Goal: Information Seeking & Learning: Find specific fact

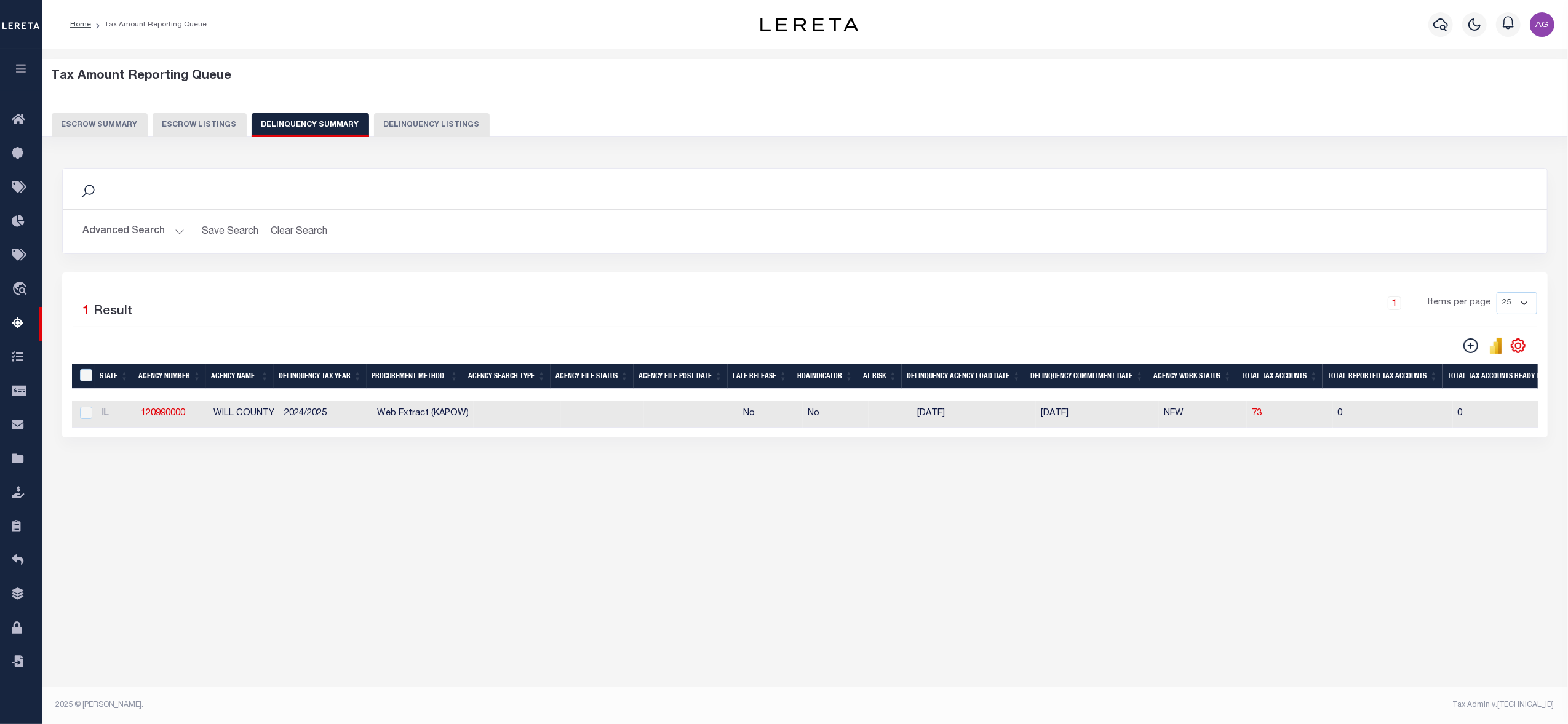
drag, startPoint x: 902, startPoint y: 439, endPoint x: 1208, endPoint y: 436, distance: 306.0
click at [1208, 428] on div "State Agency Number Agency Name Delinquency Tax Year Procurement Method Agency …" at bounding box center [805, 414] width 1466 height 26
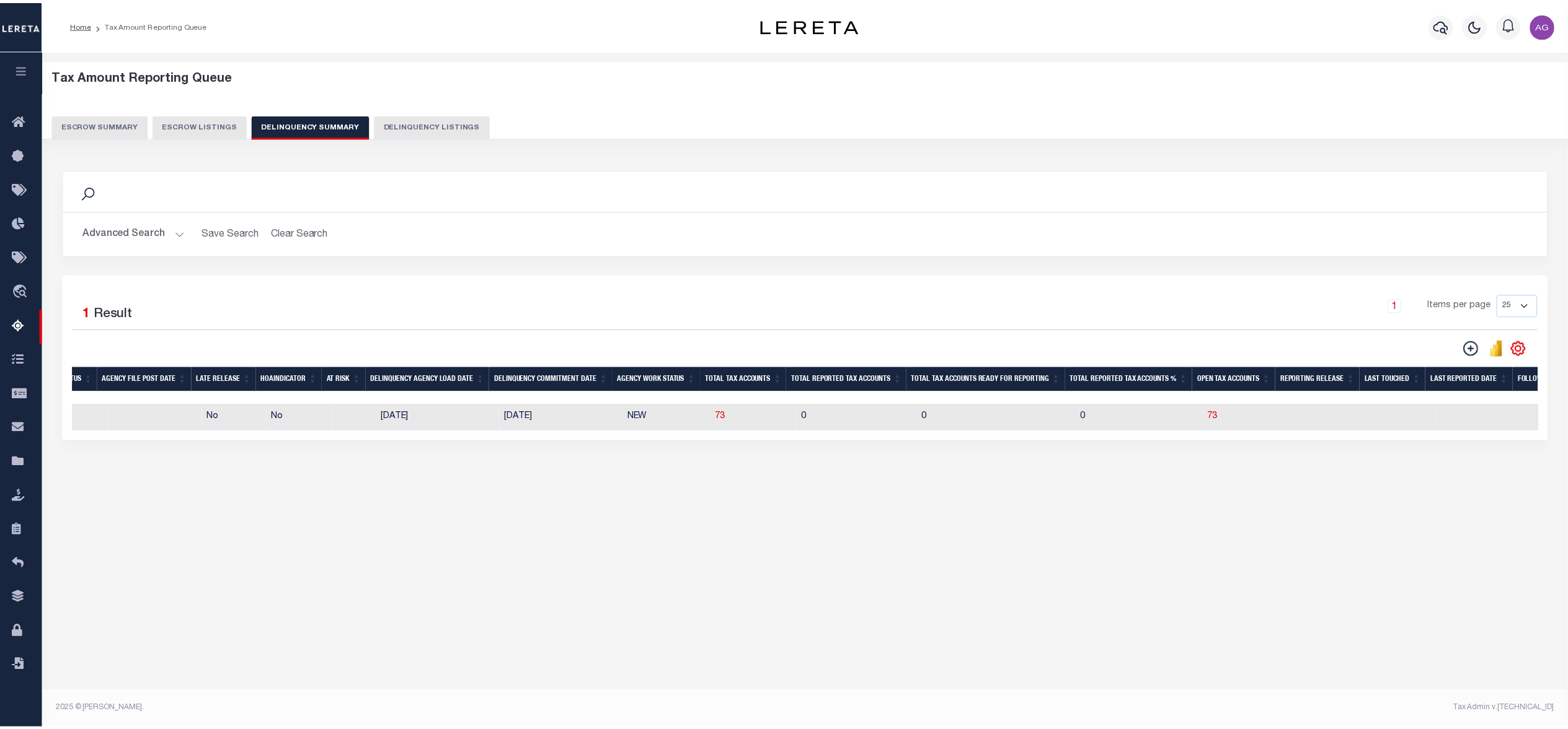
scroll to position [0, 544]
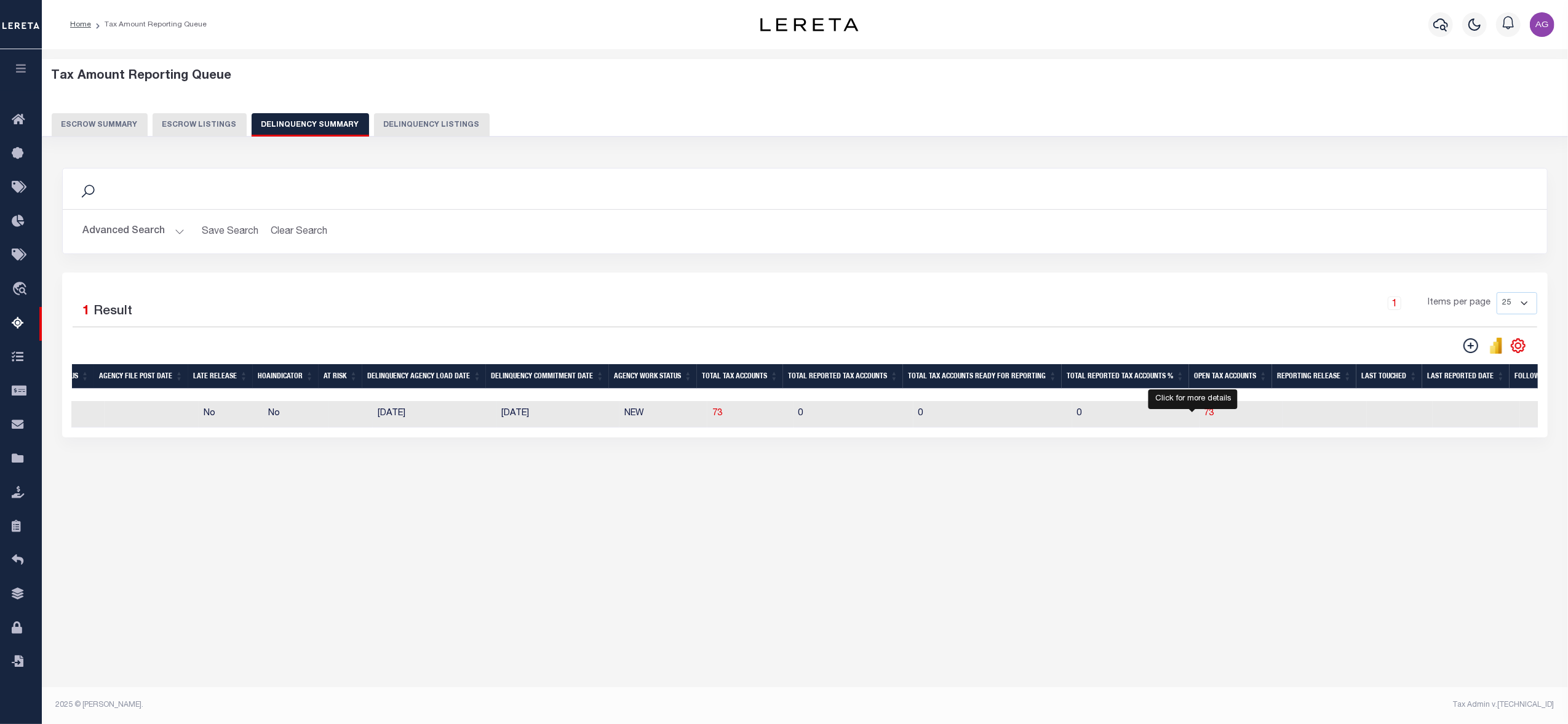
click at [1199, 423] on td "73" at bounding box center [1240, 414] width 83 height 26
checkbox input "true"
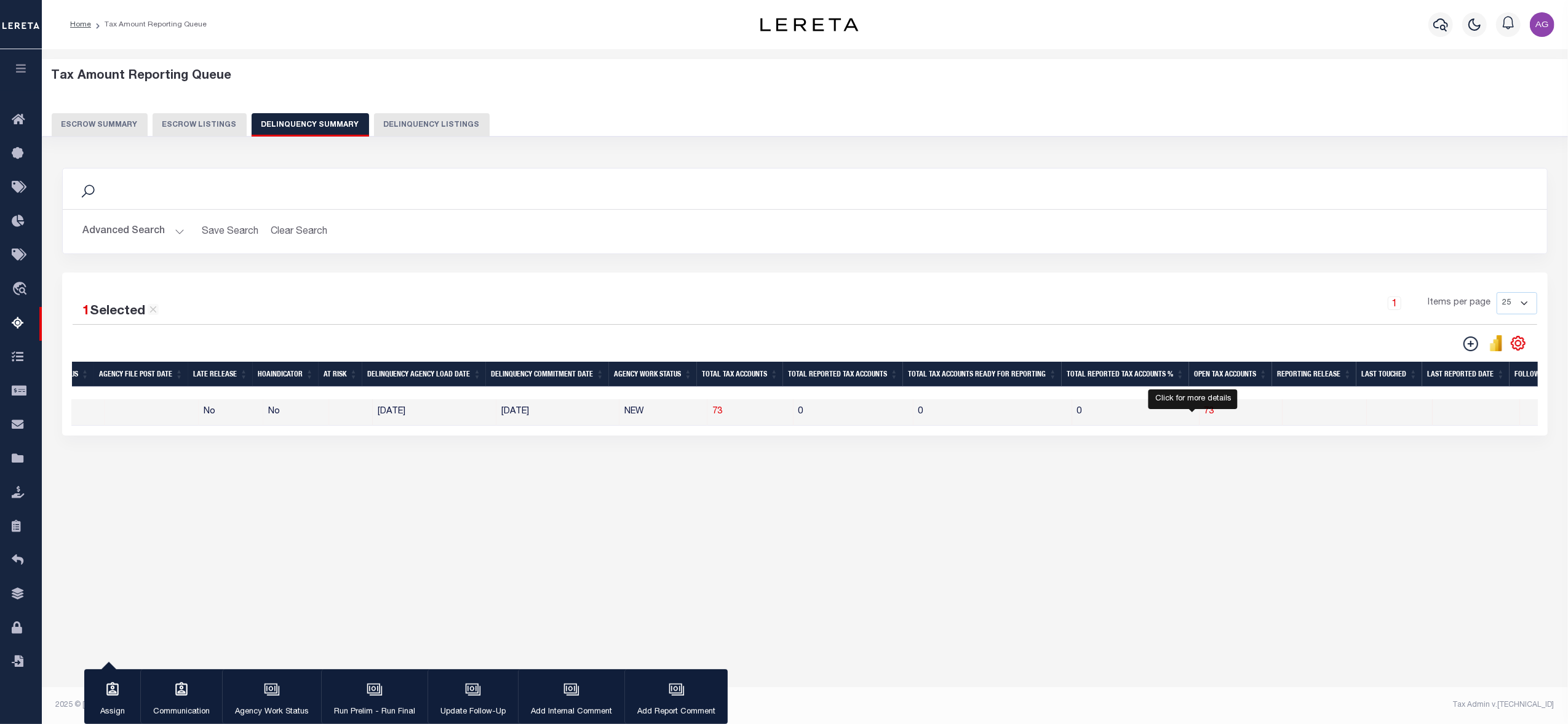
click at [1204, 416] on span "73" at bounding box center [1209, 412] width 10 height 9
select select "100"
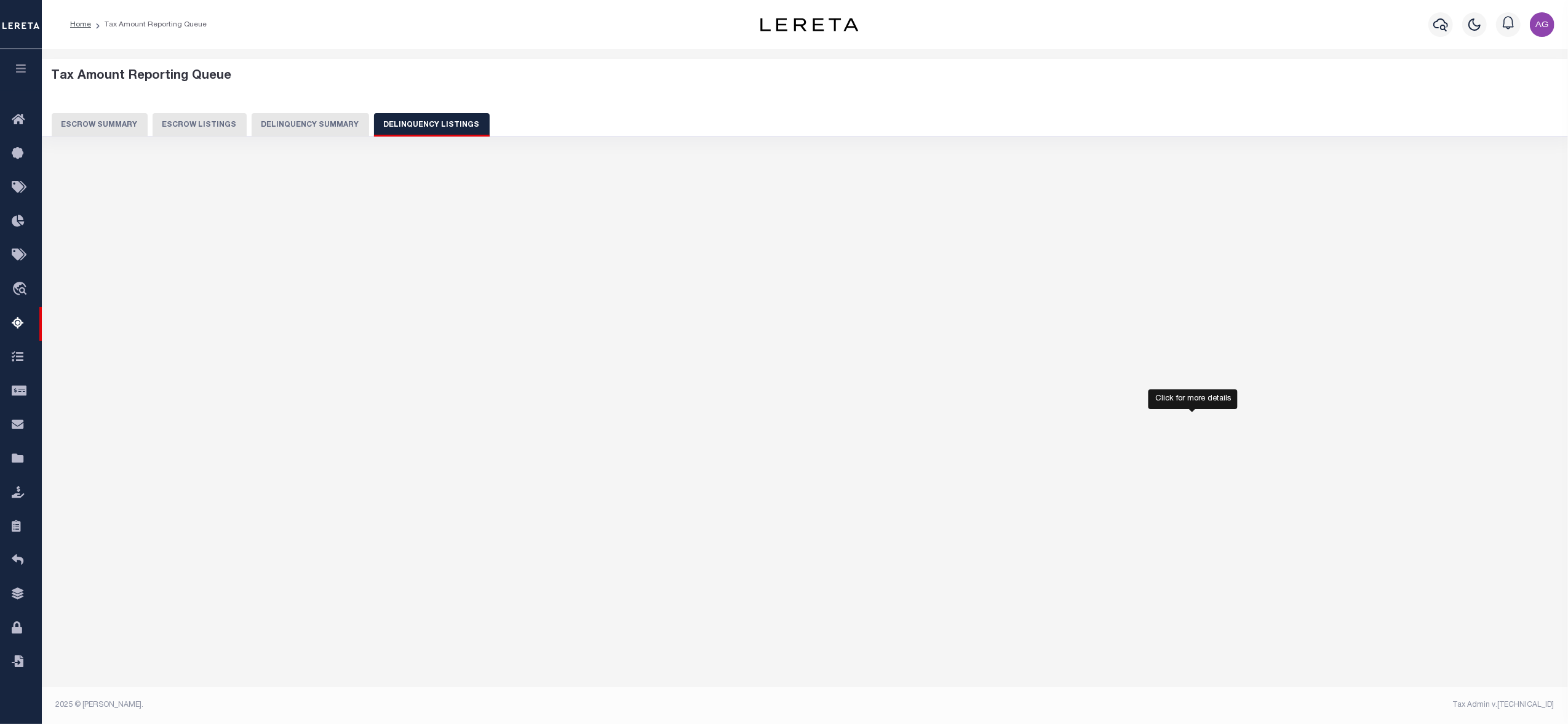
select select "100"
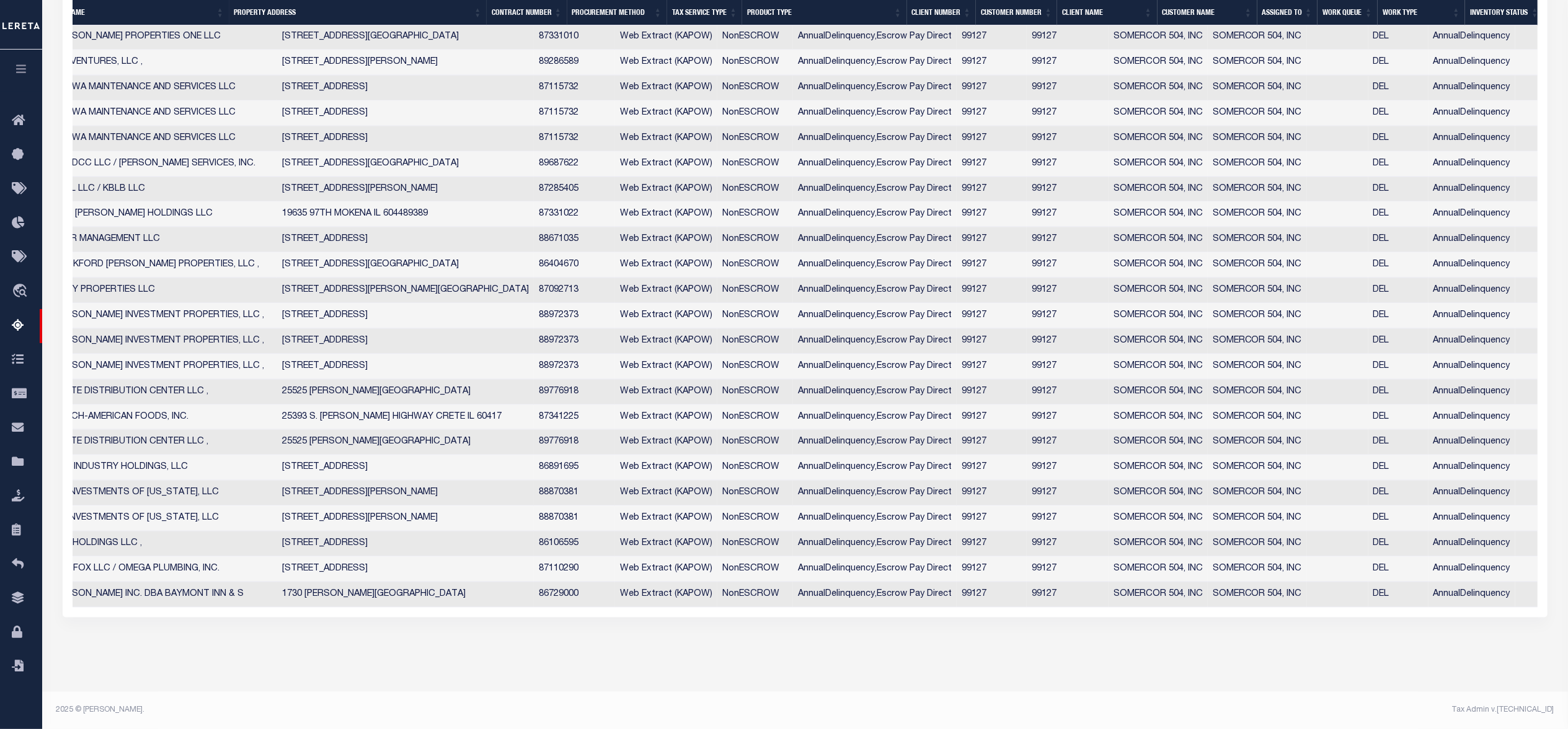
scroll to position [0, 0]
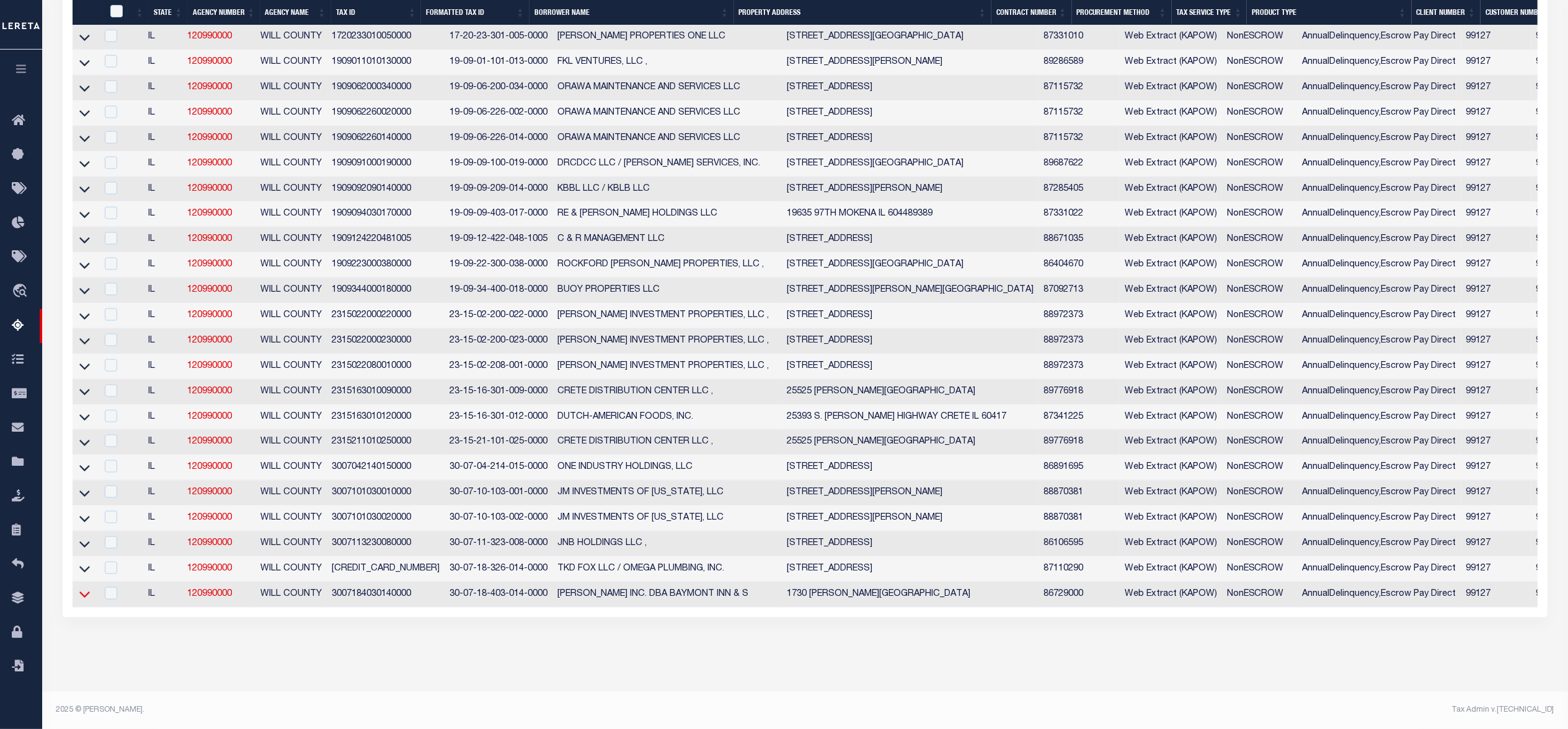
click at [85, 593] on icon at bounding box center [84, 594] width 11 height 13
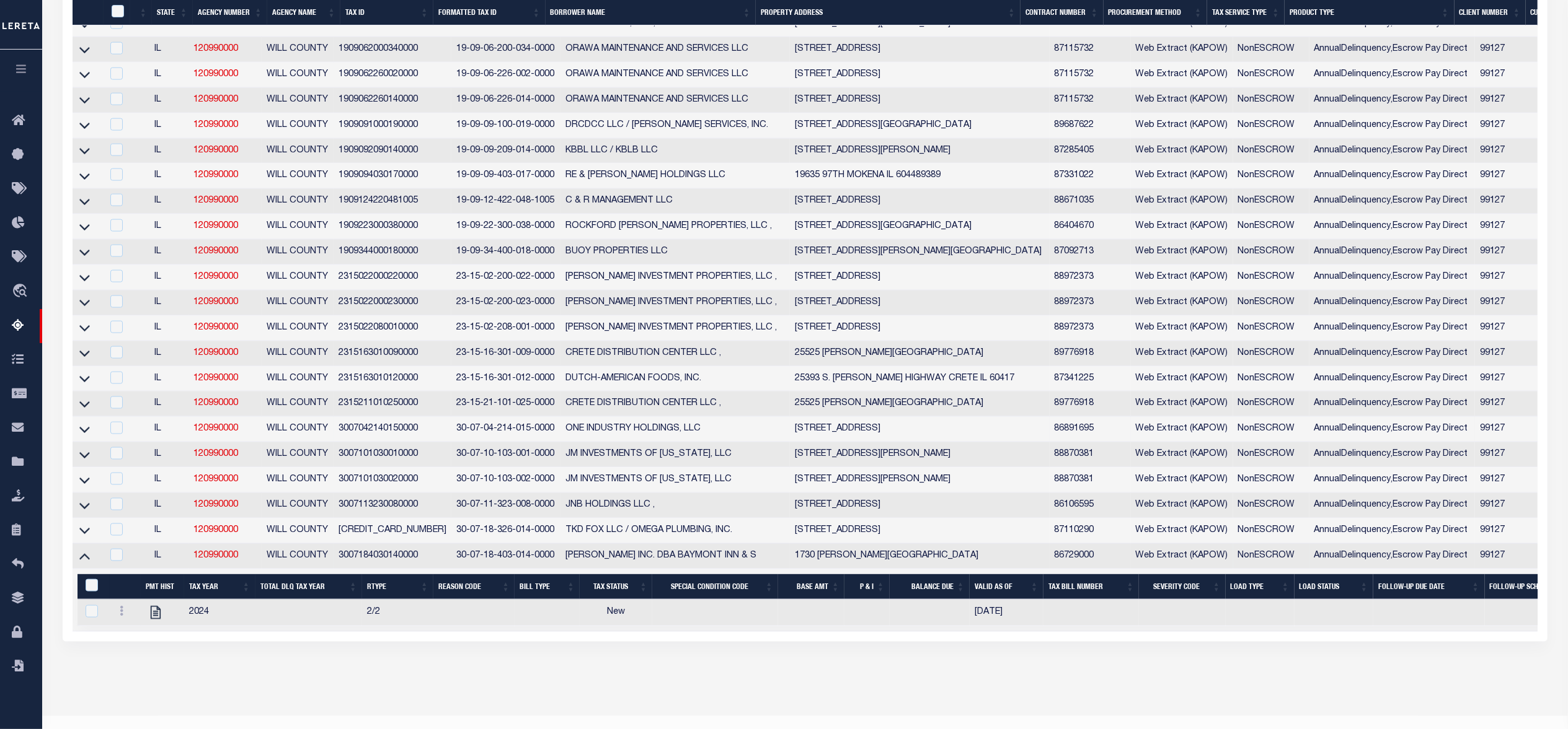
scroll to position [1714, 0]
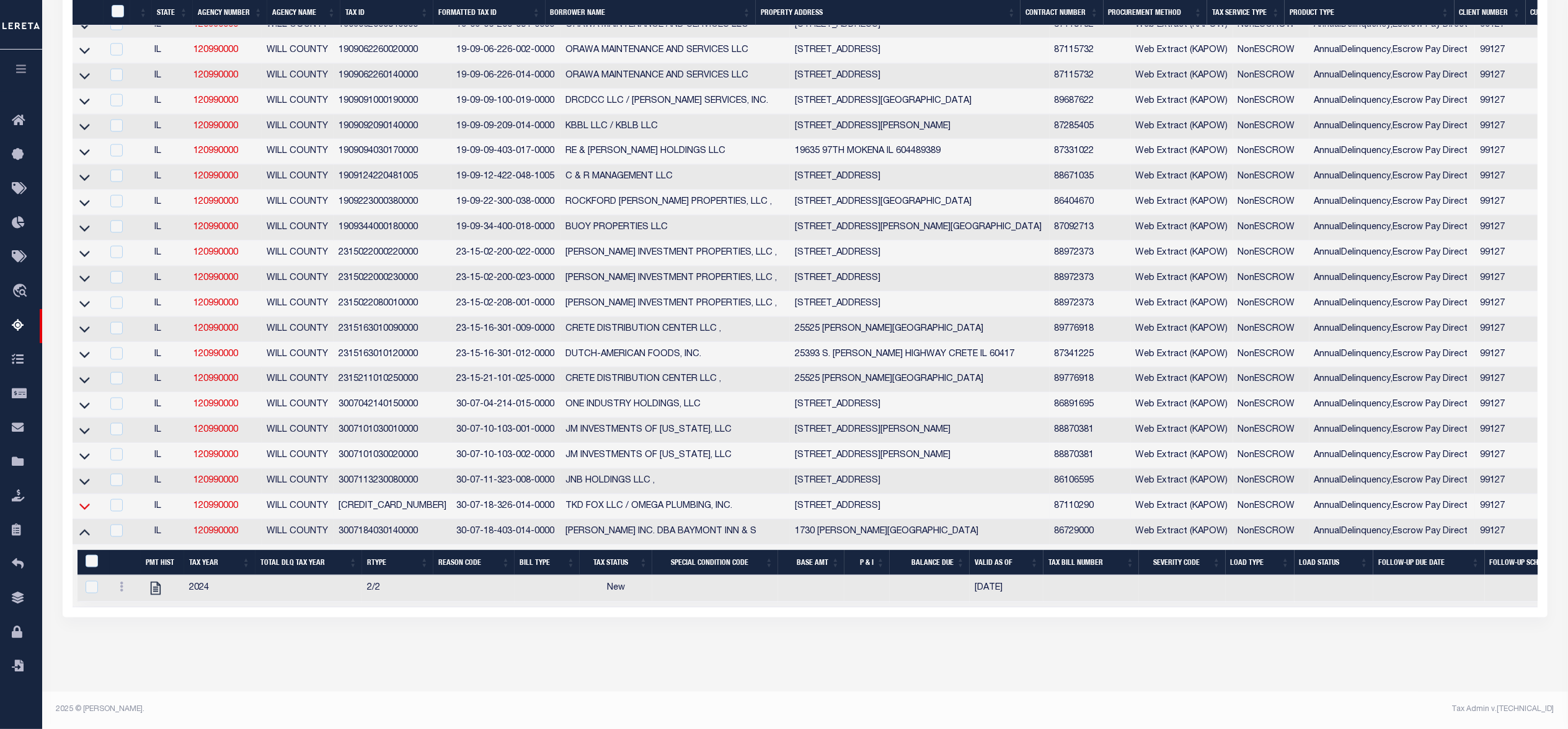
click at [86, 504] on icon at bounding box center [84, 508] width 11 height 6
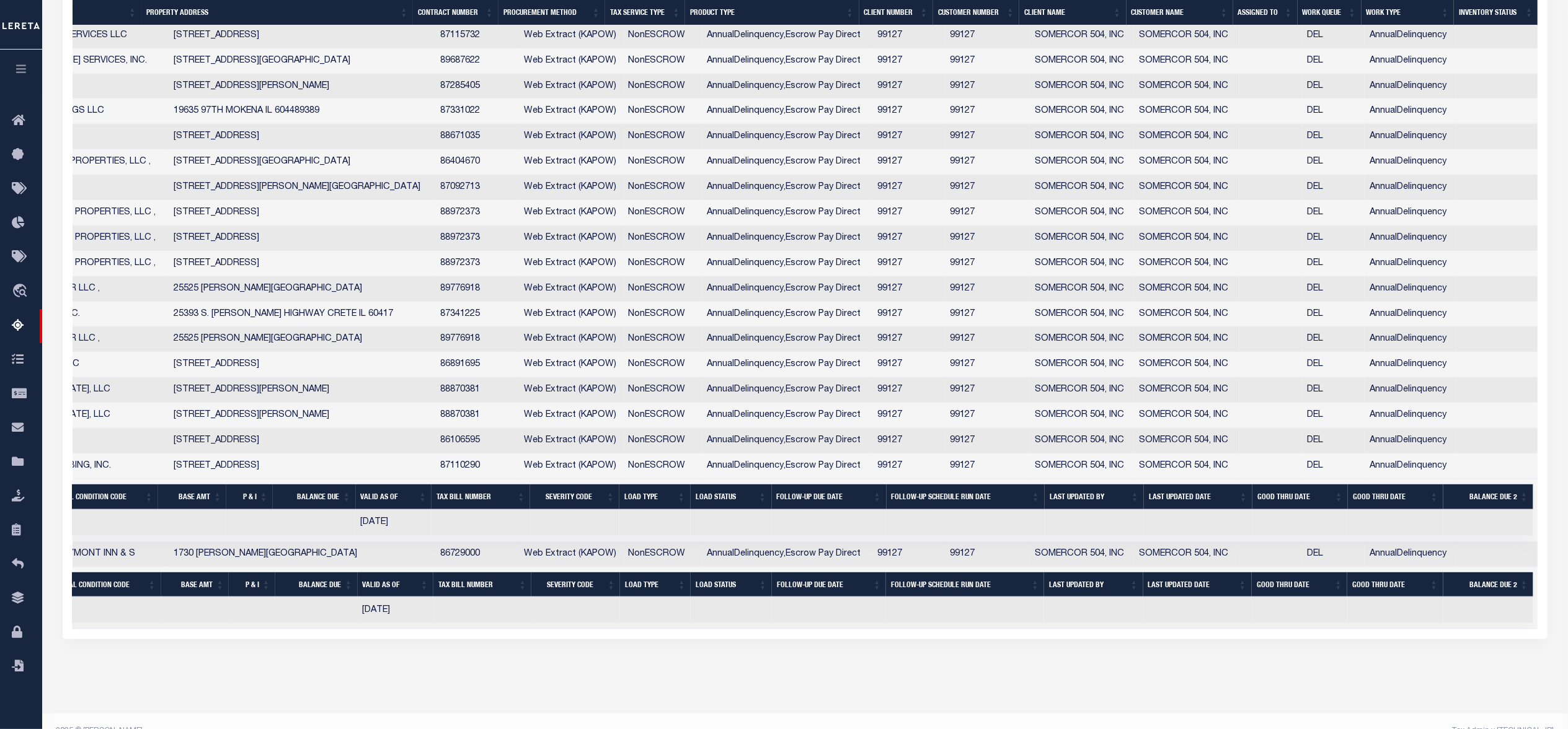
scroll to position [0, 0]
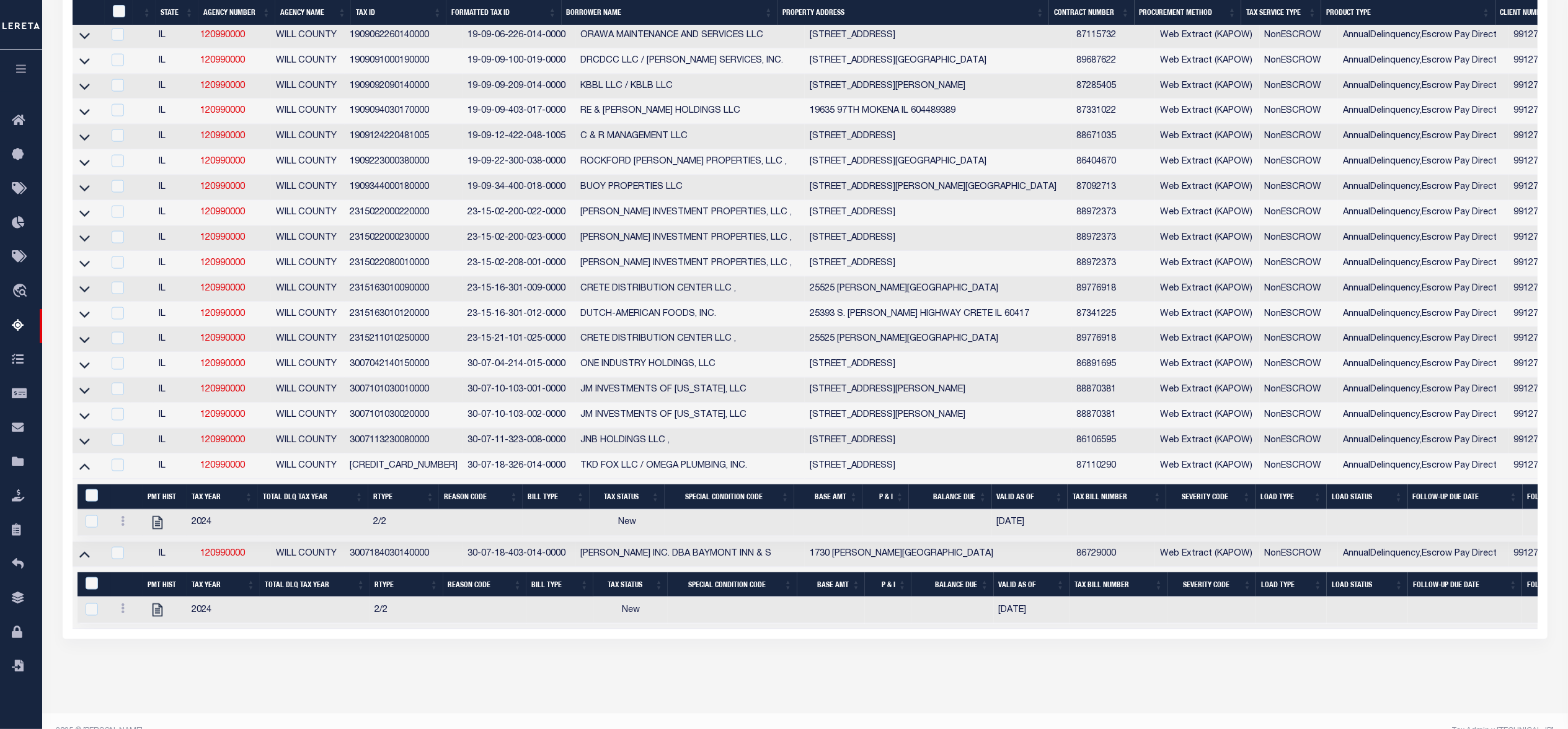
click at [85, 448] on icon at bounding box center [84, 441] width 11 height 13
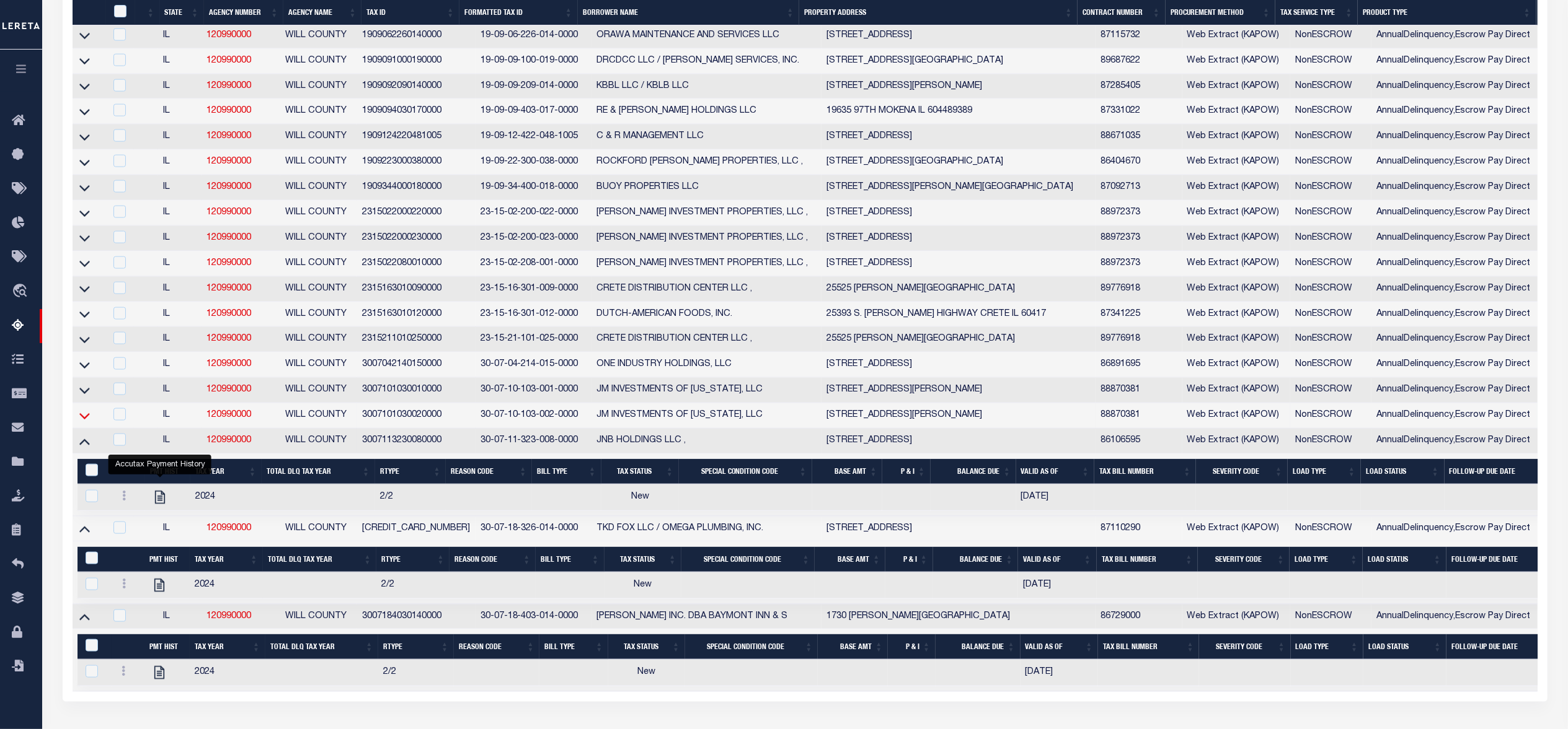
click at [86, 423] on icon at bounding box center [84, 416] width 11 height 13
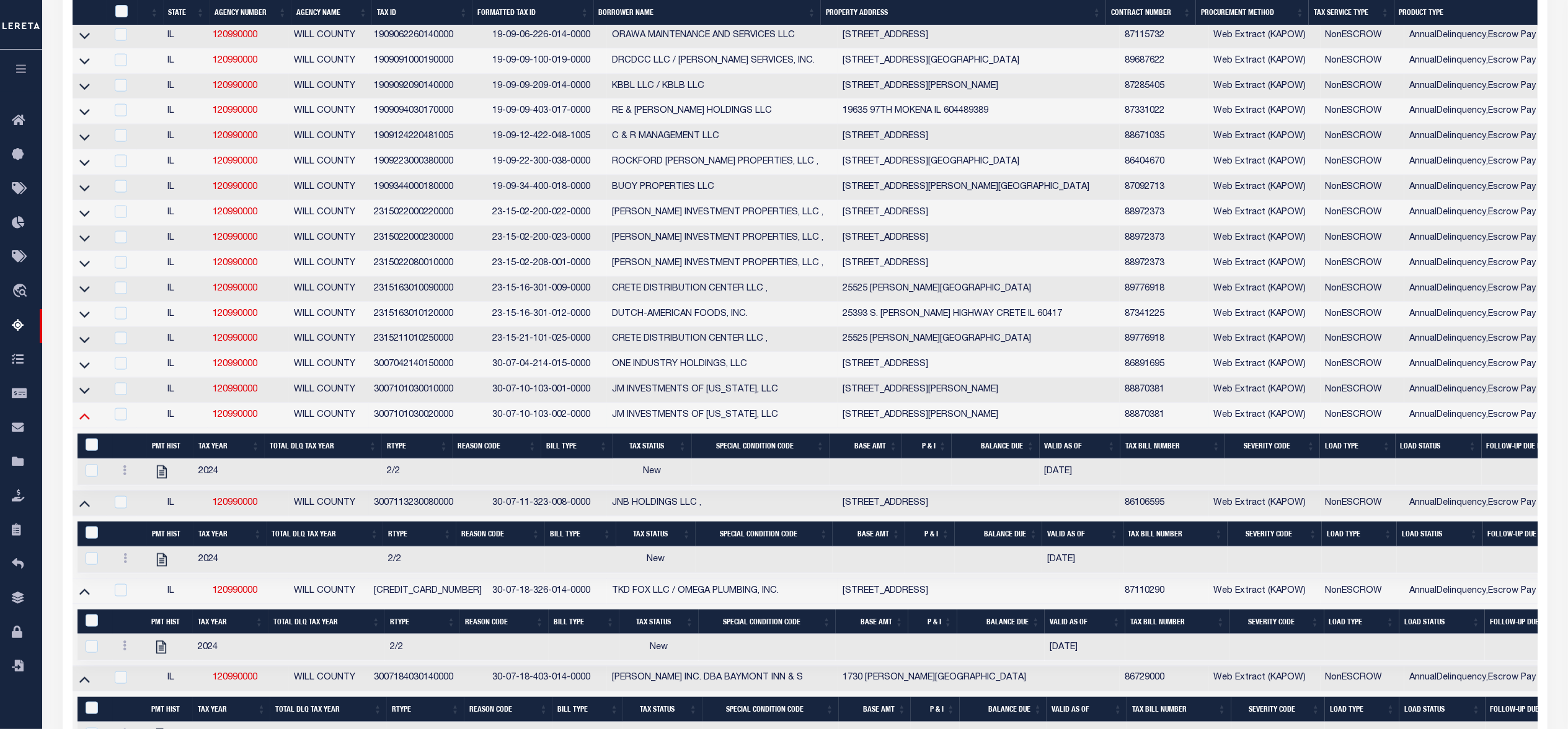
click at [83, 423] on icon at bounding box center [84, 416] width 11 height 13
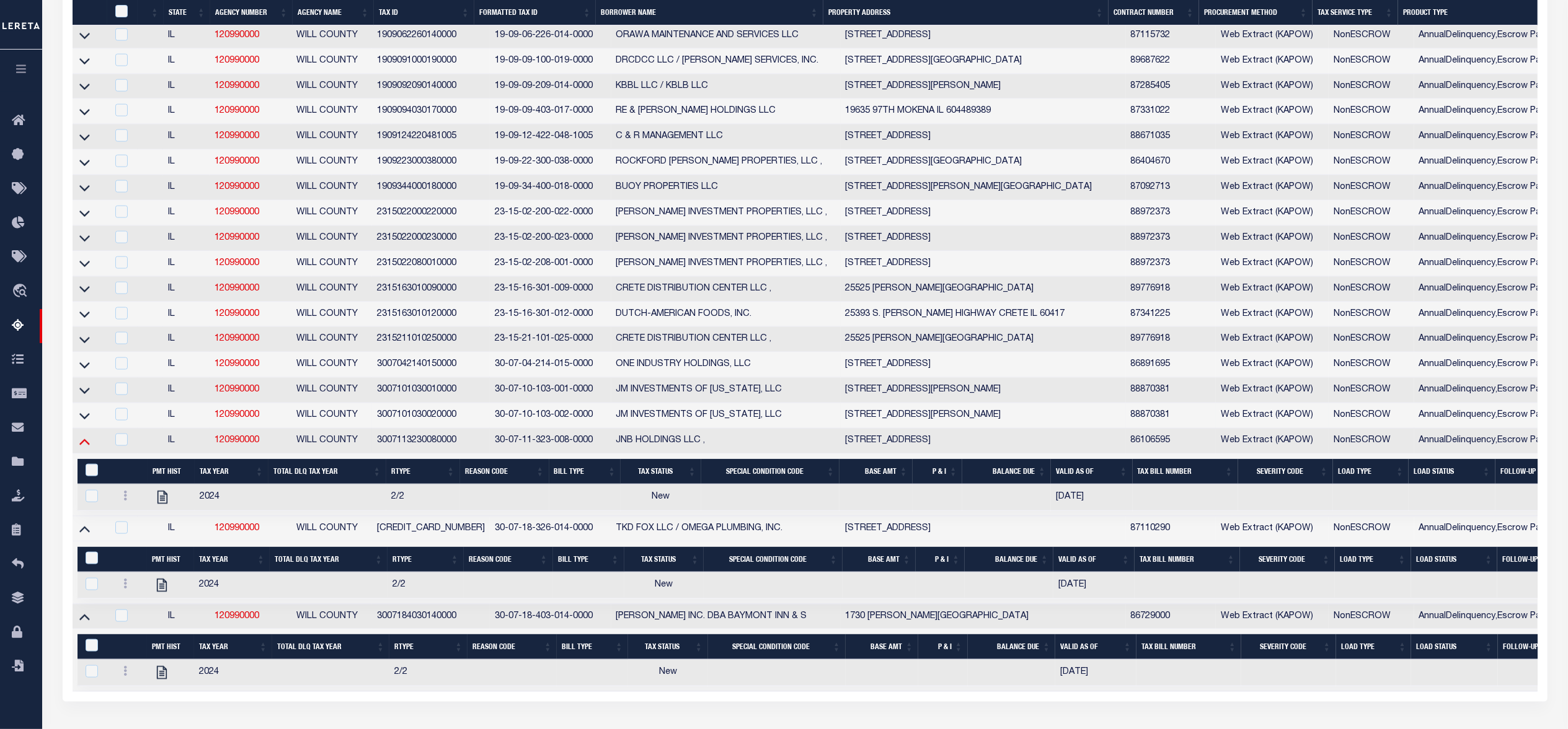
click at [84, 448] on icon at bounding box center [84, 441] width 11 height 13
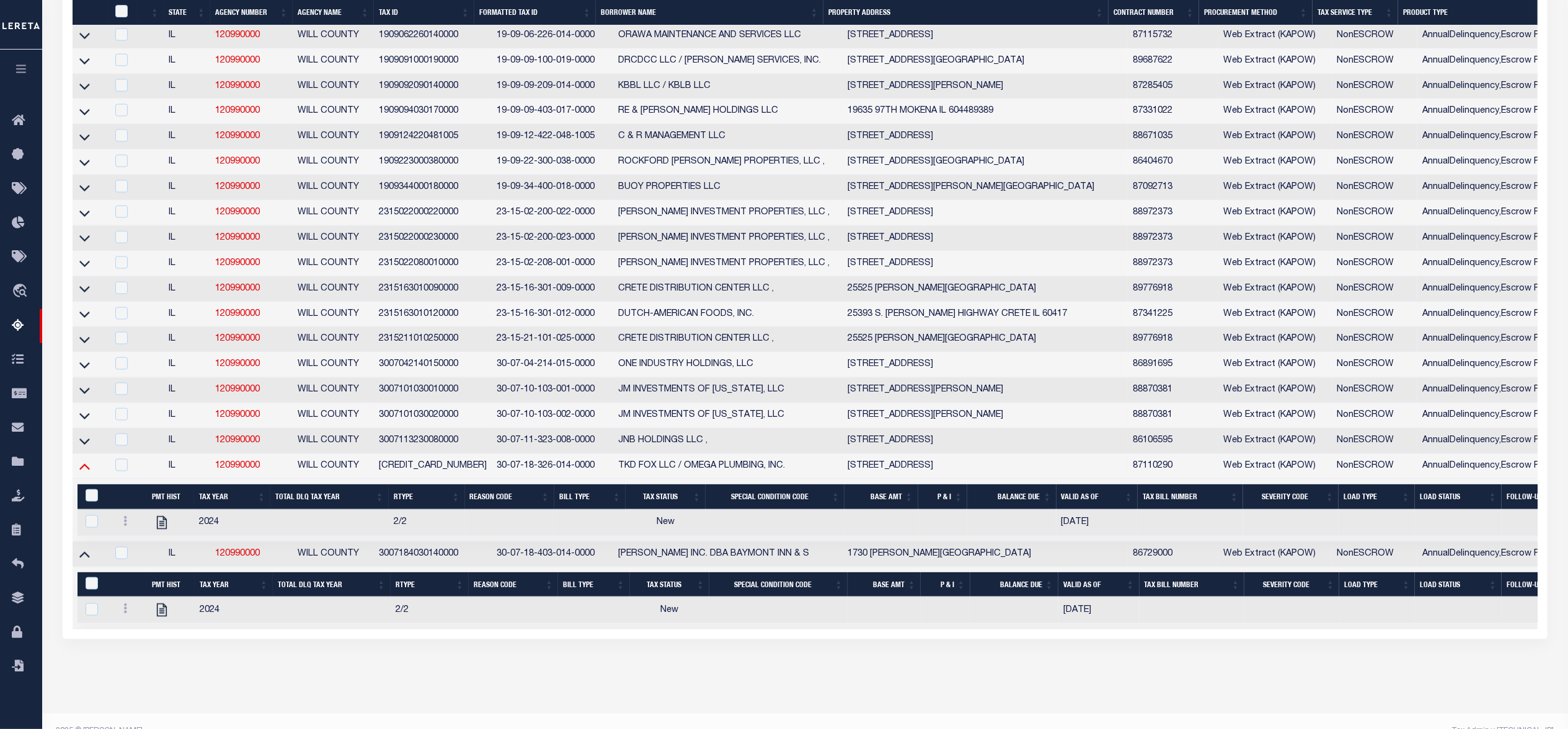
click at [83, 473] on icon at bounding box center [84, 466] width 11 height 13
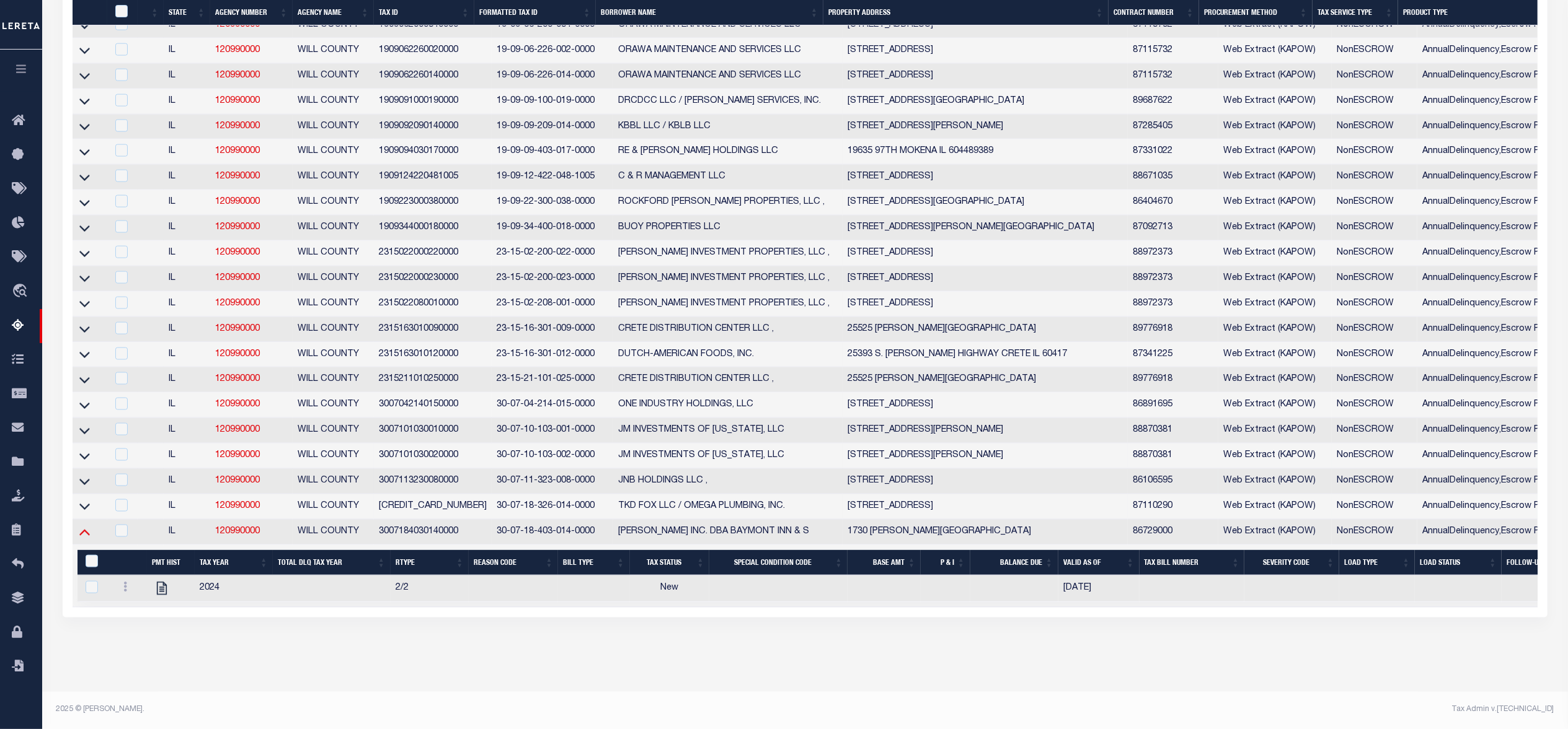
click at [85, 536] on icon at bounding box center [84, 533] width 11 height 6
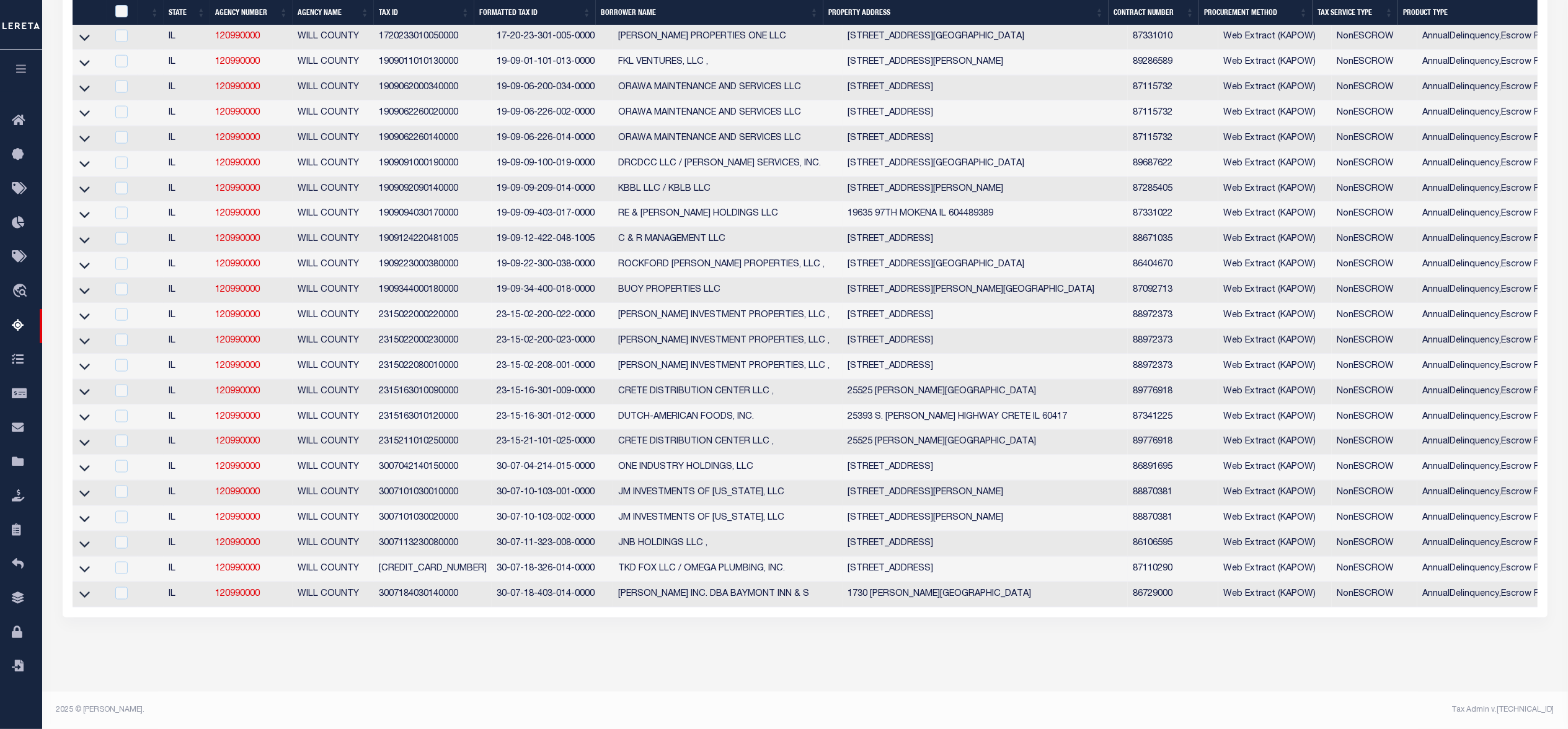
scroll to position [1634, 0]
drag, startPoint x: 374, startPoint y: 496, endPoint x: 459, endPoint y: 503, distance: 85.3
click at [459, 503] on td "3007101030010000" at bounding box center [433, 493] width 118 height 25
checkbox input "true"
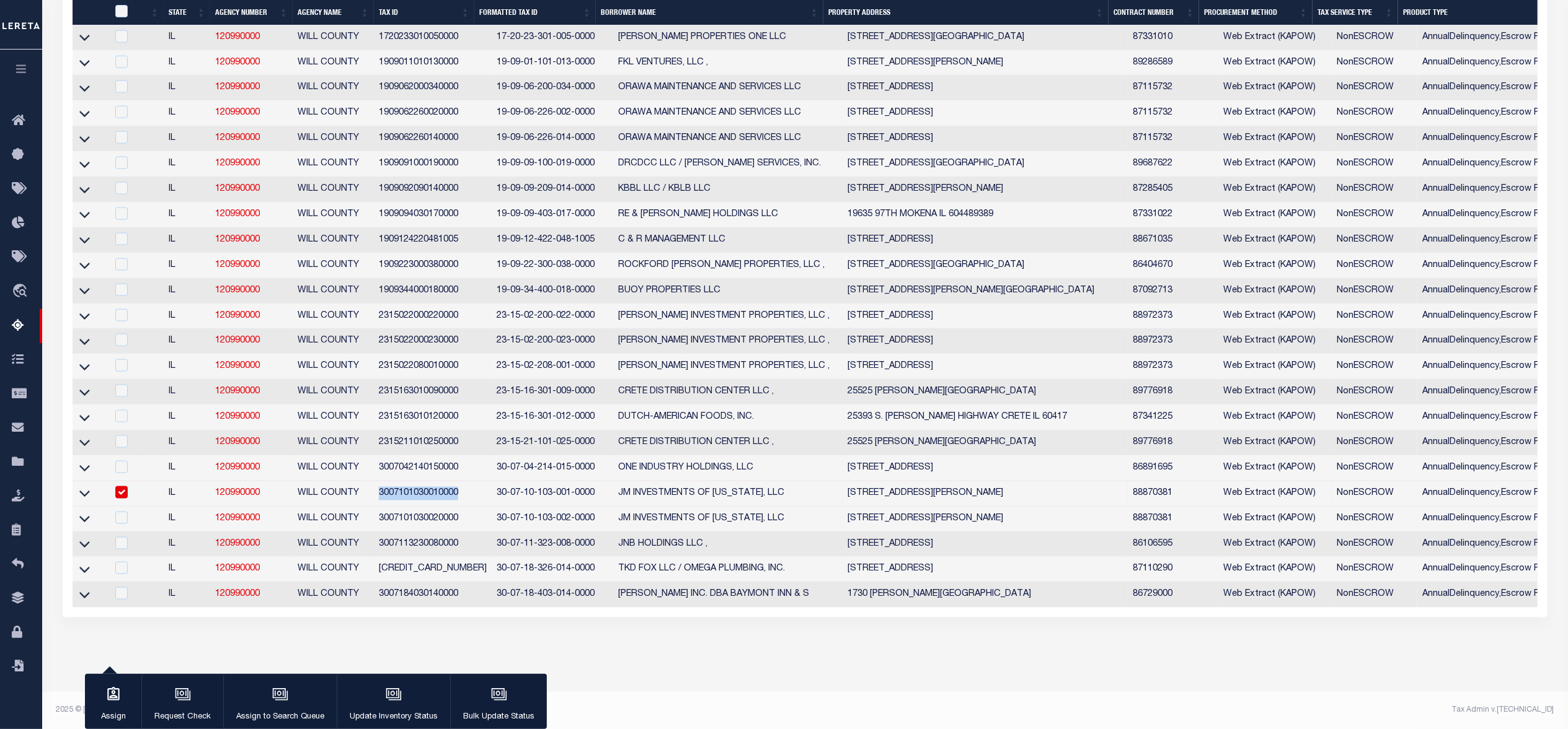
copy td "3007101030010000"
drag, startPoint x: 378, startPoint y: 479, endPoint x: 459, endPoint y: 482, distance: 81.1
click at [459, 481] on td "3007042140150000" at bounding box center [433, 468] width 118 height 25
checkbox input "true"
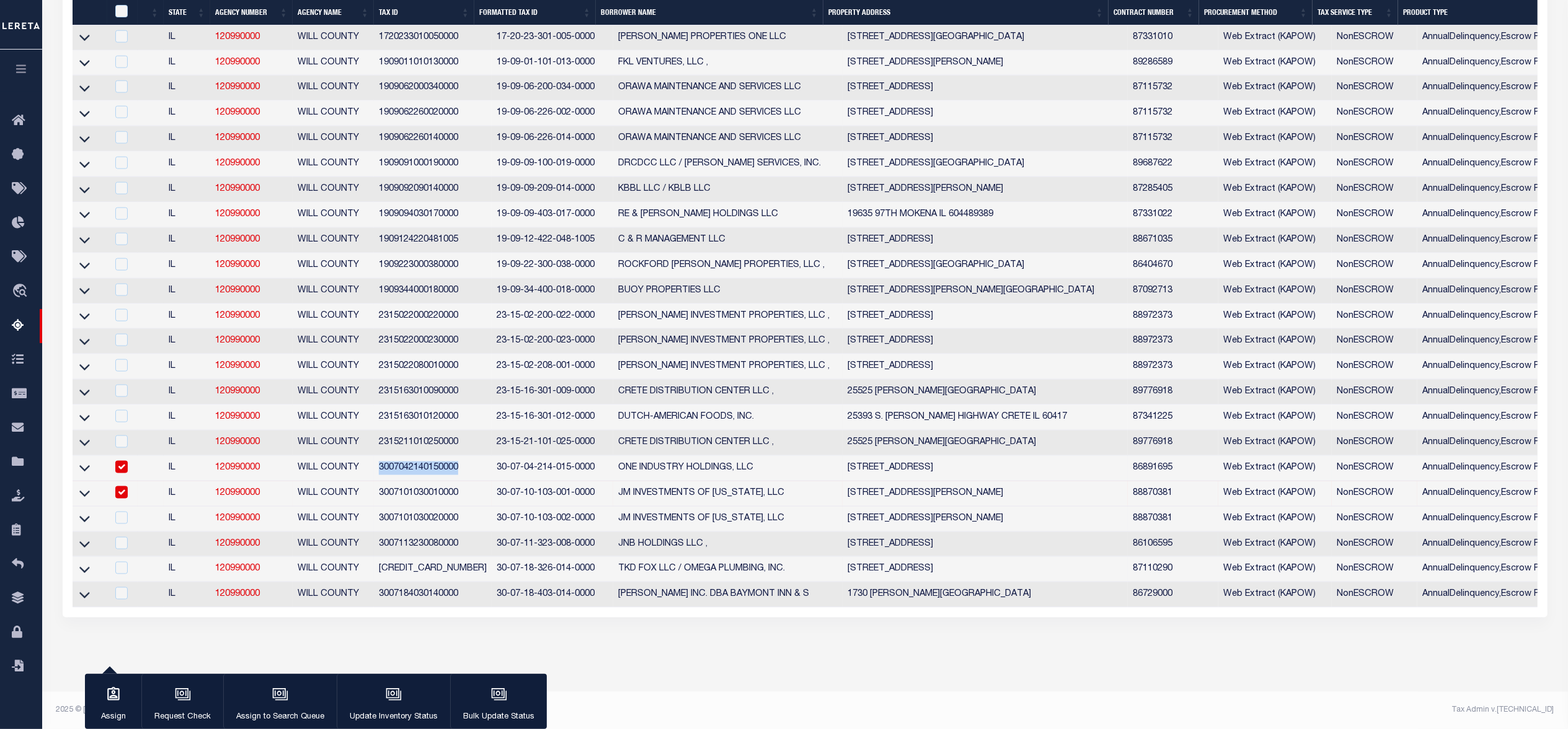
copy td "3007042140150000"
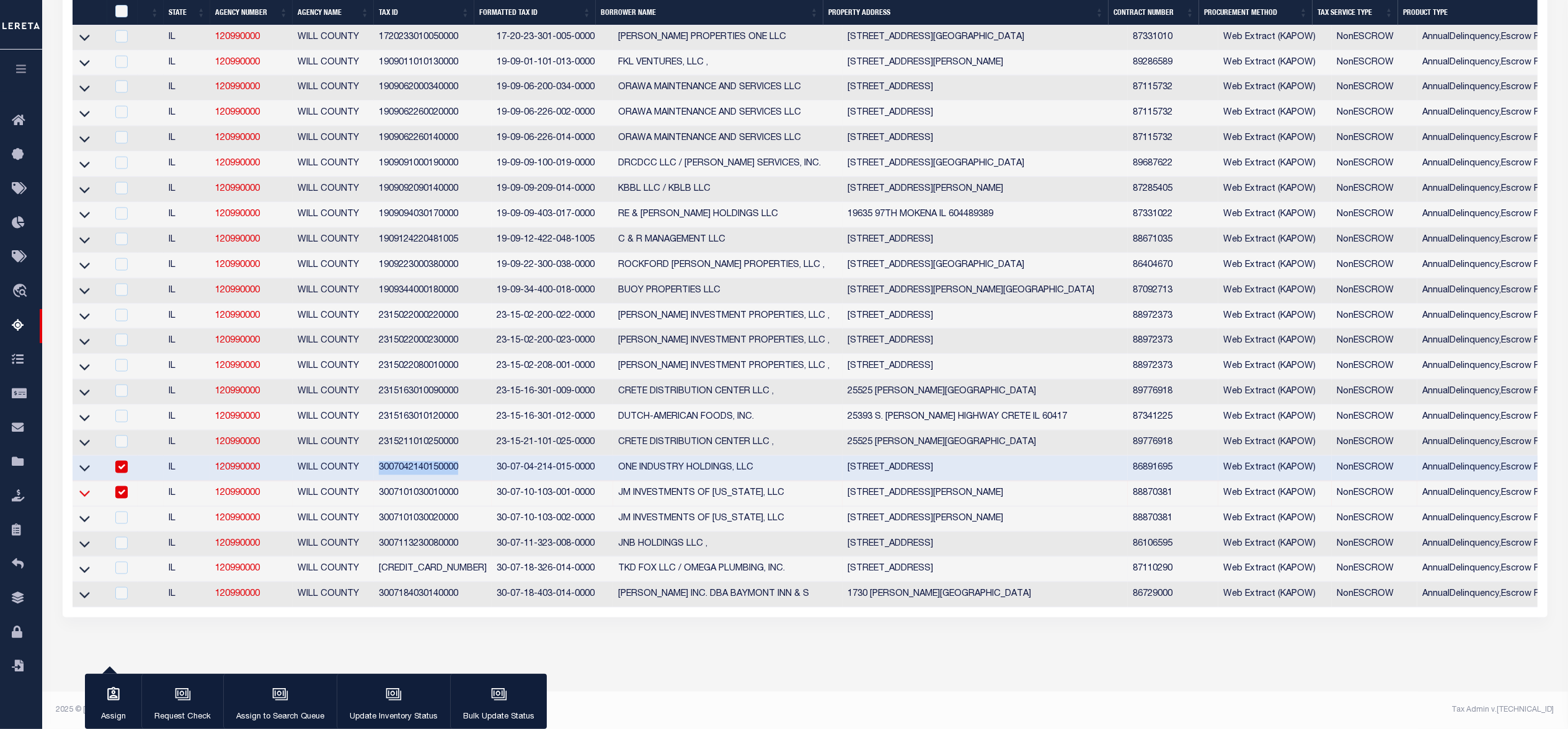
click at [88, 498] on icon at bounding box center [84, 494] width 11 height 6
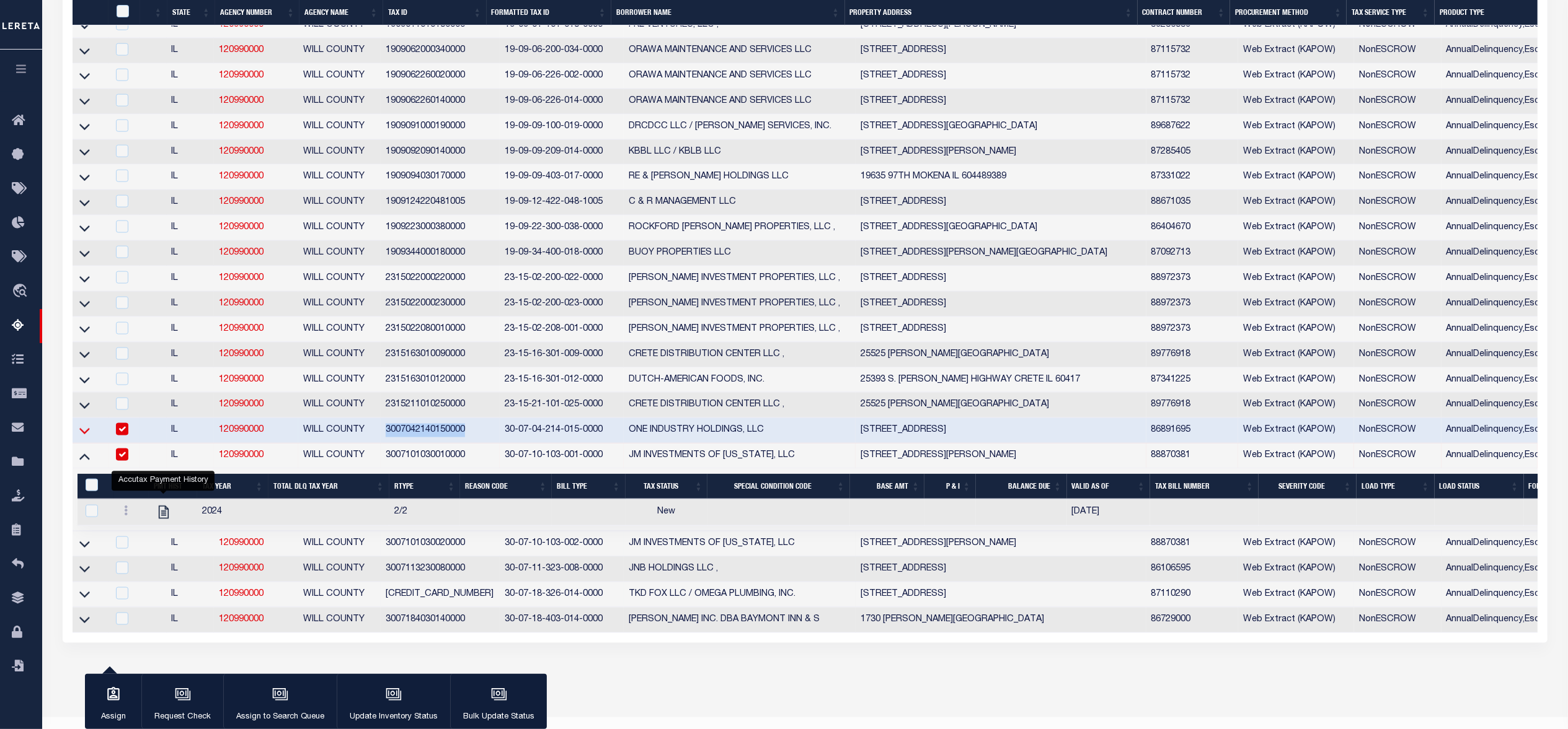
click at [82, 437] on icon at bounding box center [84, 431] width 11 height 13
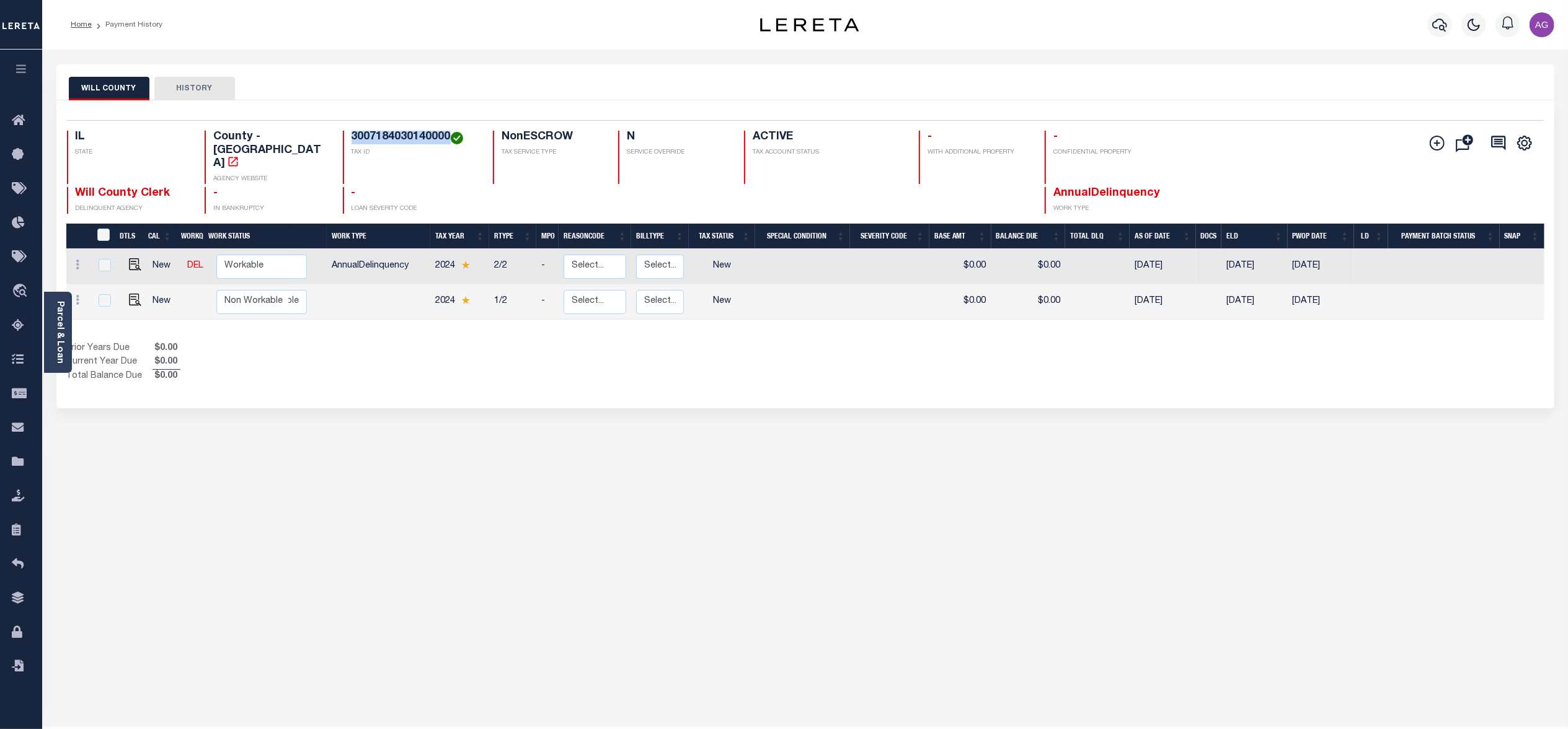
drag, startPoint x: 343, startPoint y: 136, endPoint x: 441, endPoint y: 139, distance: 98.0
click at [441, 139] on h4 "3007184030140000" at bounding box center [415, 138] width 127 height 14
copy h4 "3007184030140000"
drag, startPoint x: 342, startPoint y: 139, endPoint x: 444, endPoint y: 141, distance: 102.0
click at [444, 141] on div "3007183260140000 TAX ID" at bounding box center [410, 158] width 135 height 53
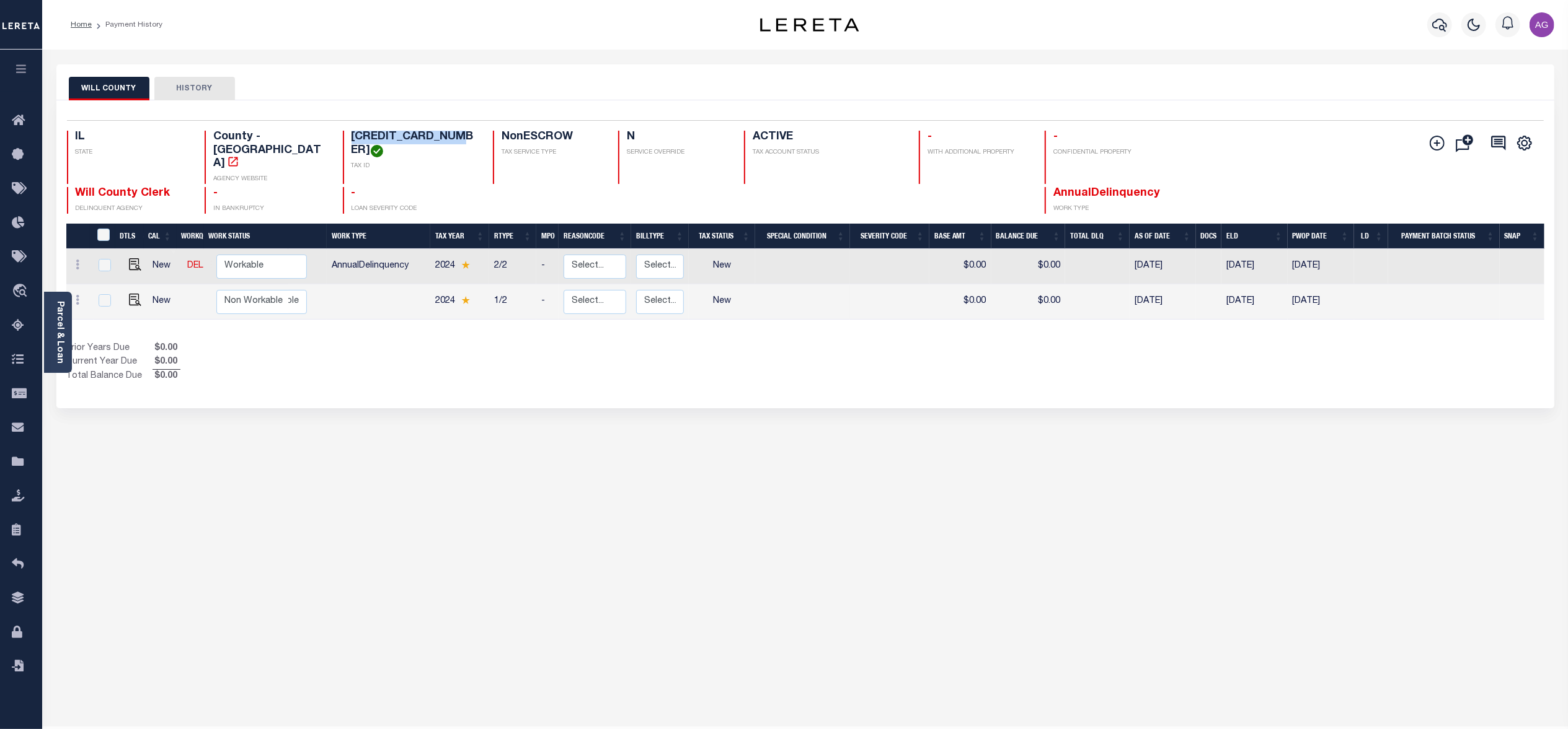
copy h4 "3007183260140000"
drag, startPoint x: 343, startPoint y: 133, endPoint x: 442, endPoint y: 136, distance: 99.0
click at [442, 136] on h4 "3007113230080000" at bounding box center [415, 138] width 127 height 14
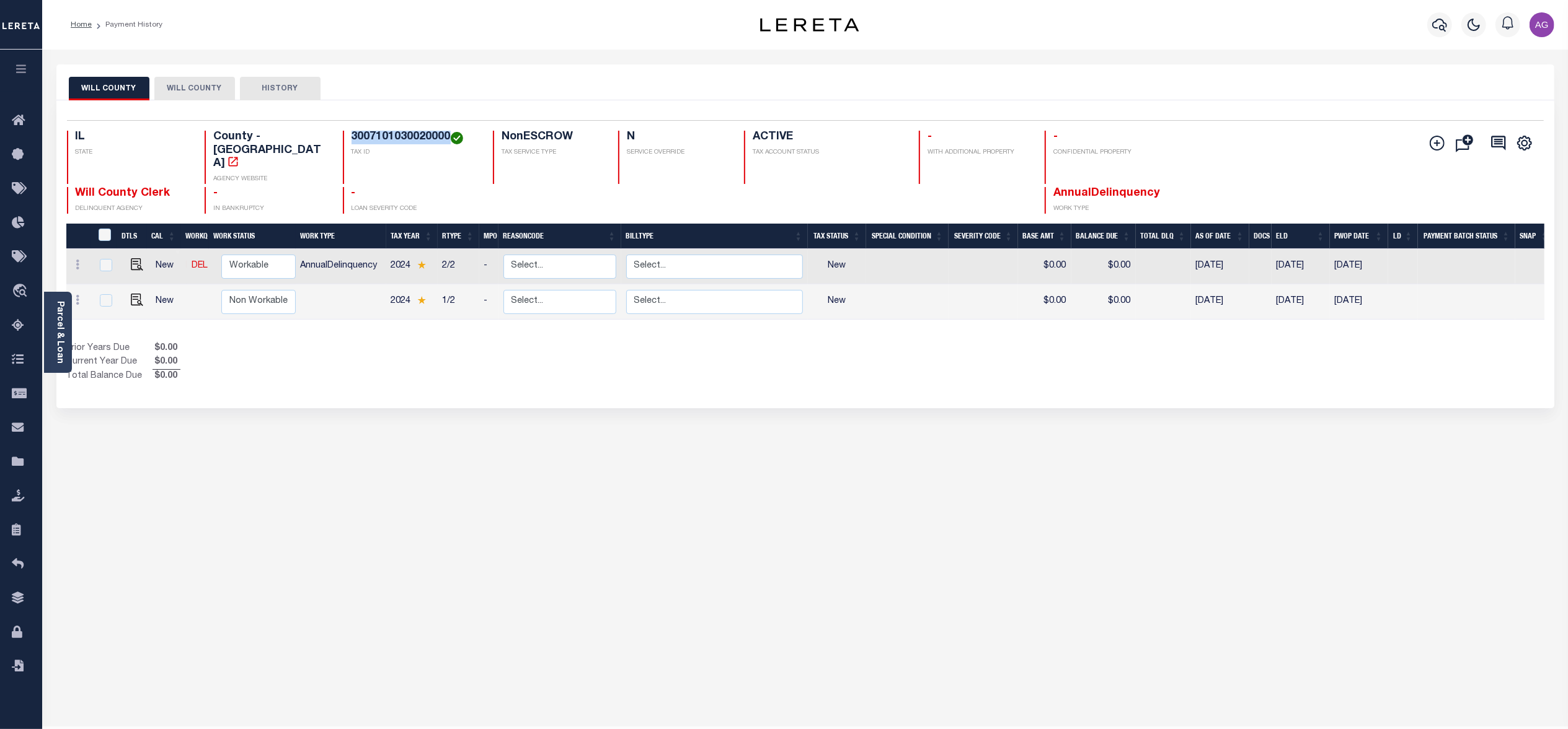
drag, startPoint x: 343, startPoint y: 135, endPoint x: 440, endPoint y: 138, distance: 97.0
click at [440, 138] on div "3007101030020000 TAX ID" at bounding box center [410, 158] width 135 height 53
copy h4 "3007101030020000"
click at [194, 93] on button "WILL COUNTY" at bounding box center [195, 89] width 81 height 24
click at [118, 83] on button "WILL COUNTY" at bounding box center [109, 89] width 81 height 24
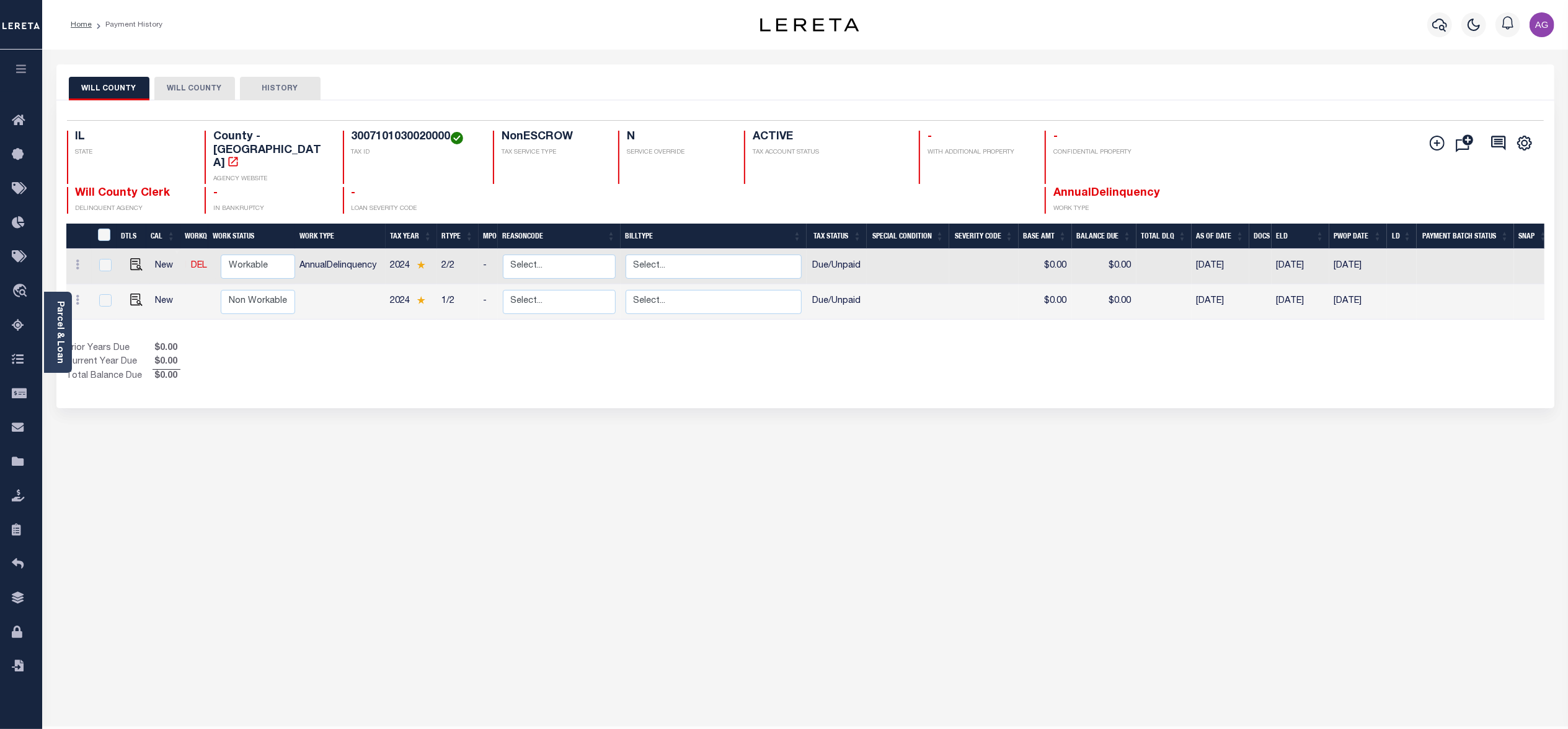
click at [184, 91] on button "WILL COUNTY" at bounding box center [195, 89] width 81 height 24
click at [115, 86] on button "WILL COUNTY" at bounding box center [109, 89] width 81 height 24
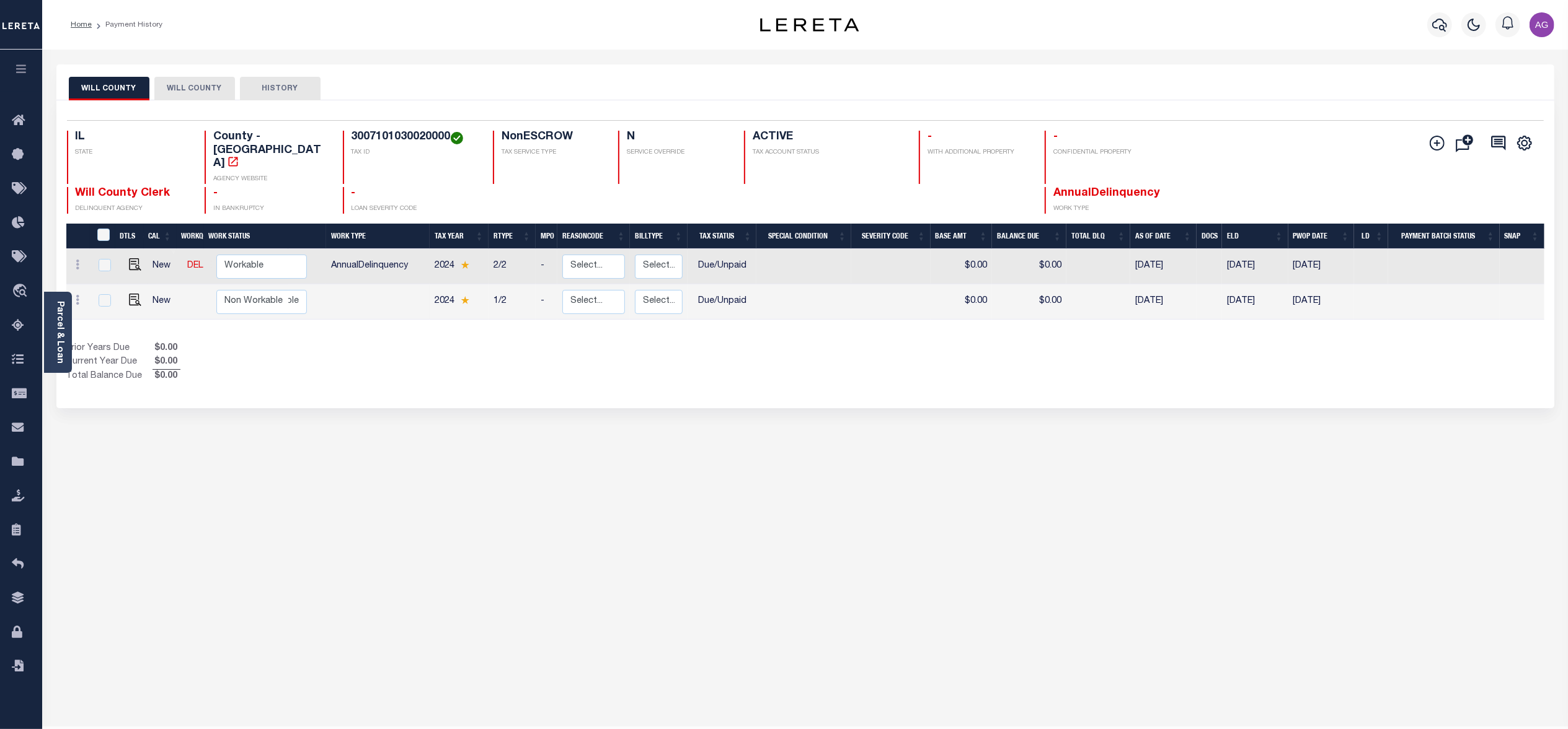
click at [187, 99] on button "WILL COUNTY" at bounding box center [195, 89] width 81 height 24
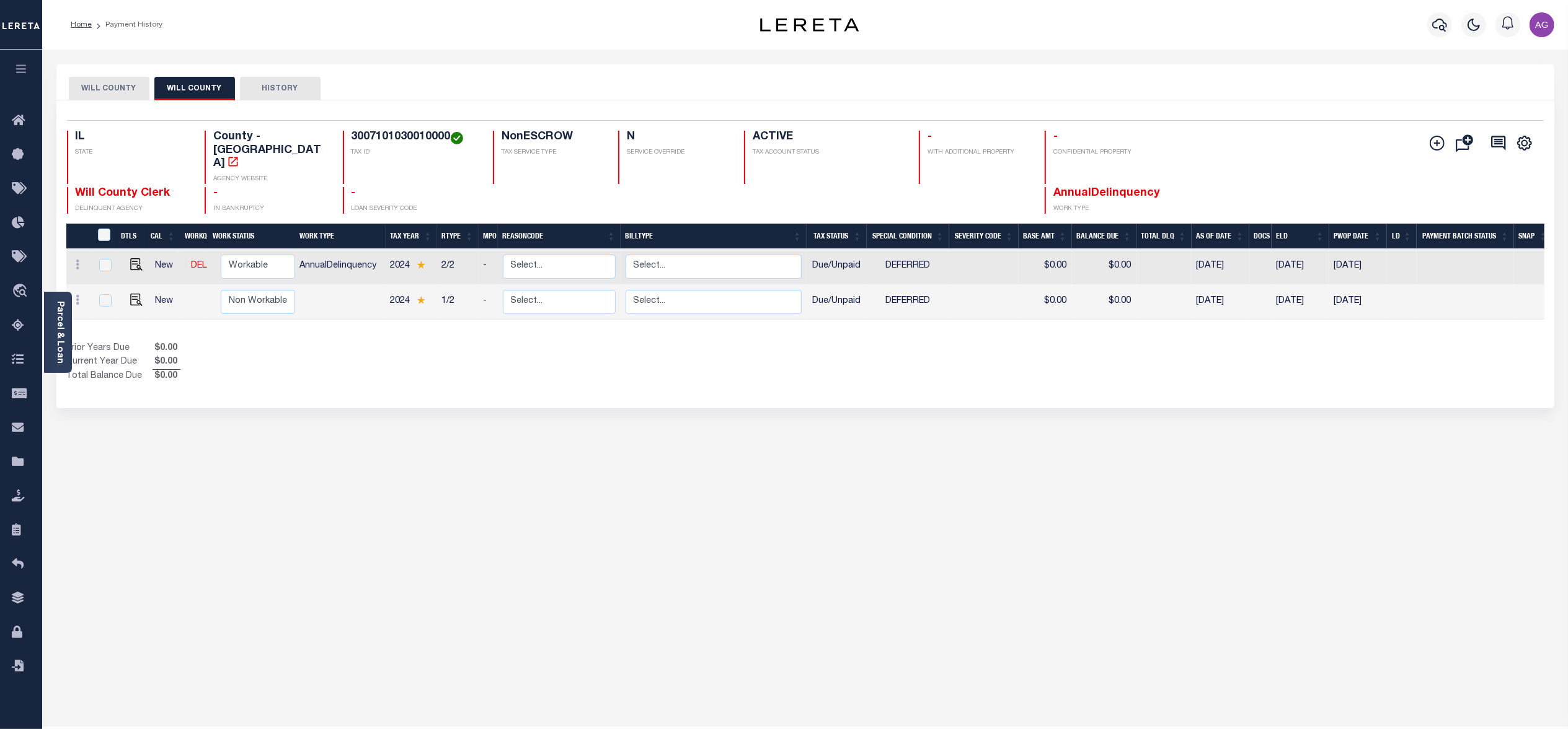
click at [115, 83] on button "WILL COUNTY" at bounding box center [109, 89] width 81 height 24
click at [195, 82] on button "WILL COUNTY" at bounding box center [195, 89] width 81 height 24
click at [125, 92] on button "WILL COUNTY" at bounding box center [109, 89] width 81 height 24
click at [191, 83] on button "WILL COUNTY" at bounding box center [195, 89] width 81 height 24
click at [120, 83] on button "WILL COUNTY" at bounding box center [109, 89] width 81 height 24
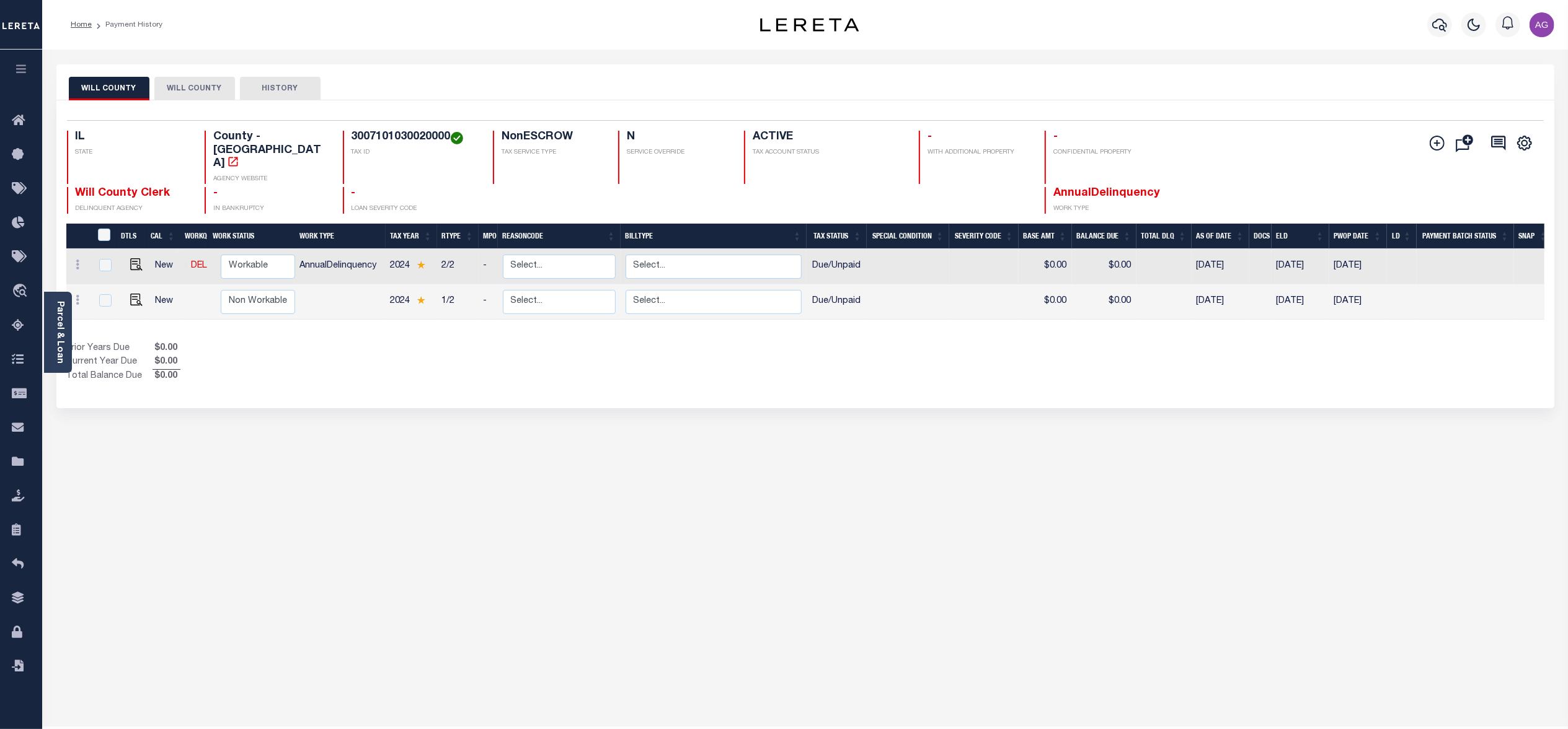
click at [189, 84] on button "WILL COUNTY" at bounding box center [195, 89] width 81 height 24
click at [114, 84] on button "WILL COUNTY" at bounding box center [109, 89] width 81 height 24
click at [195, 84] on button "WILL COUNTY" at bounding box center [195, 89] width 81 height 24
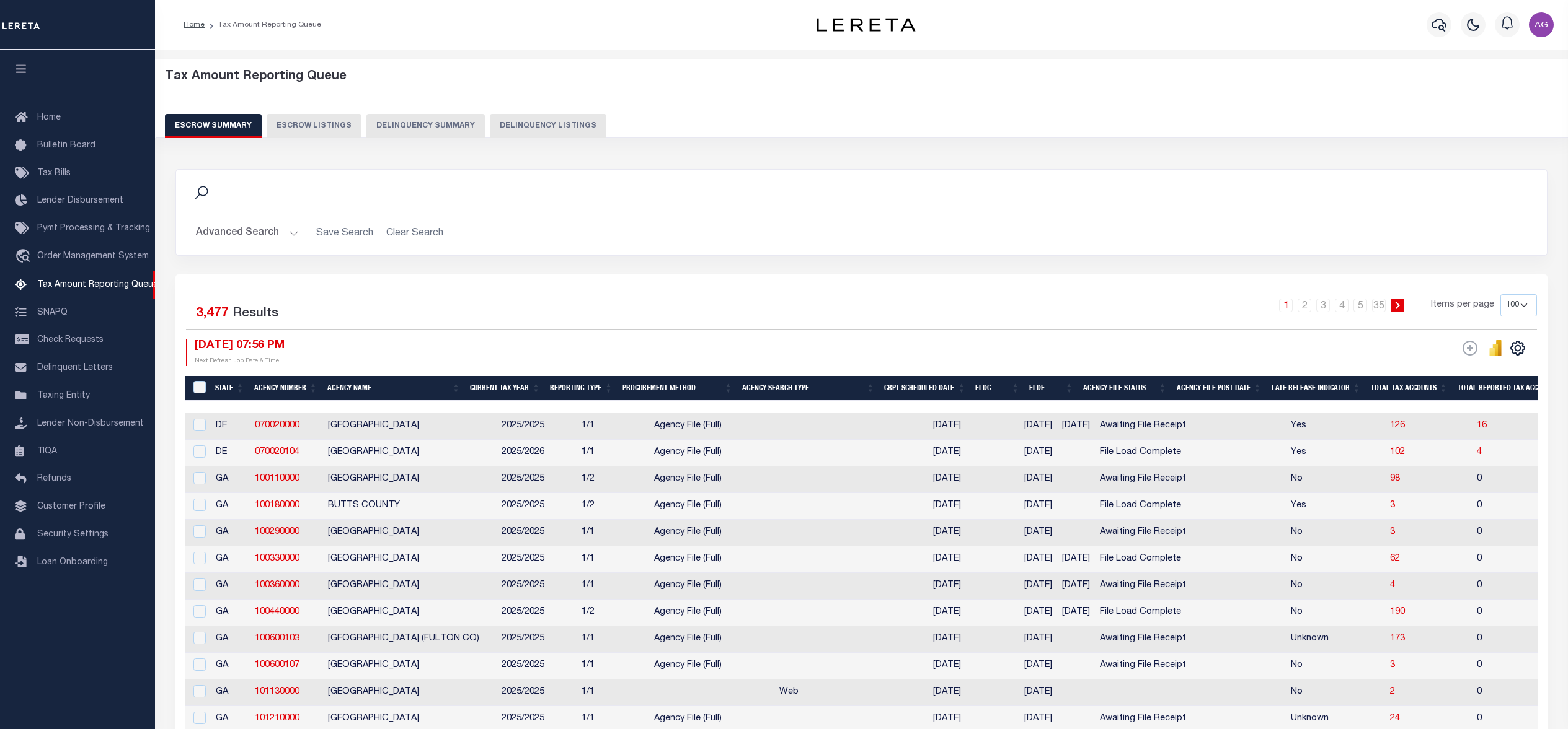
select select "100"
click at [410, 124] on button "Delinquency Summary" at bounding box center [425, 126] width 119 height 24
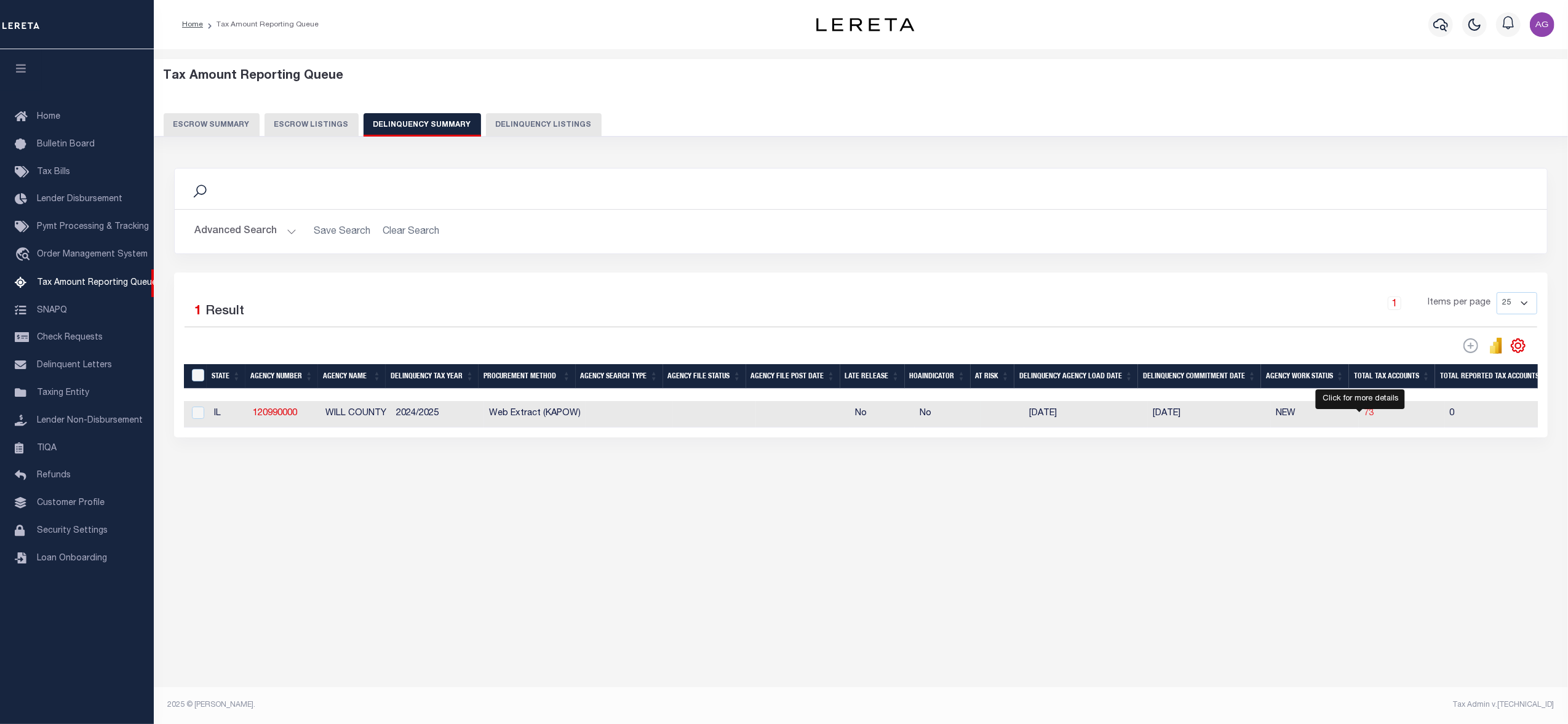
click at [1364, 417] on span "73" at bounding box center [1368, 413] width 10 height 9
select select "100"
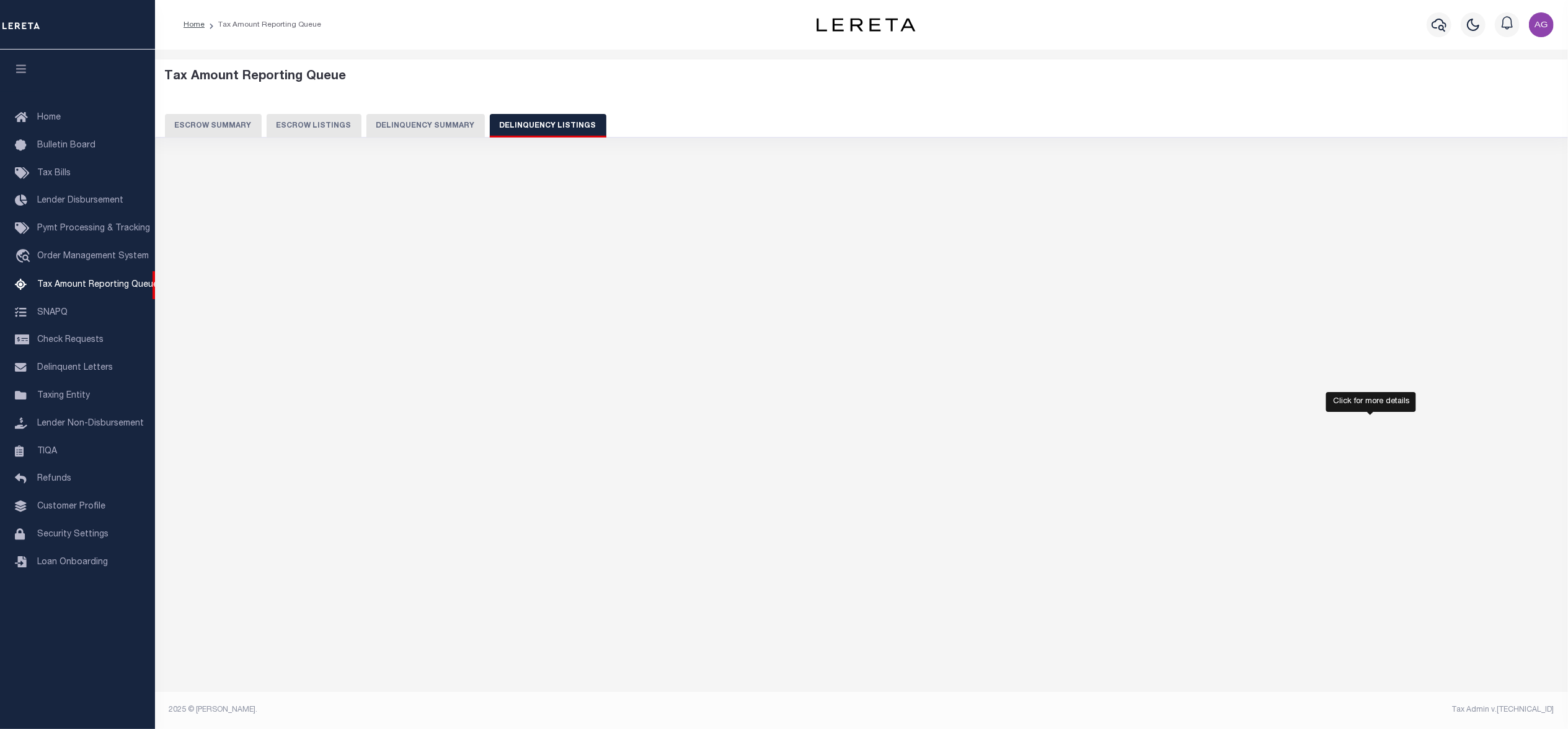
select select "100"
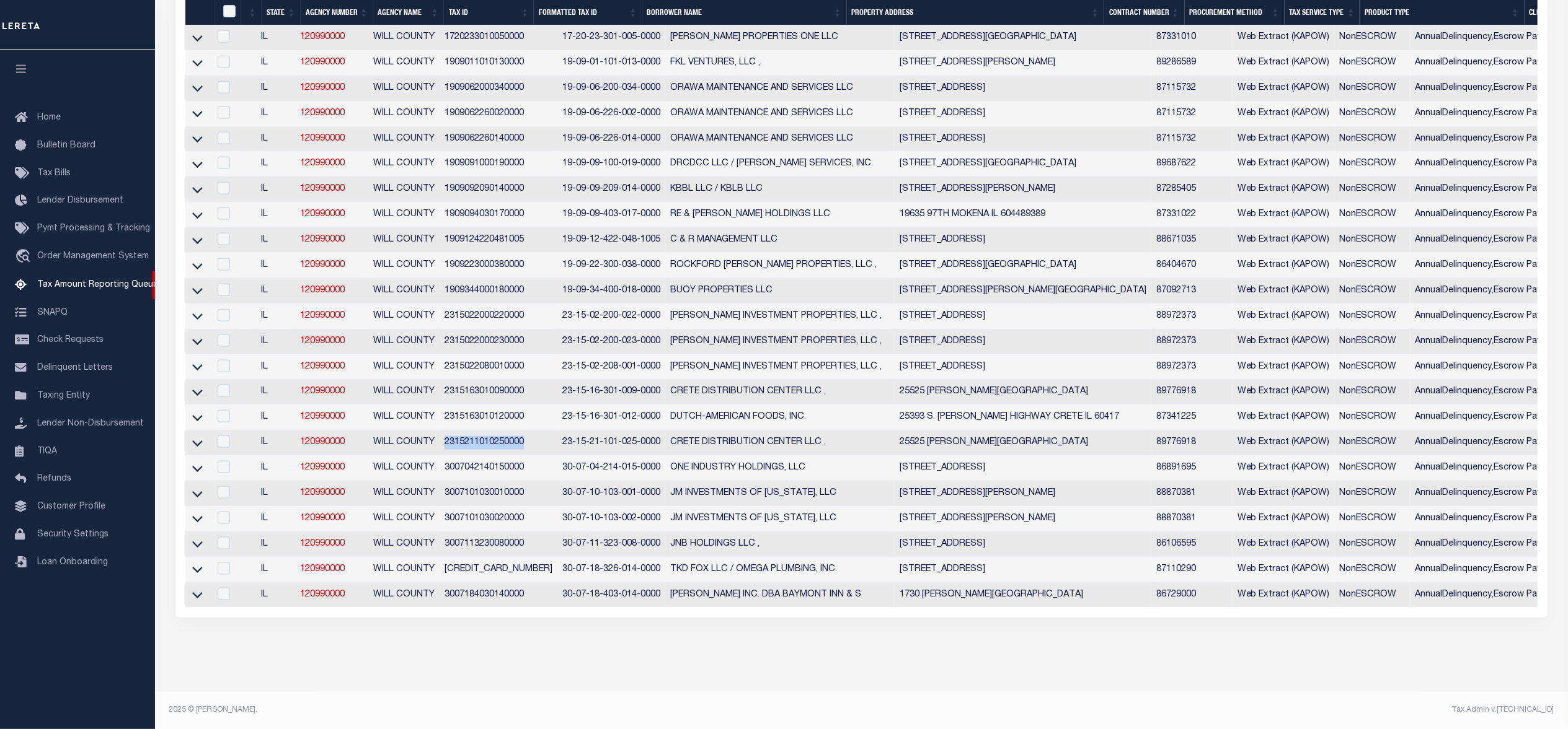
drag, startPoint x: 444, startPoint y: 434, endPoint x: 524, endPoint y: 425, distance: 80.5
click at [524, 431] on td "2315211010250000" at bounding box center [498, 443] width 118 height 25
copy td "2315211010250000"
checkbox input "true"
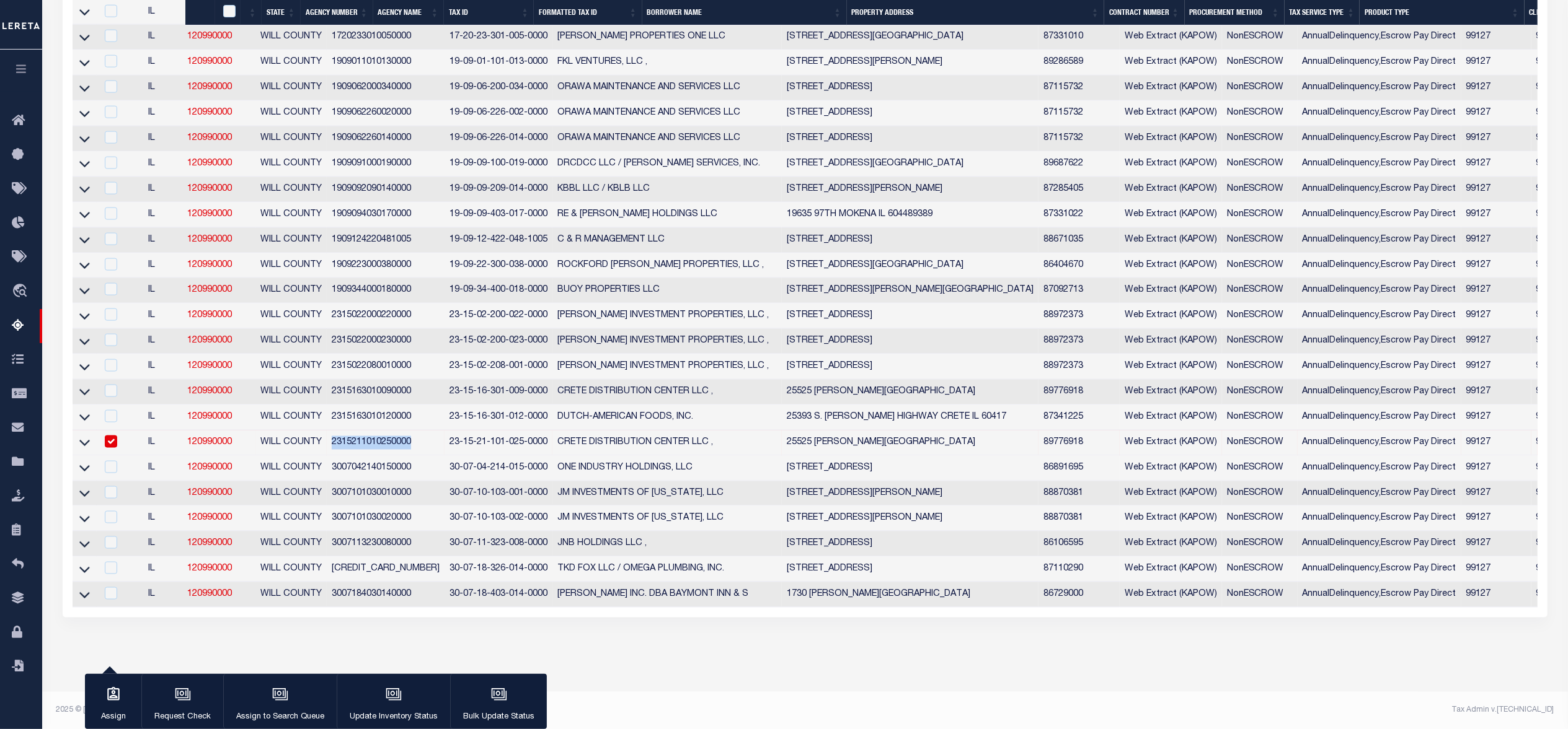
scroll to position [1676, 0]
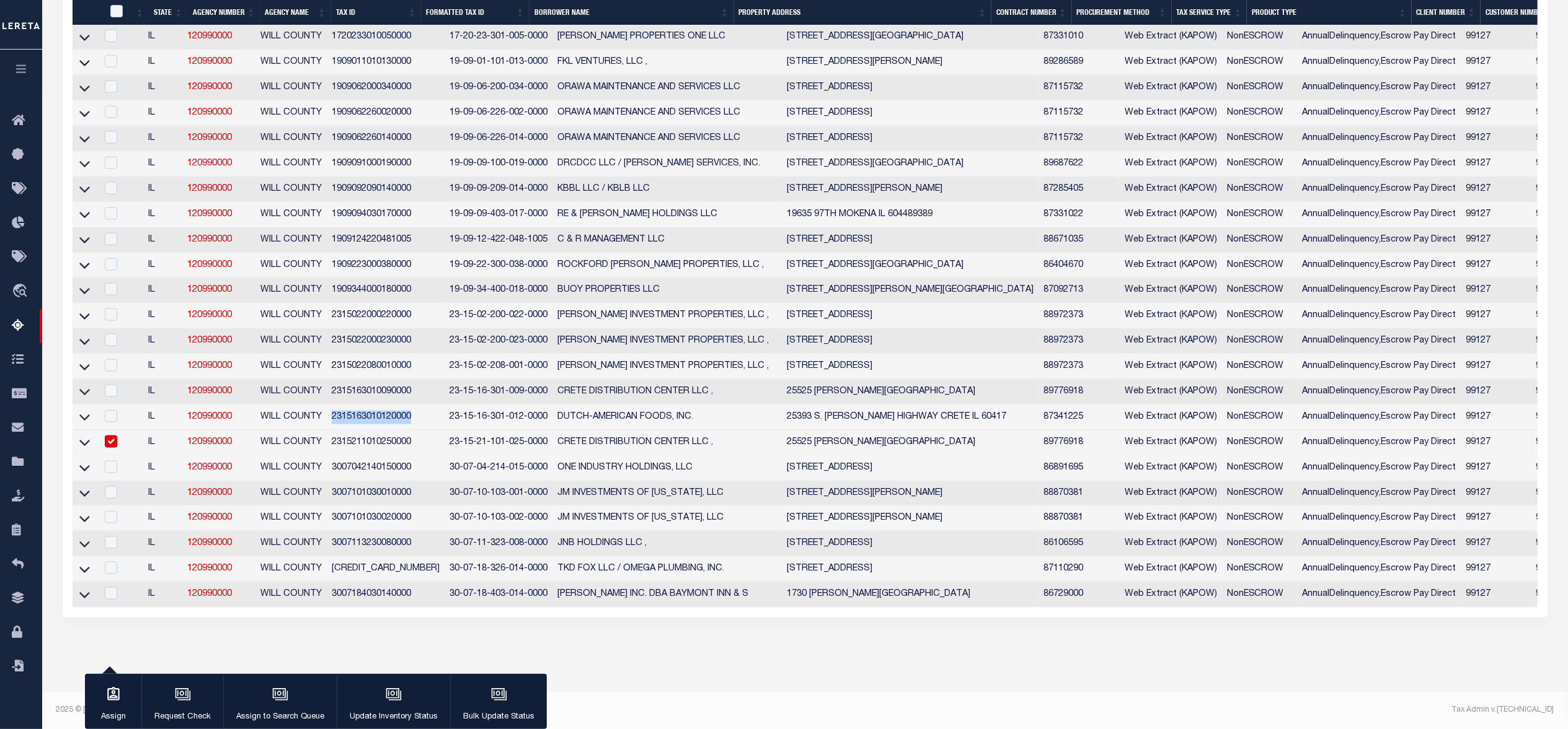
drag, startPoint x: 328, startPoint y: 427, endPoint x: 914, endPoint y: 721, distance: 655.6
click at [412, 429] on td "2315163010120000" at bounding box center [385, 418] width 118 height 25
copy td "2315163010120000"
checkbox input "true"
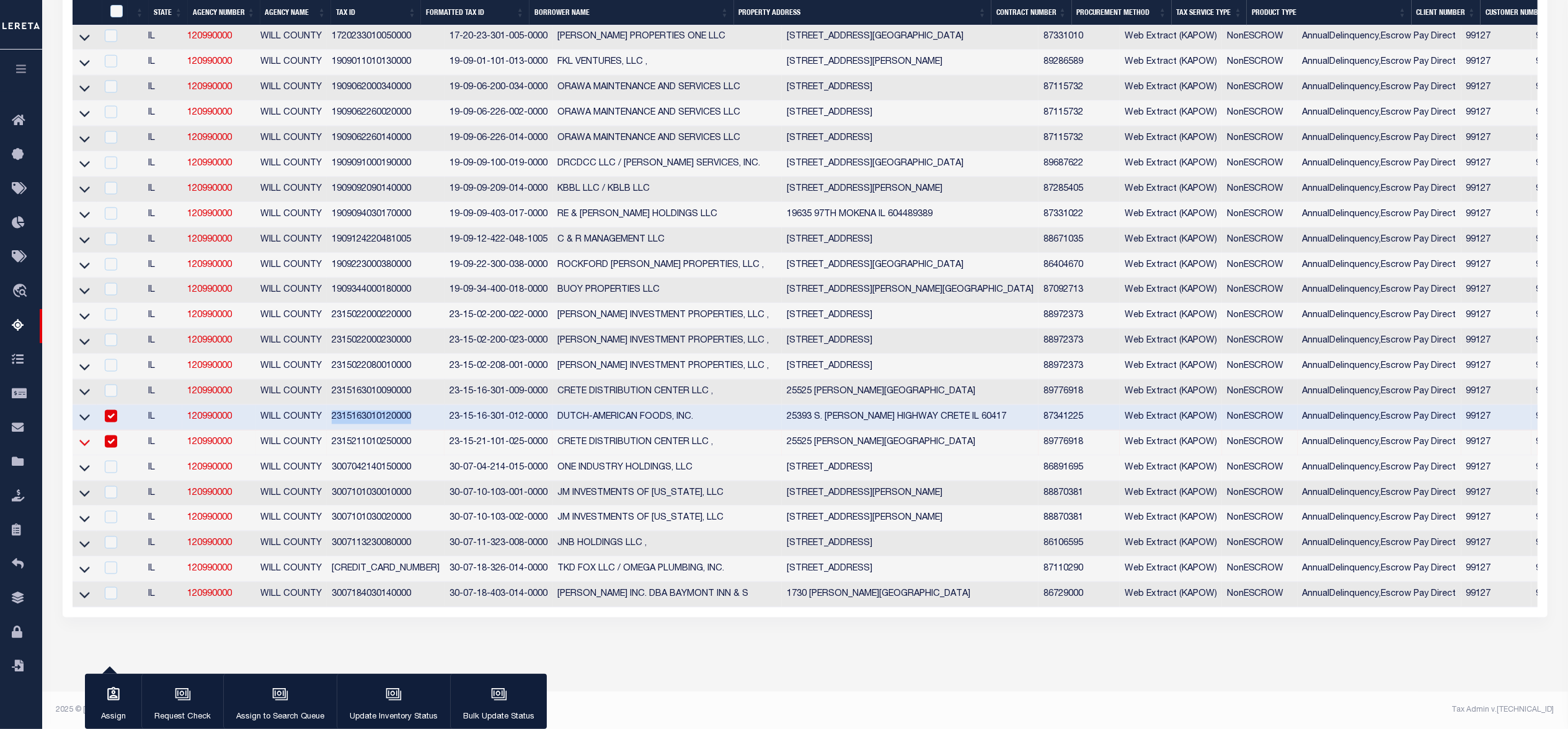
click at [83, 449] on icon at bounding box center [84, 442] width 11 height 13
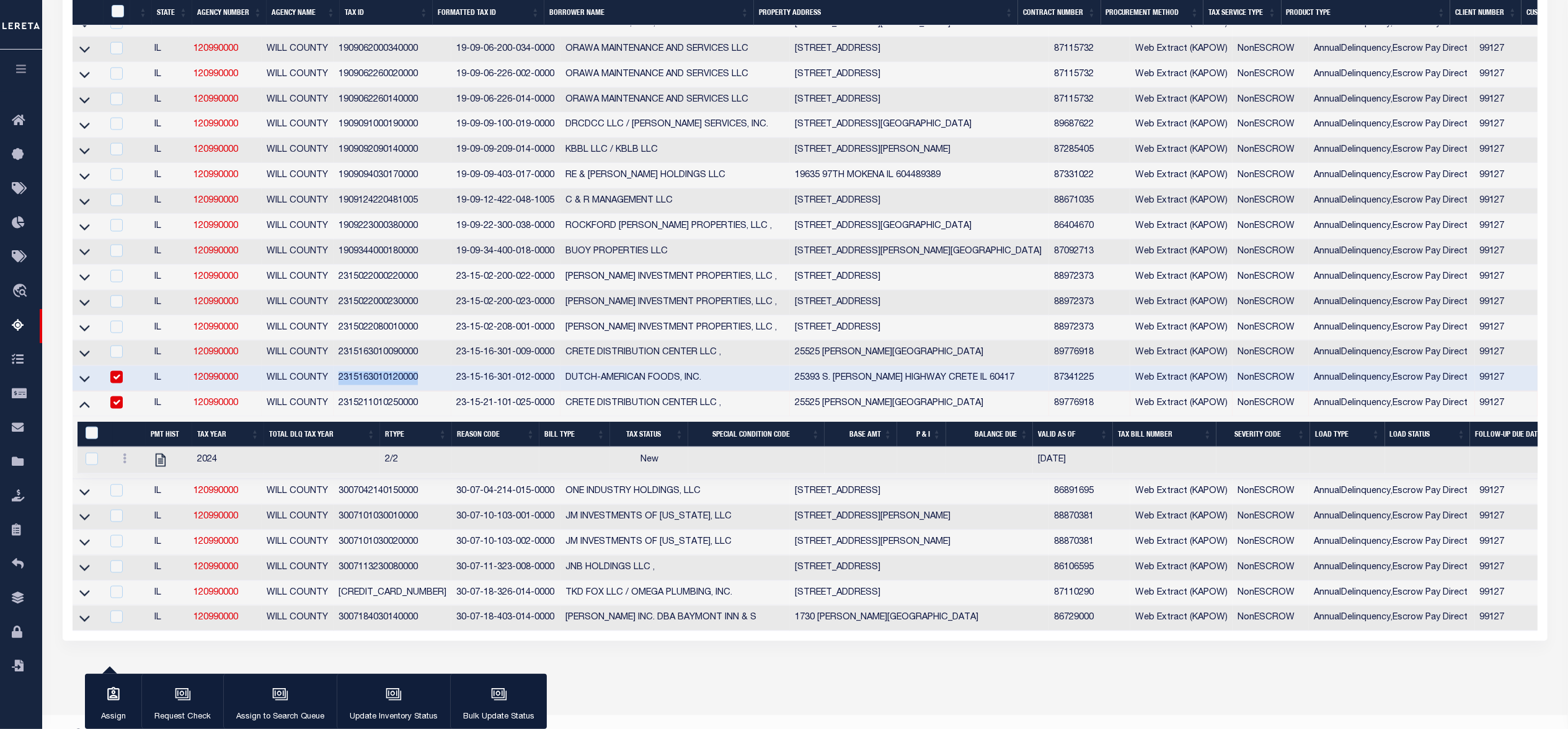
scroll to position [1678, 0]
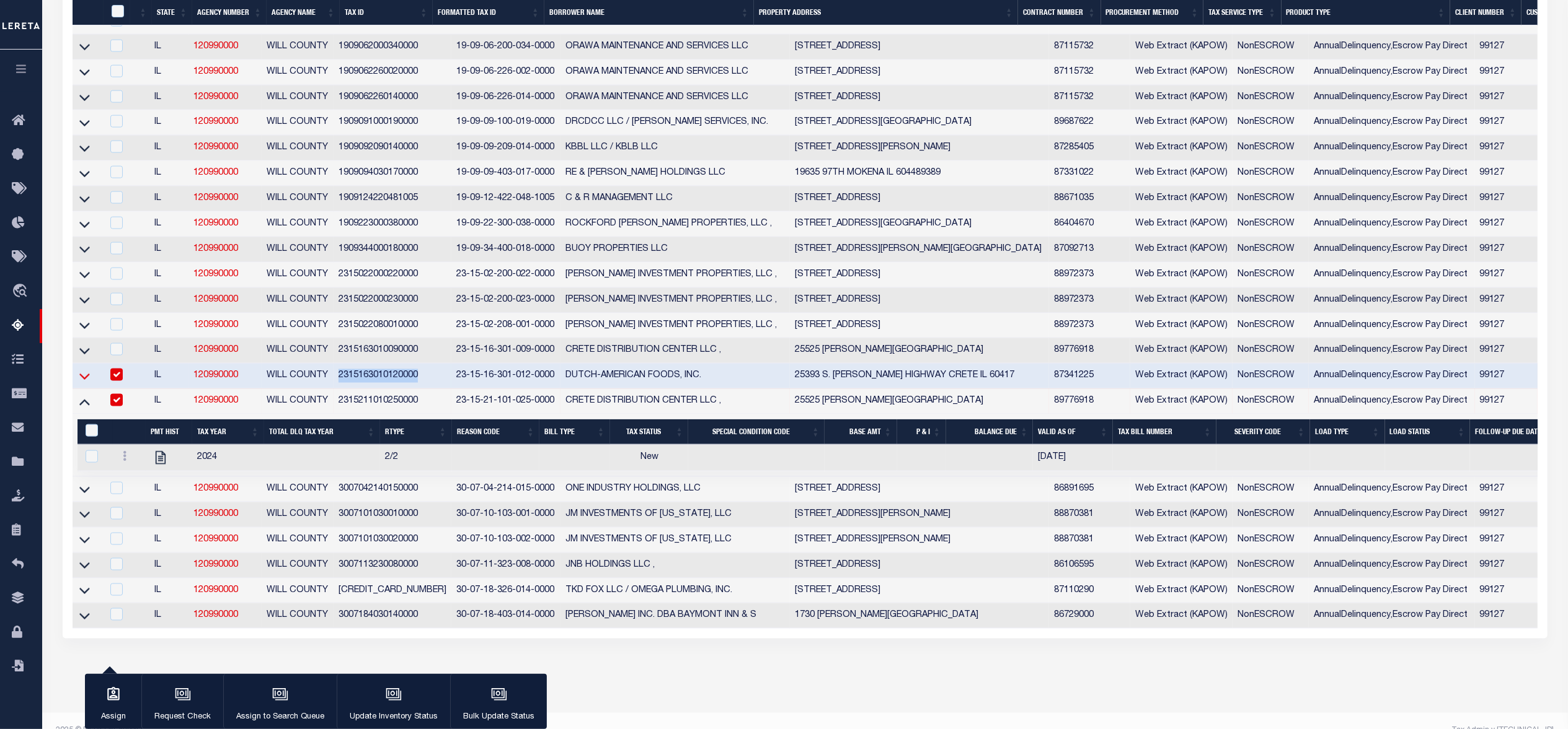
click at [81, 380] on icon at bounding box center [84, 377] width 11 height 6
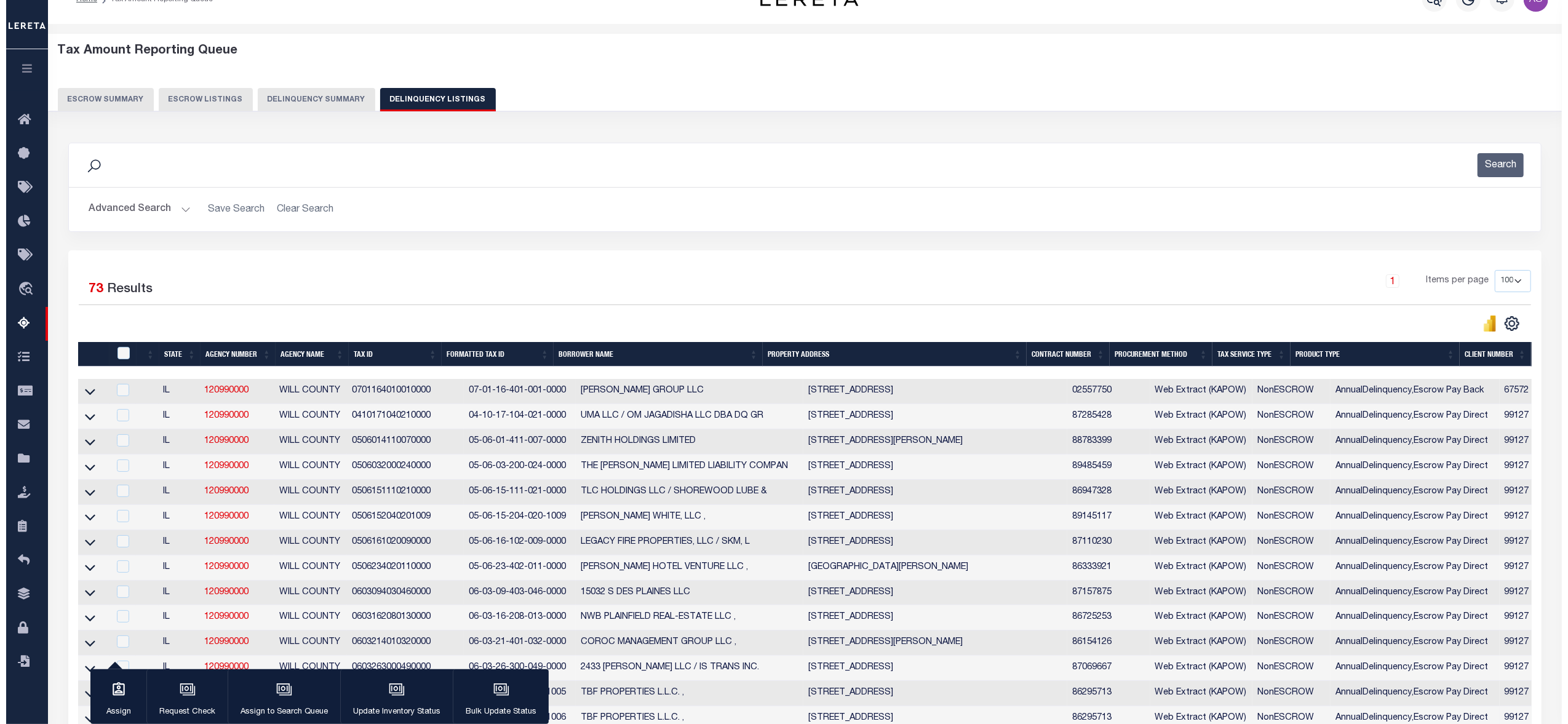
scroll to position [0, 0]
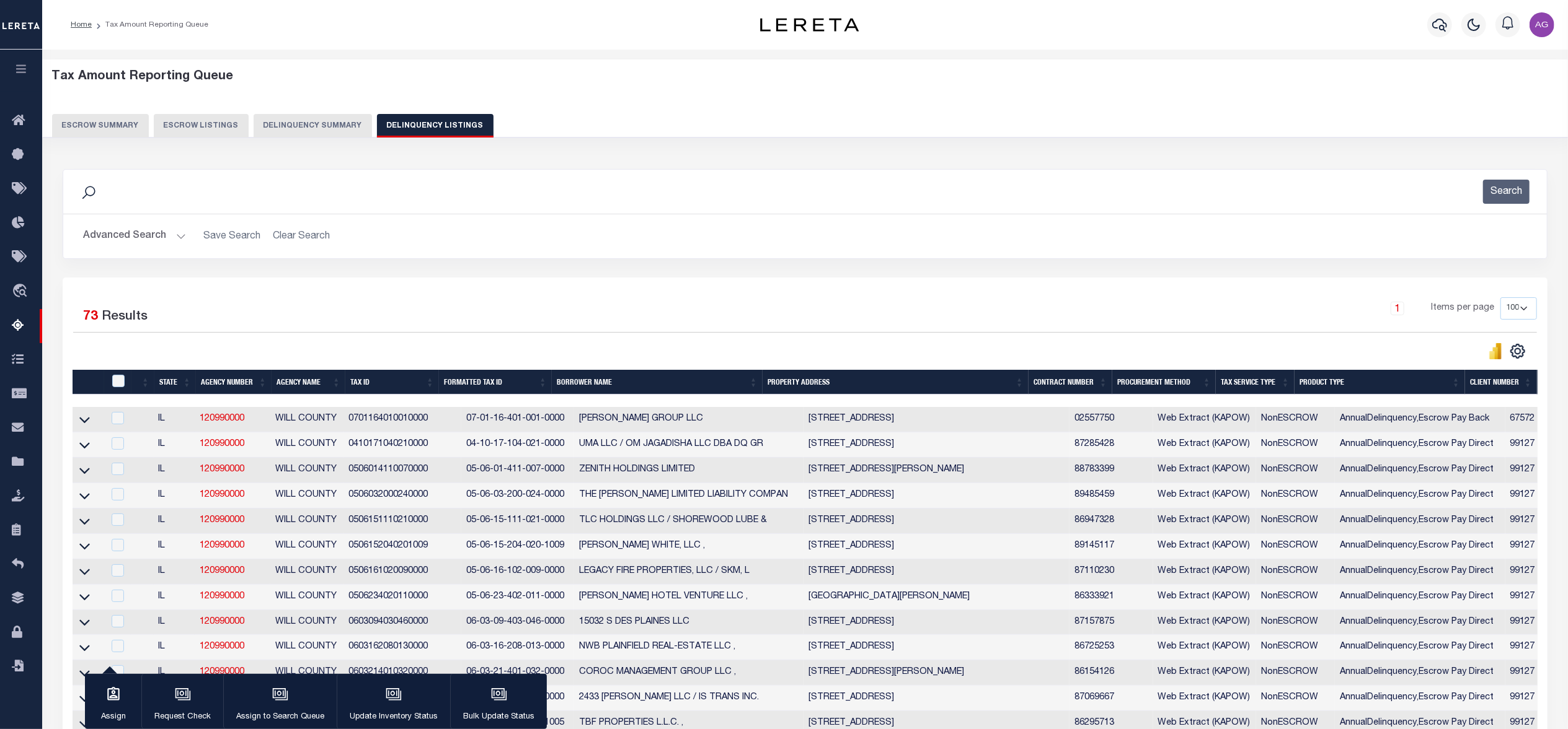
click at [161, 239] on button "Advanced Search" at bounding box center [135, 236] width 103 height 24
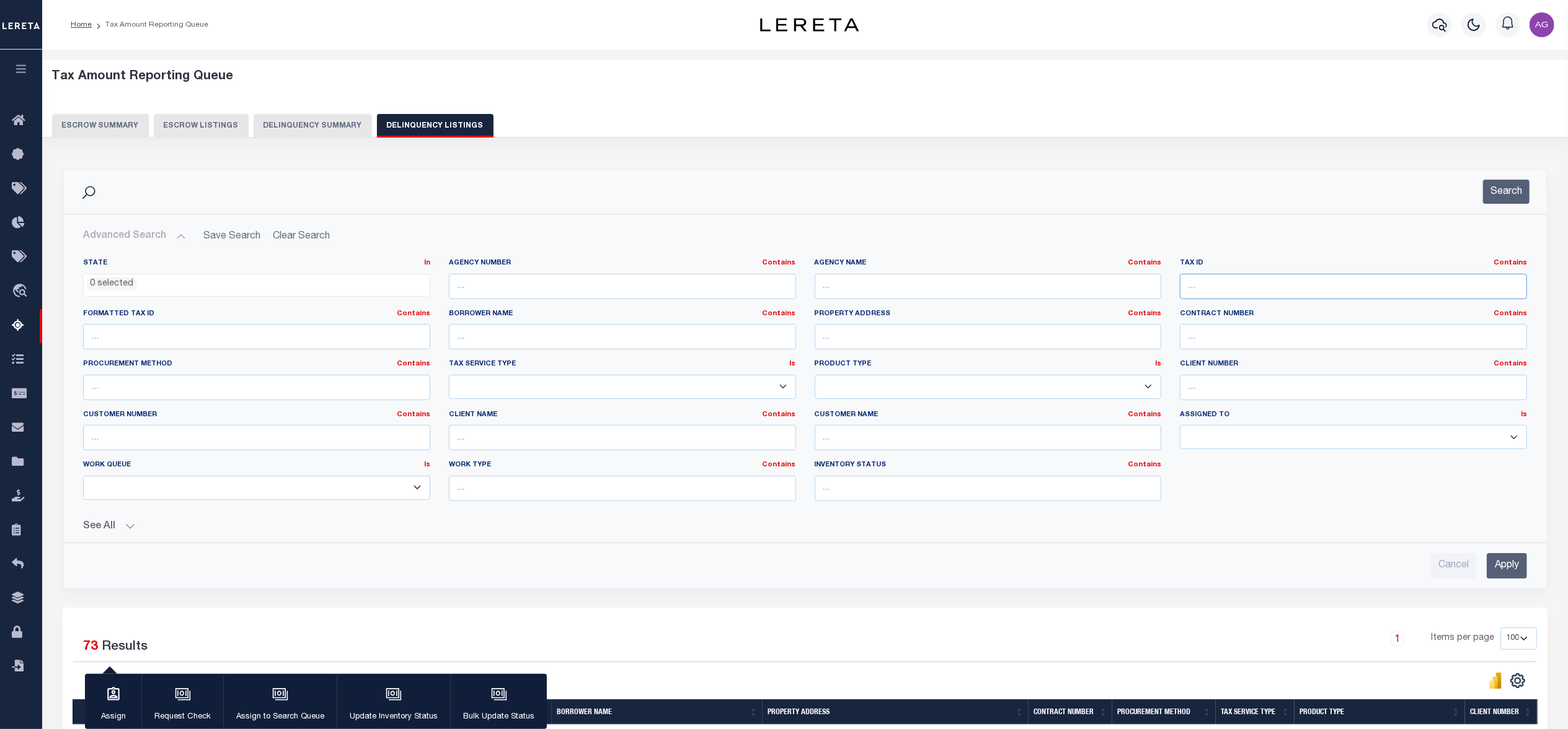
click at [1285, 288] on input "text" at bounding box center [1353, 286] width 347 height 25
paste input "3007042140150000"
type input "3007042140150000"
click at [1523, 570] on input "Apply" at bounding box center [1507, 566] width 40 height 25
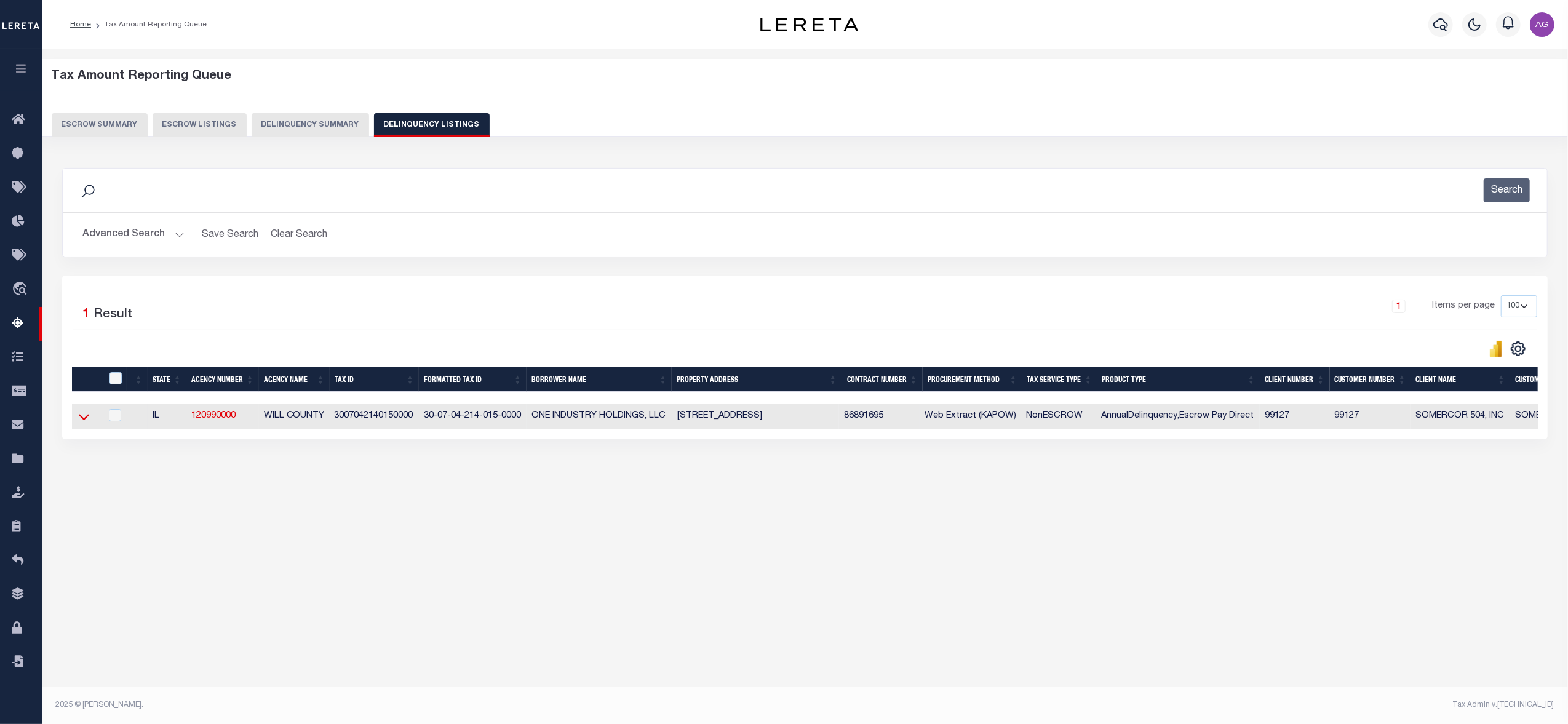
click at [83, 421] on icon at bounding box center [84, 418] width 10 height 6
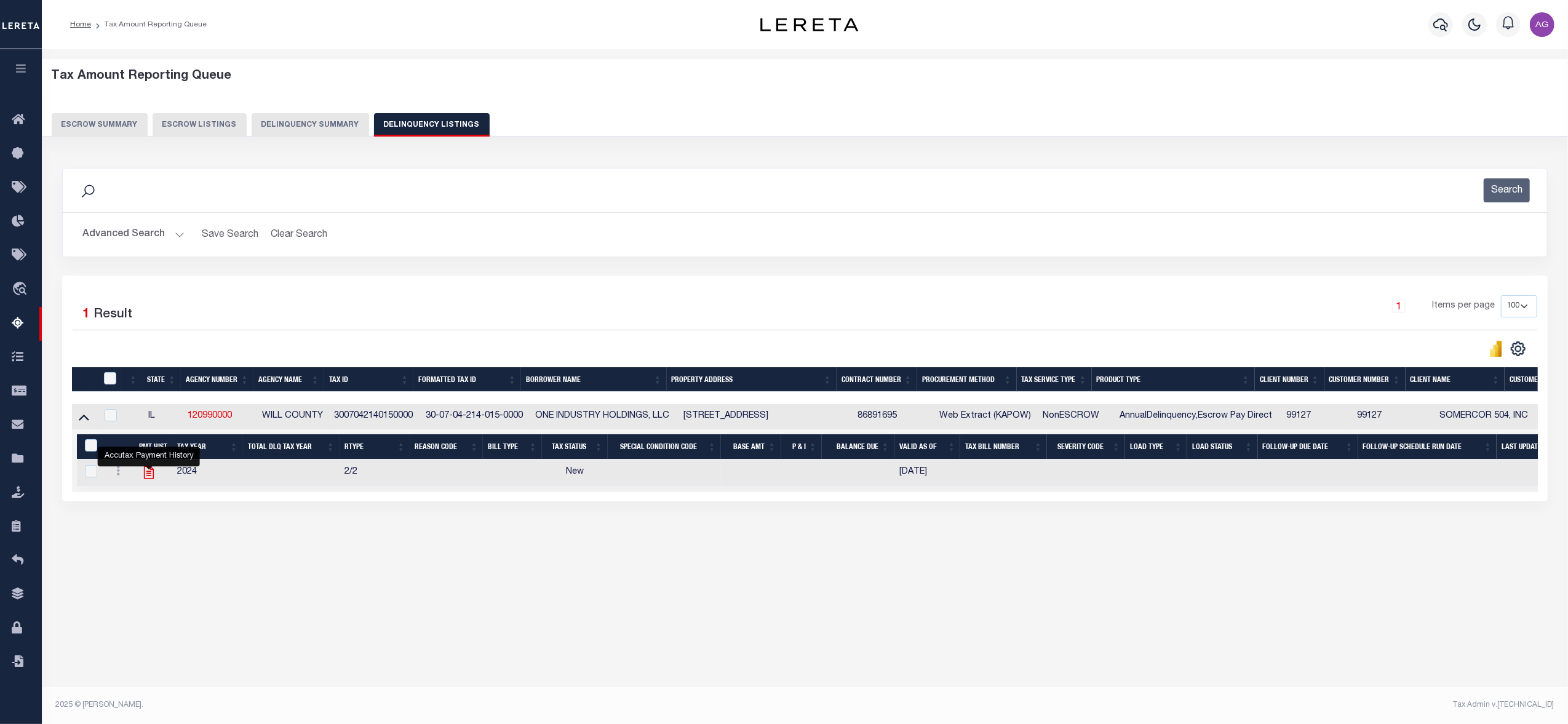
click at [152, 476] on icon "" at bounding box center [149, 473] width 16 height 16
checkbox input "true"
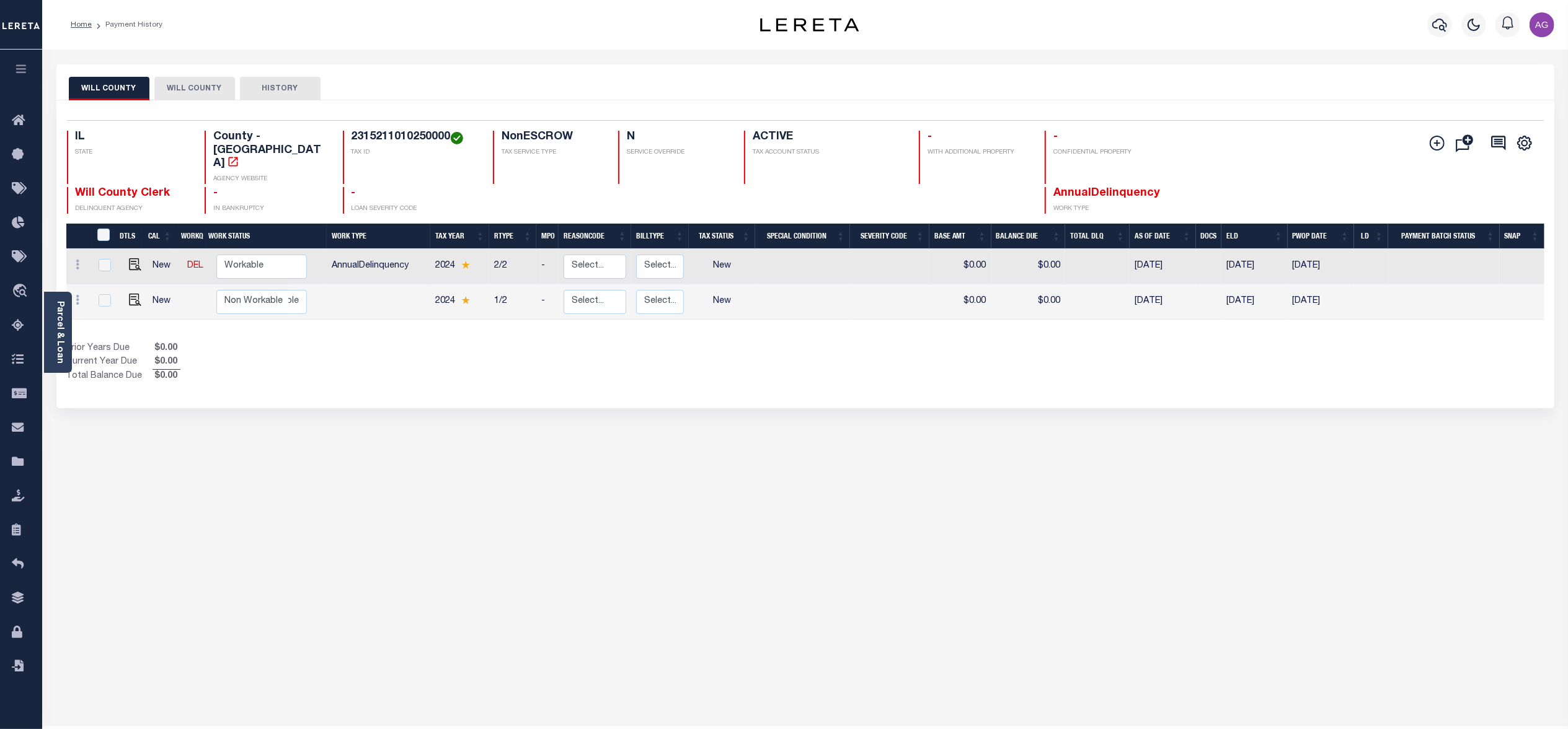
click at [197, 85] on button "WILL COUNTY" at bounding box center [195, 89] width 81 height 24
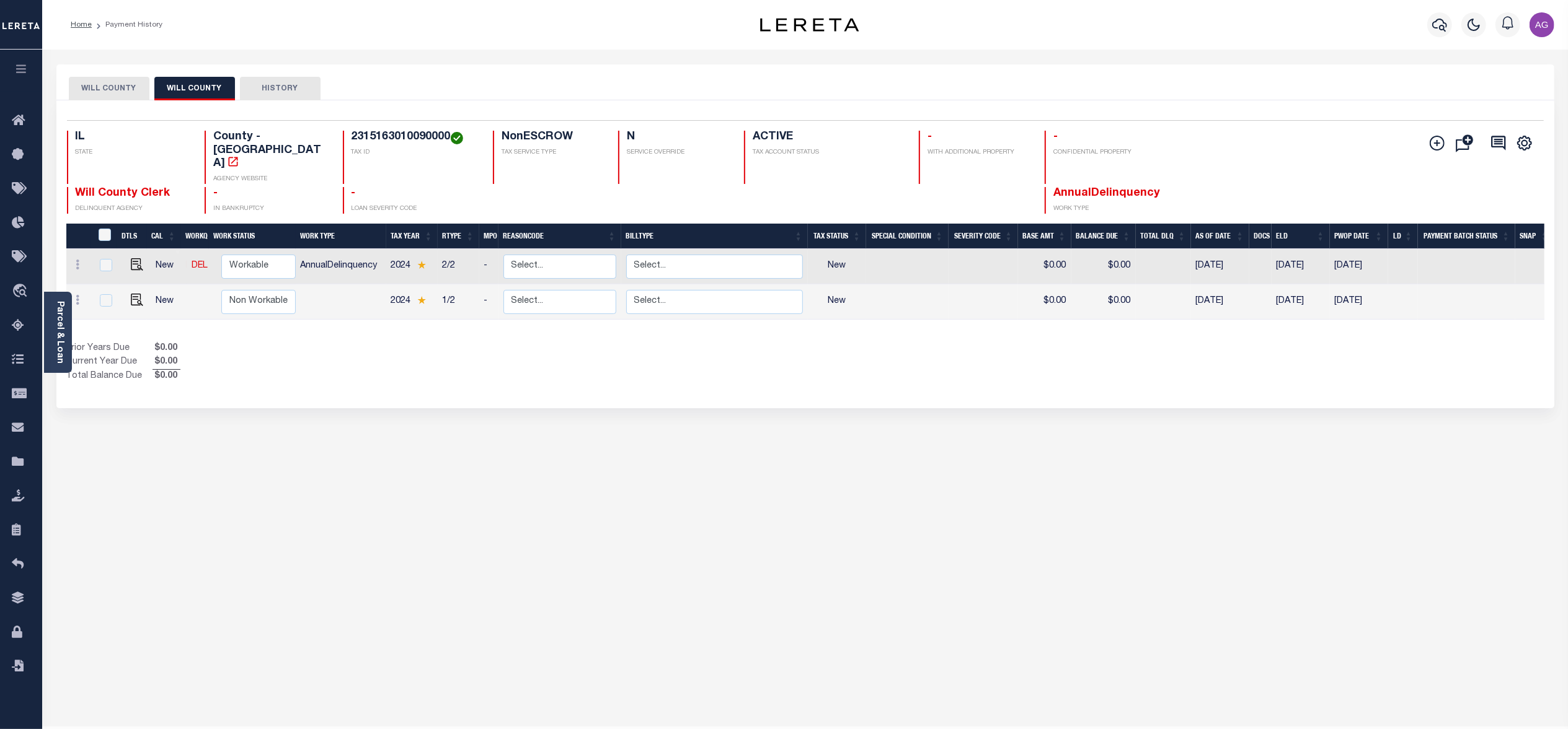
click at [105, 94] on button "WILL COUNTY" at bounding box center [109, 89] width 81 height 24
click at [179, 83] on button "WILL COUNTY" at bounding box center [195, 89] width 81 height 24
click at [105, 81] on button "WILL COUNTY" at bounding box center [109, 89] width 81 height 24
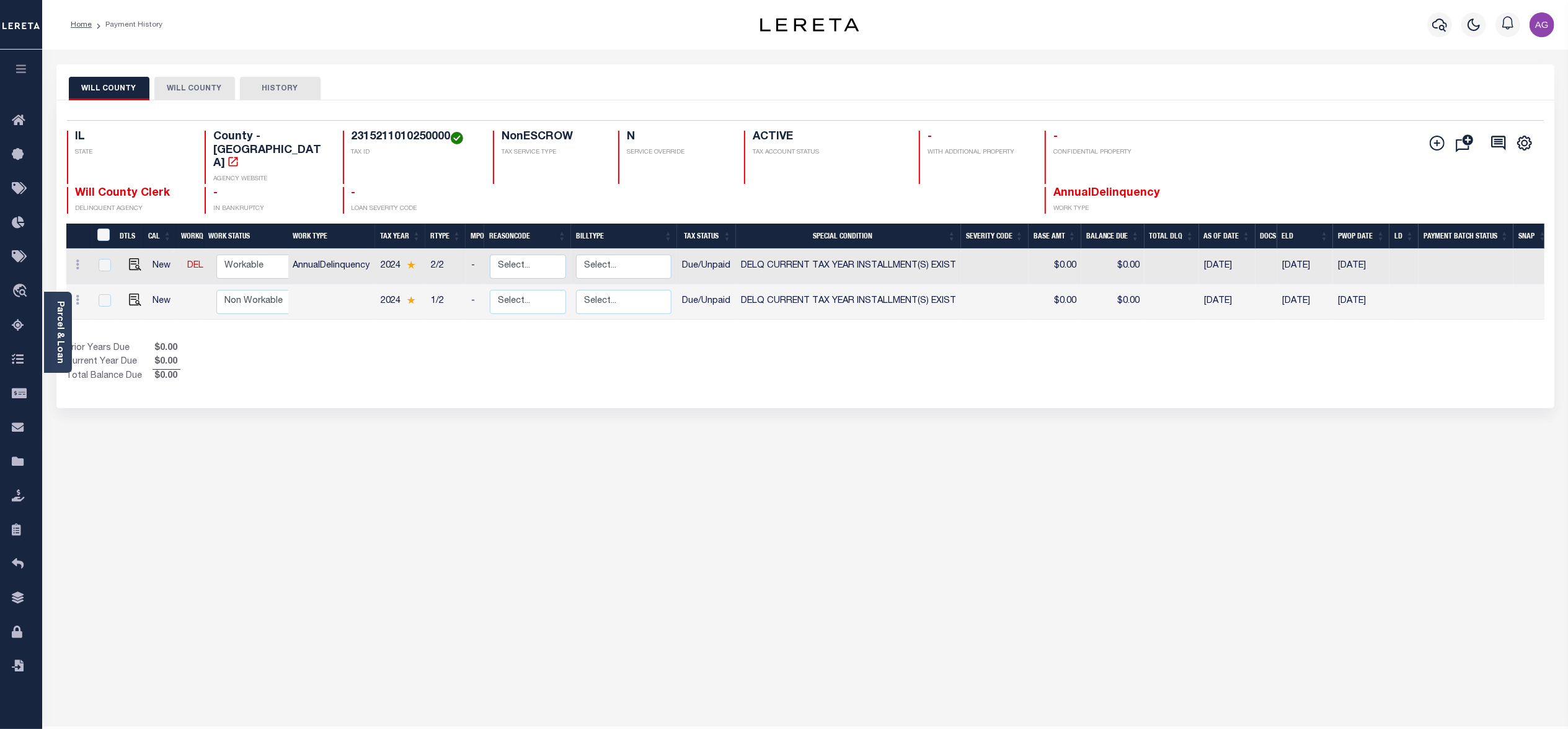
click at [185, 85] on button "WILL COUNTY" at bounding box center [195, 89] width 81 height 24
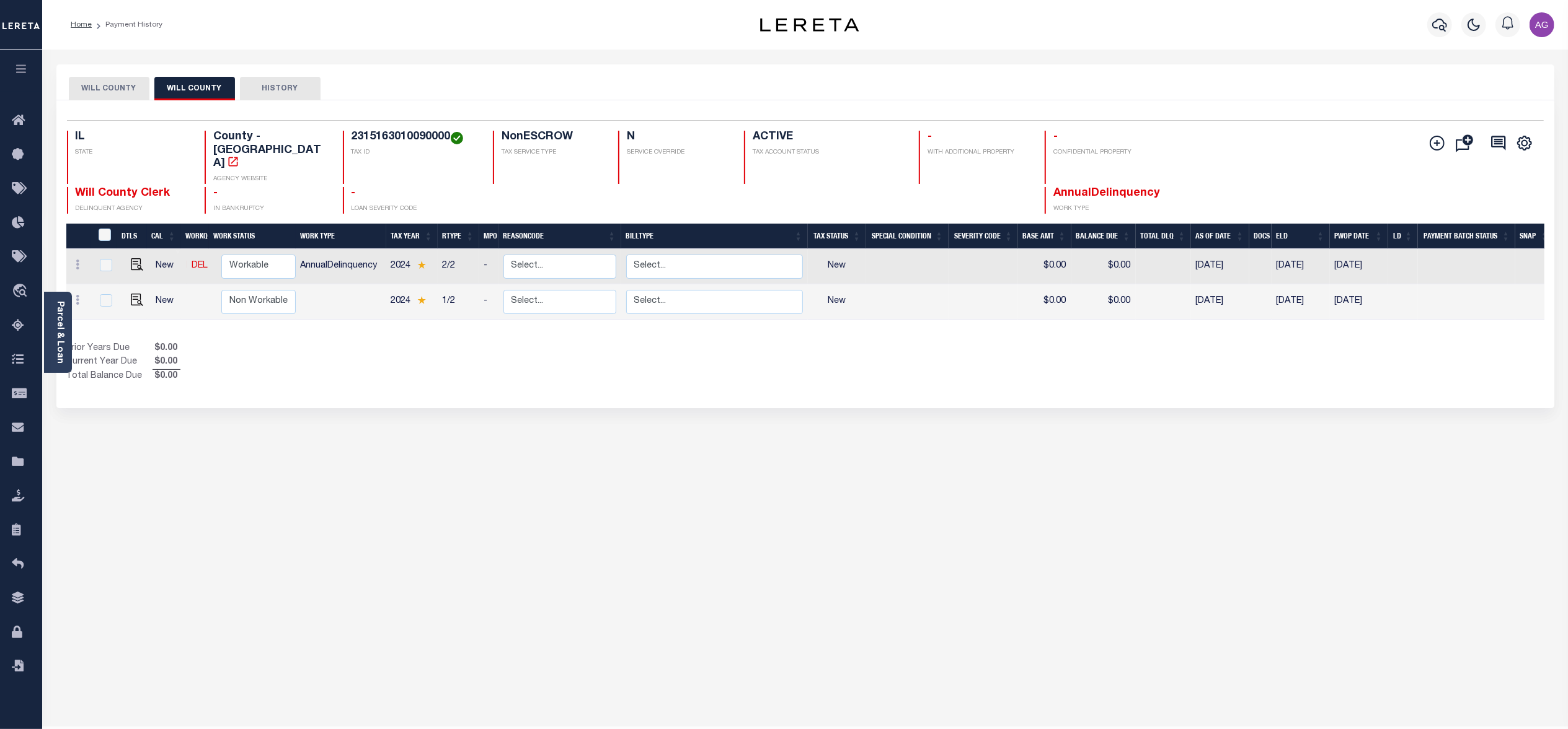
click at [120, 86] on button "WILL COUNTY" at bounding box center [109, 89] width 81 height 24
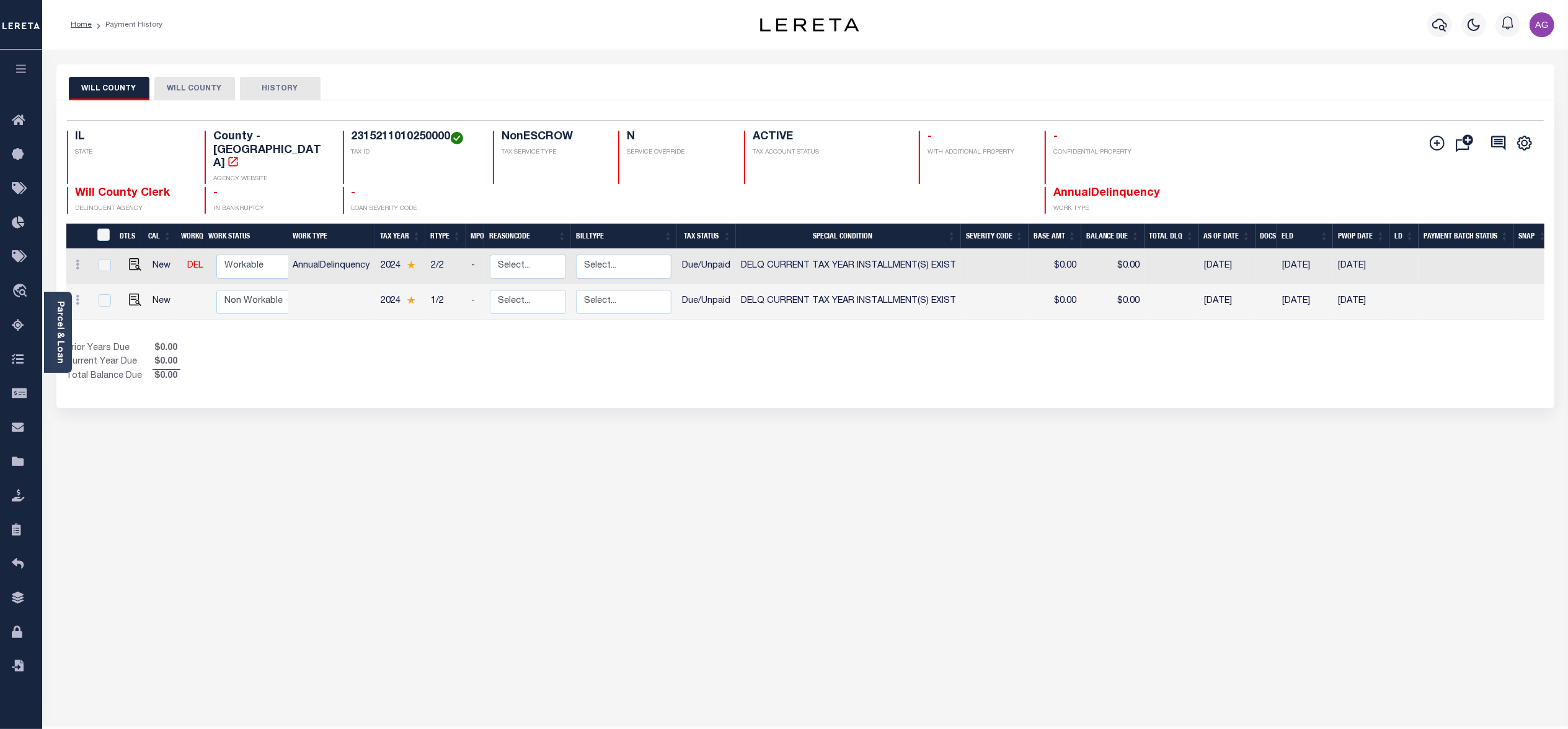
click at [216, 88] on button "WILL COUNTY" at bounding box center [195, 89] width 81 height 24
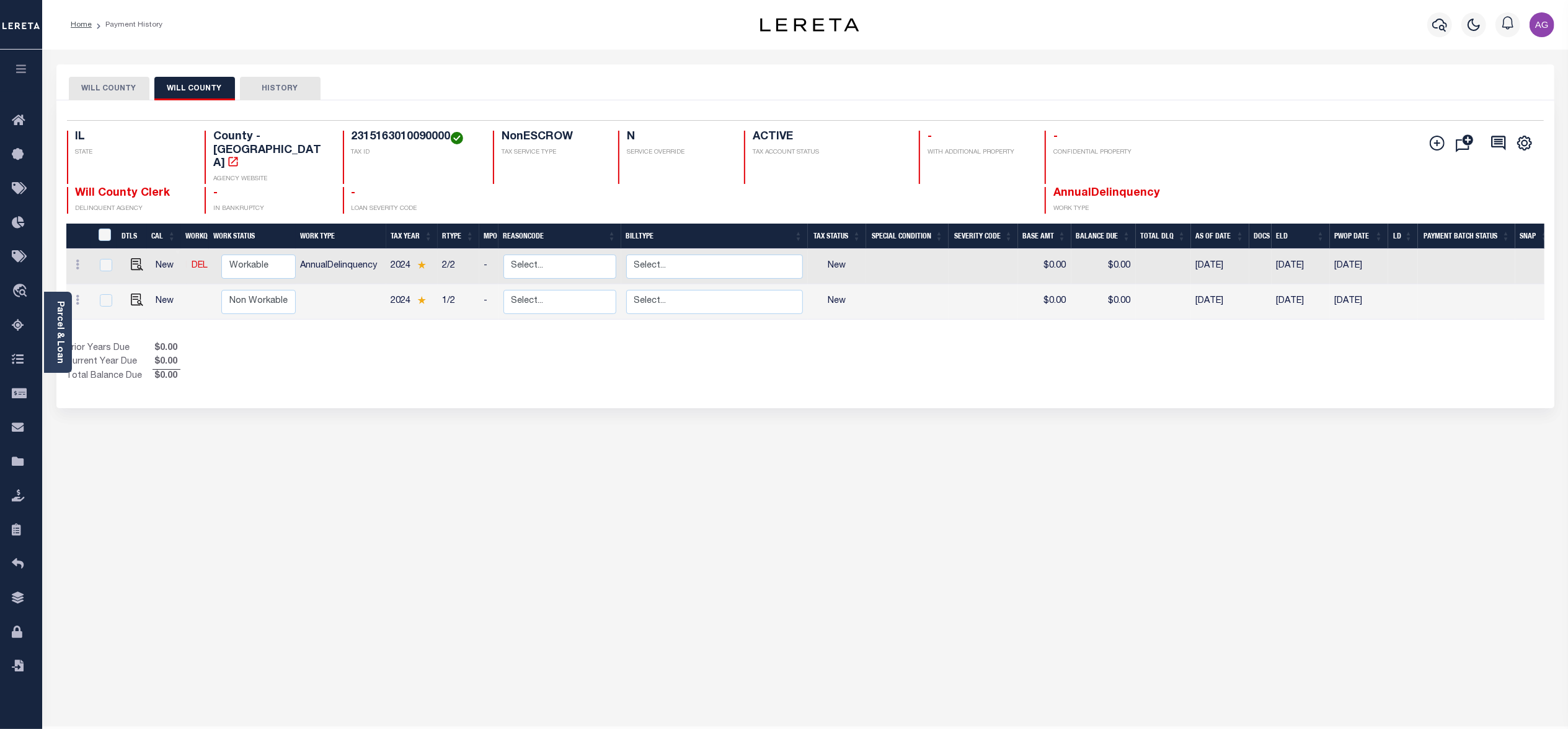
drag, startPoint x: 110, startPoint y: 88, endPoint x: 143, endPoint y: 87, distance: 33.0
click at [110, 88] on button "WILL COUNTY" at bounding box center [109, 89] width 81 height 24
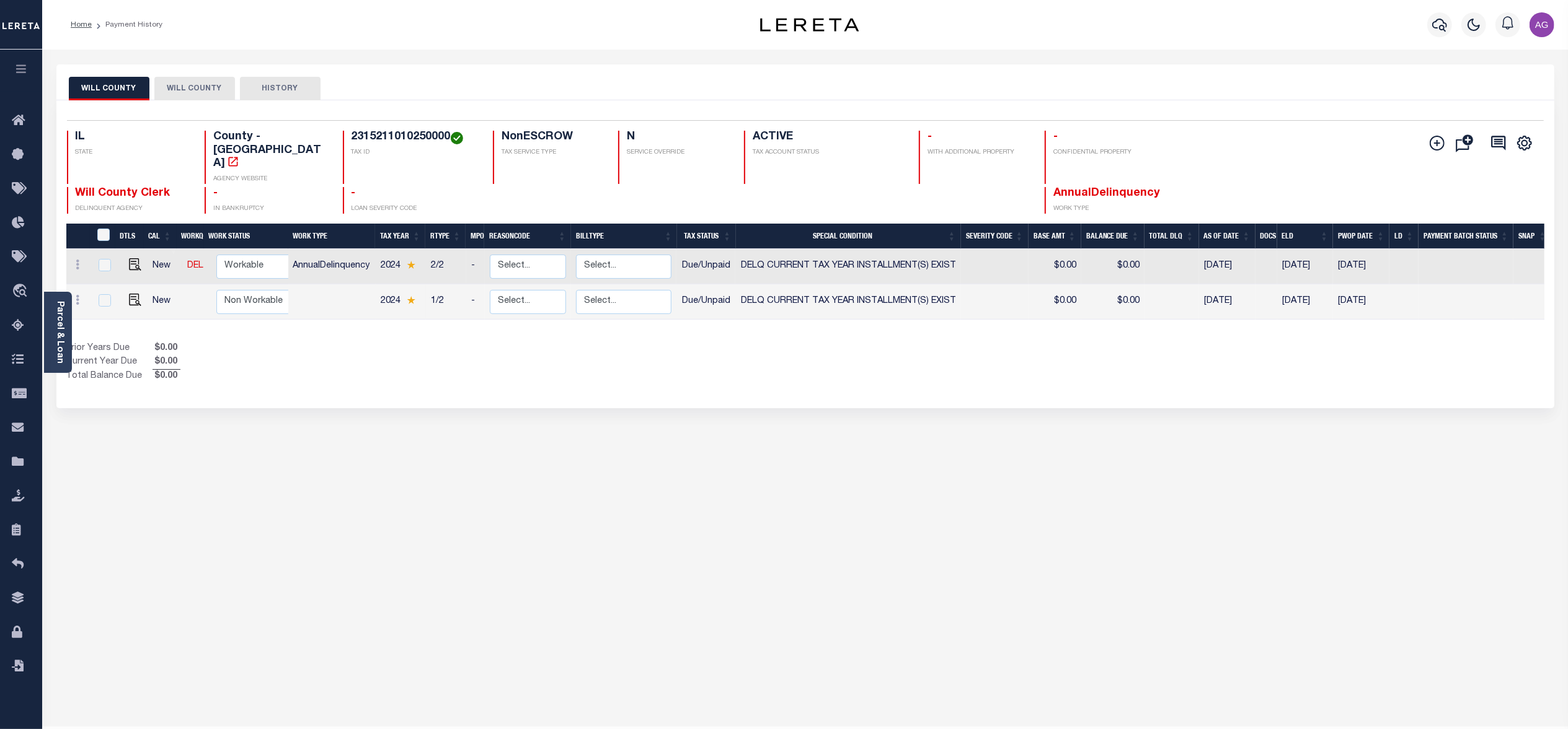
click at [181, 86] on button "WILL COUNTY" at bounding box center [195, 89] width 81 height 24
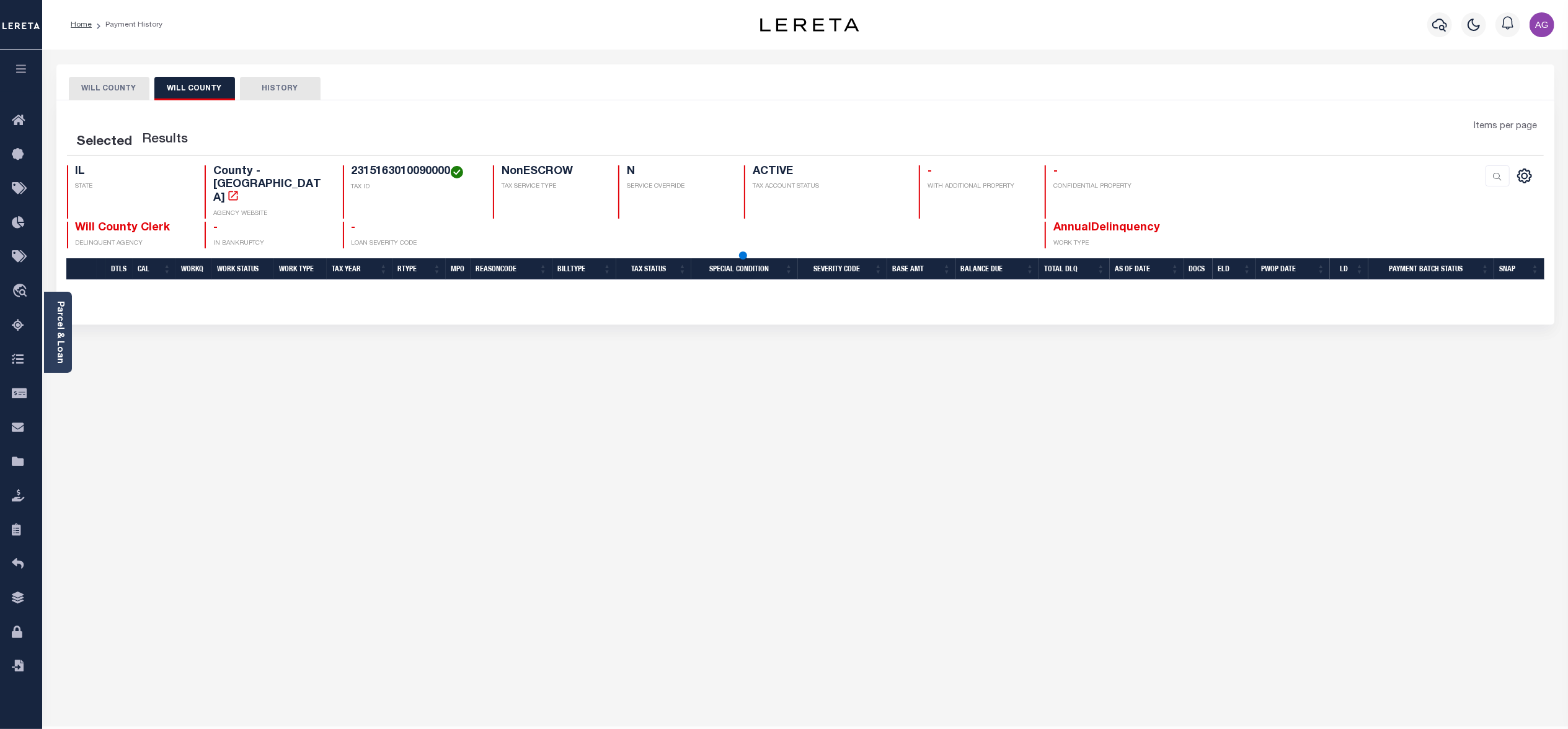
click at [110, 85] on button "WILL COUNTY" at bounding box center [109, 89] width 81 height 24
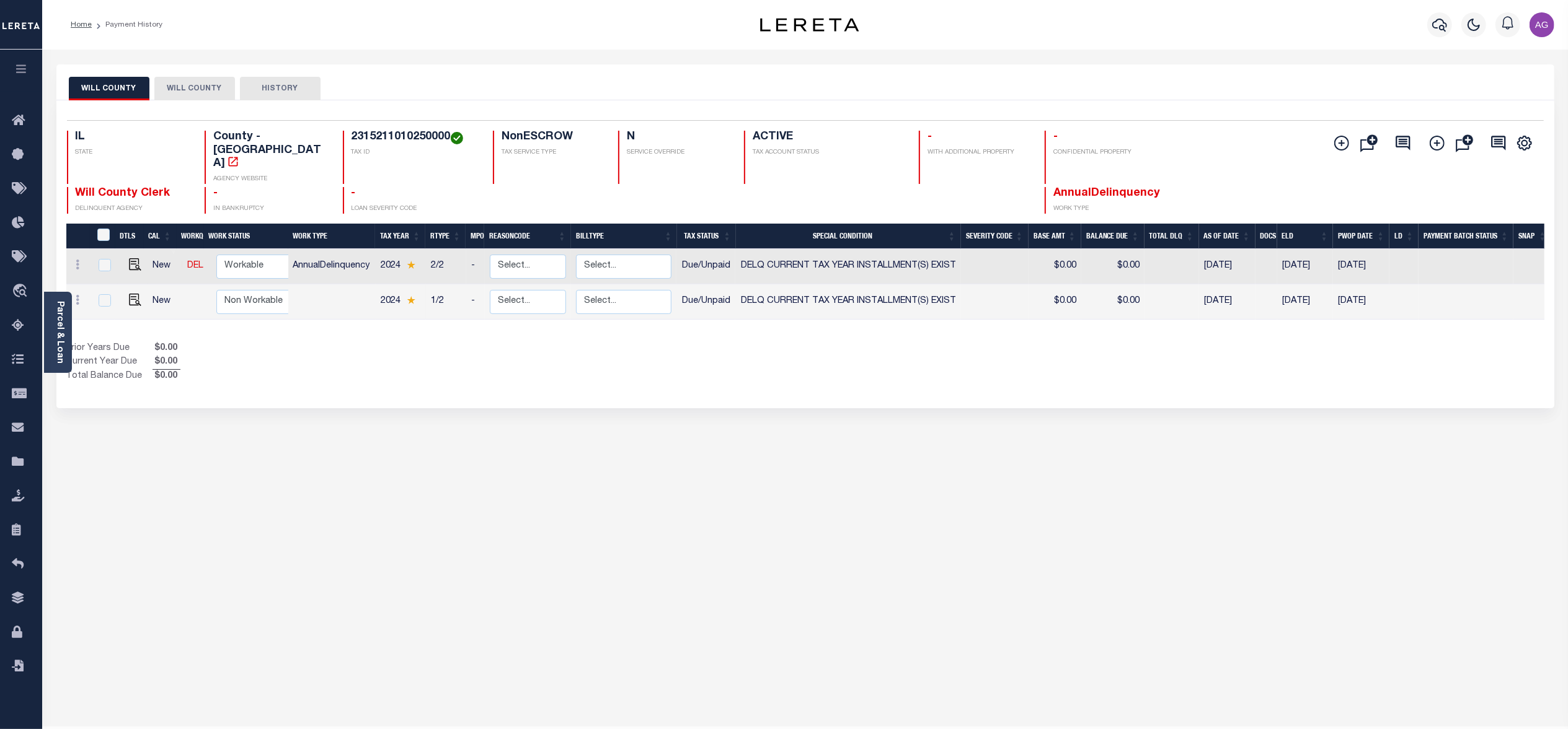
click at [695, 385] on div "WILL COUNTY WILL COUNTY HISTORY Selected 2" at bounding box center [805, 414] width 1516 height 700
click at [187, 87] on button "WILL COUNTY" at bounding box center [195, 89] width 81 height 24
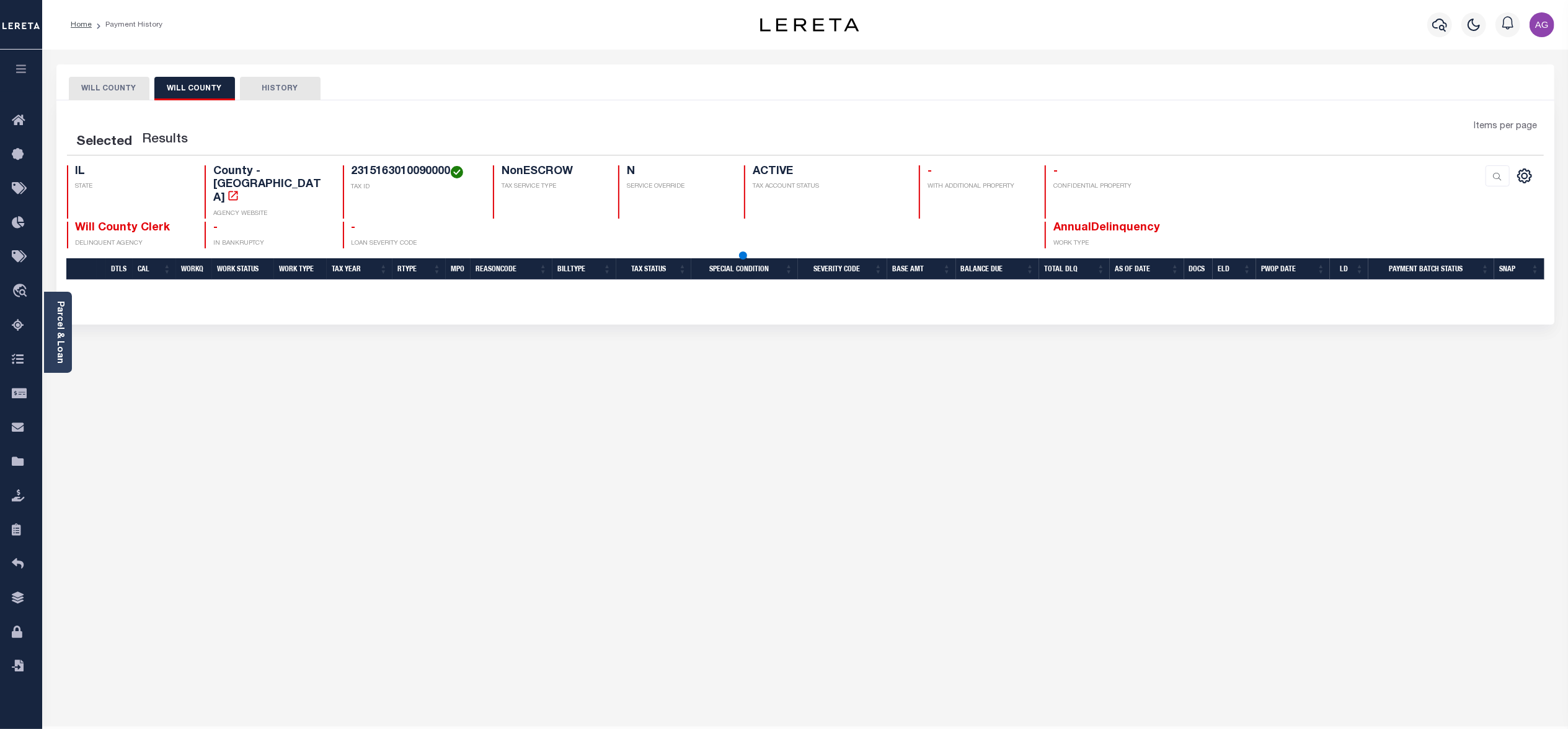
click at [120, 93] on button "WILL COUNTY" at bounding box center [109, 89] width 81 height 24
click at [196, 97] on button "WILL COUNTY" at bounding box center [195, 89] width 81 height 24
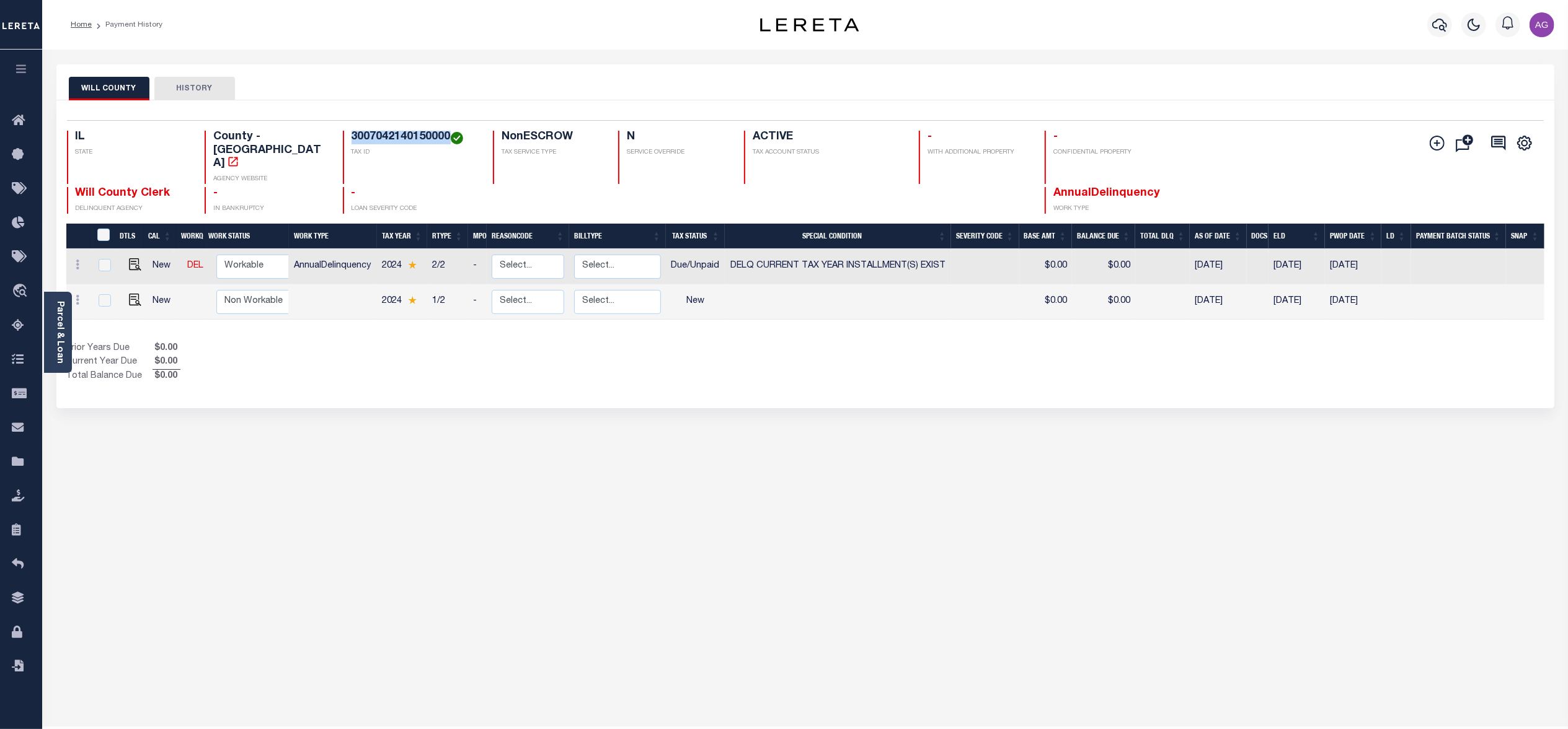
drag, startPoint x: 343, startPoint y: 134, endPoint x: 443, endPoint y: 137, distance: 100.0
click at [443, 137] on h4 "3007042140150000" at bounding box center [415, 138] width 127 height 14
copy h4 "3007042140150000"
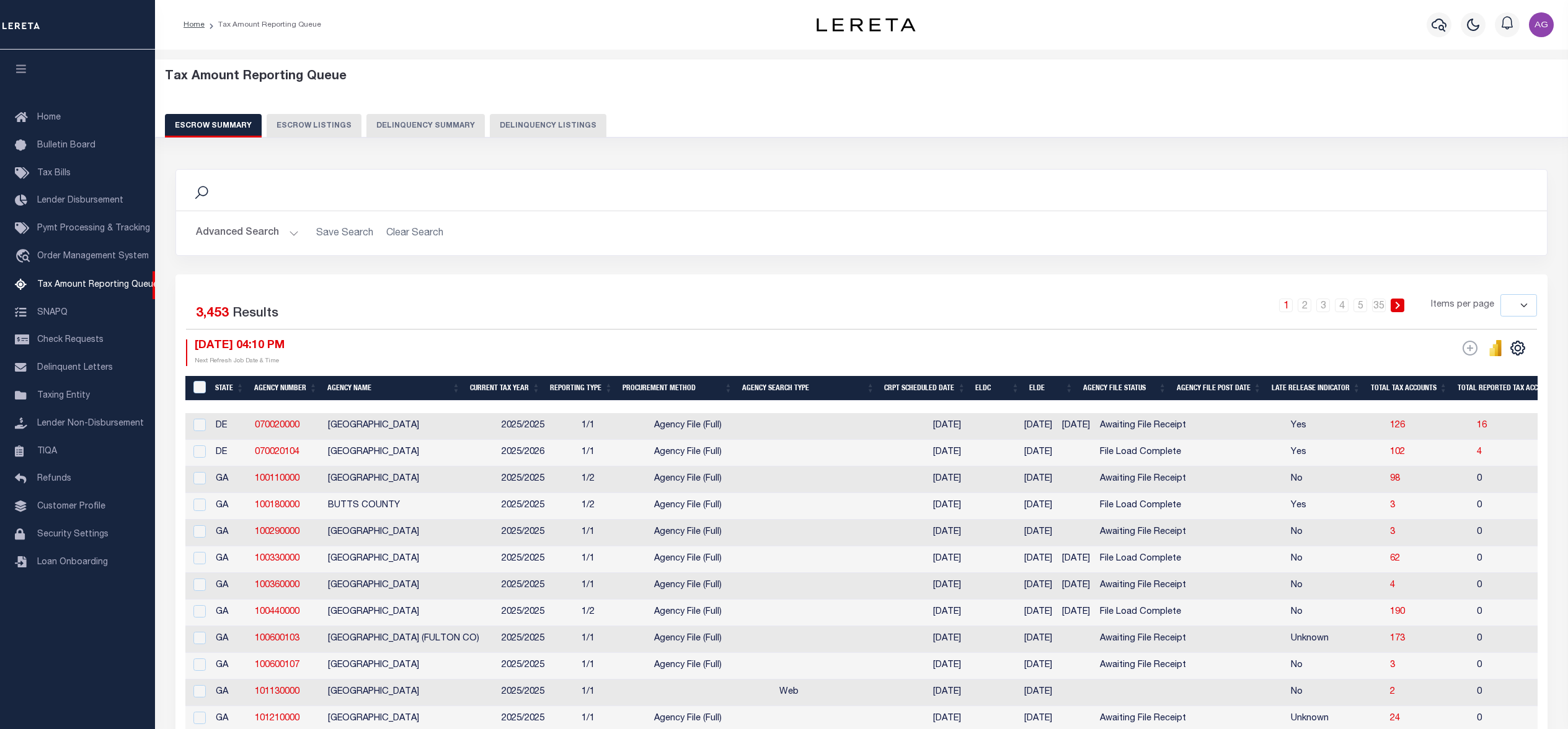
select select
click at [399, 122] on button "Delinquency Summary" at bounding box center [425, 126] width 119 height 24
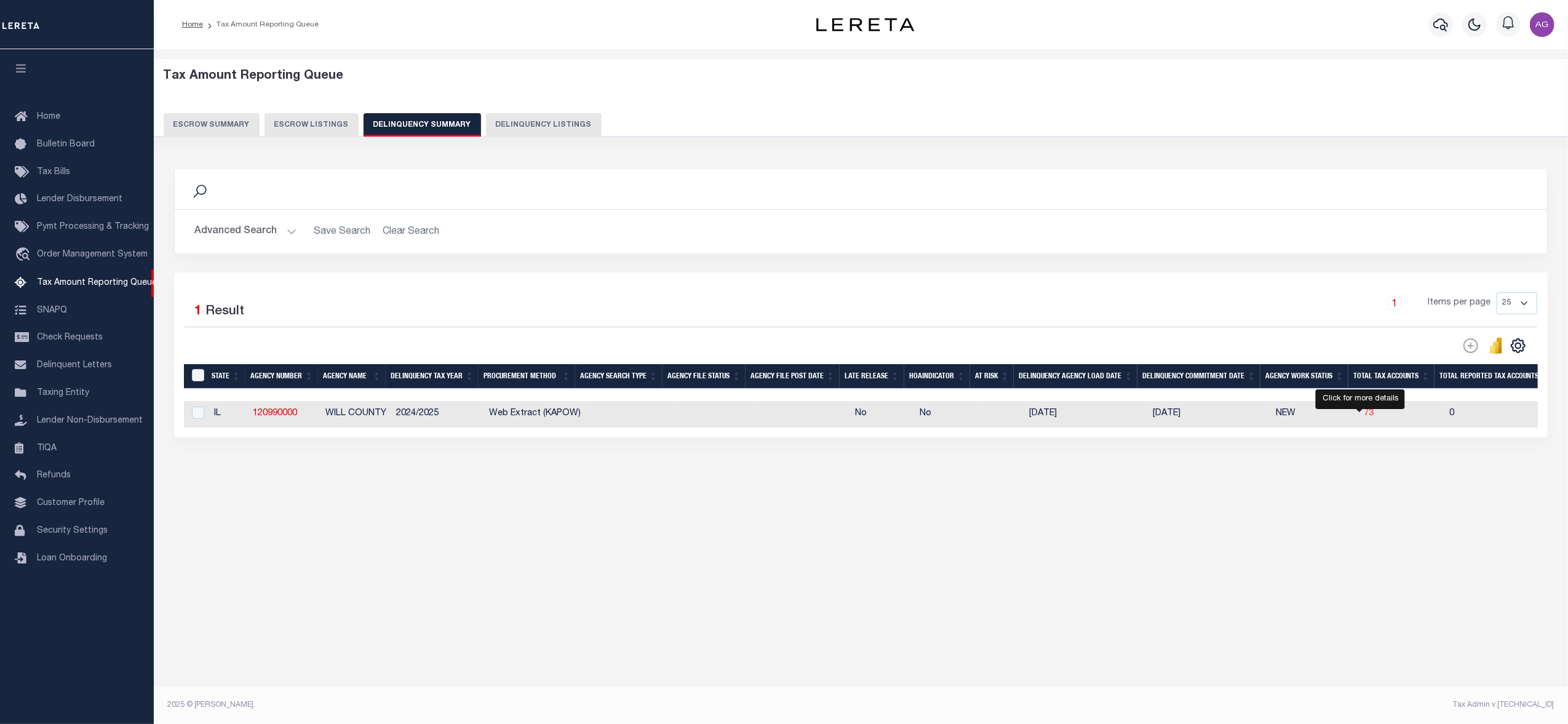
click at [1364, 413] on span "73" at bounding box center [1368, 413] width 10 height 9
select select "100"
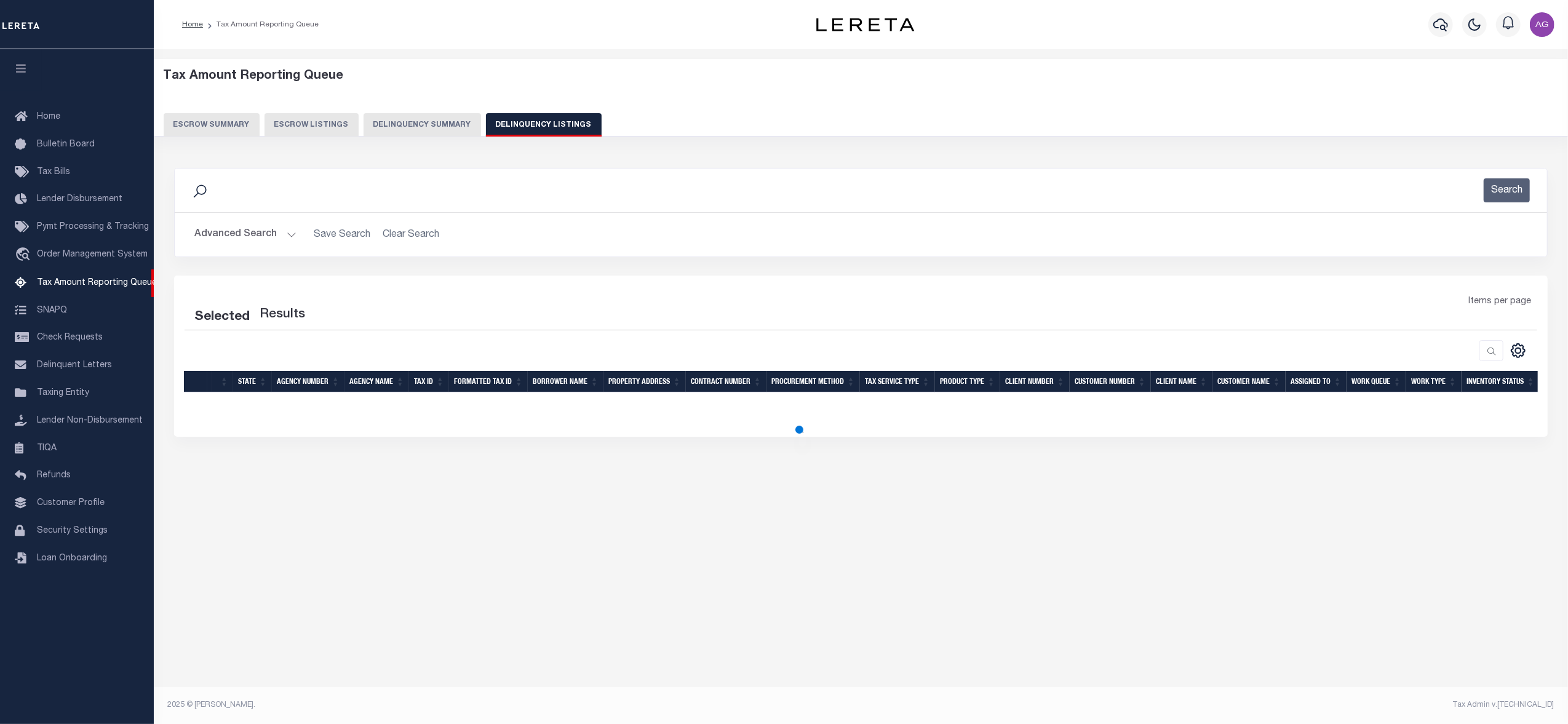
select select "100"
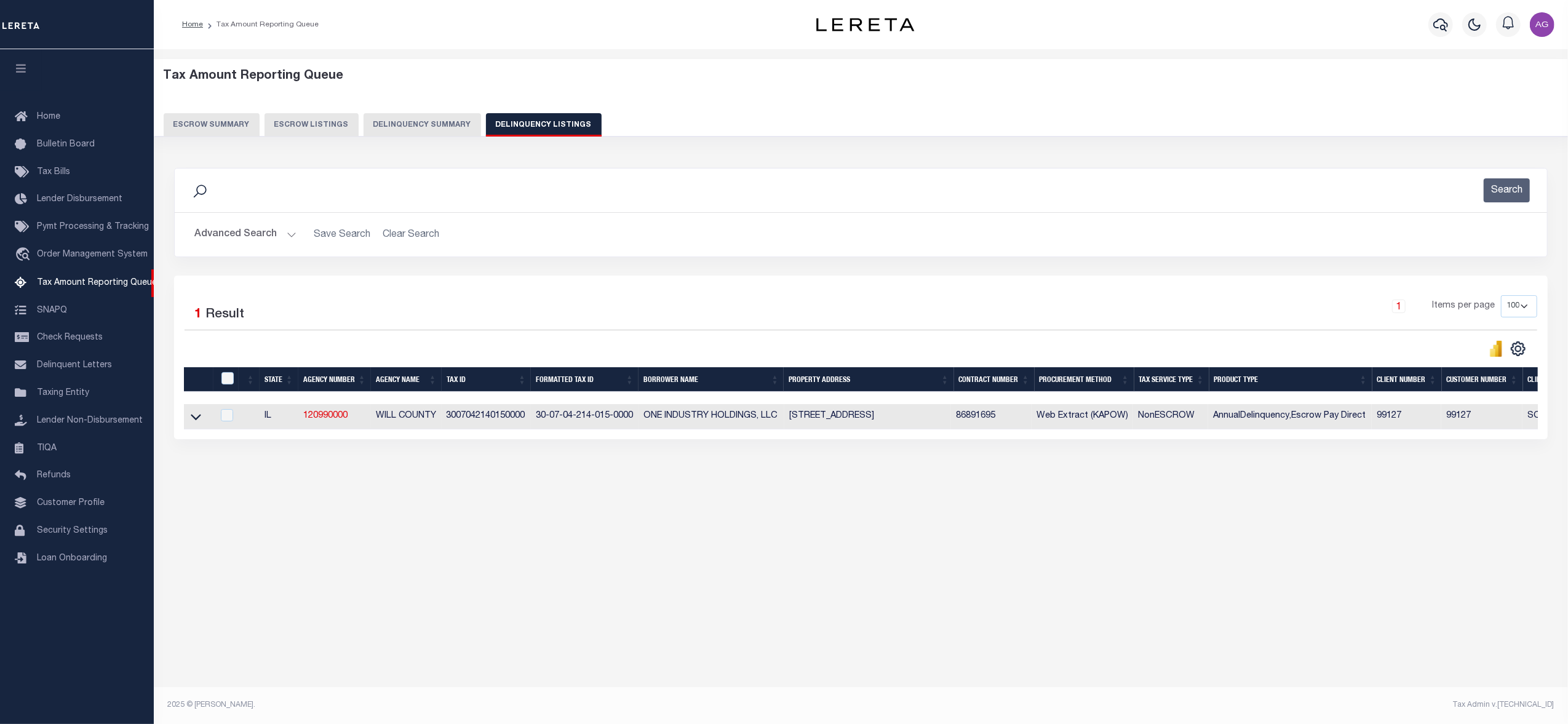
click at [261, 241] on button "Advanced Search" at bounding box center [246, 235] width 102 height 24
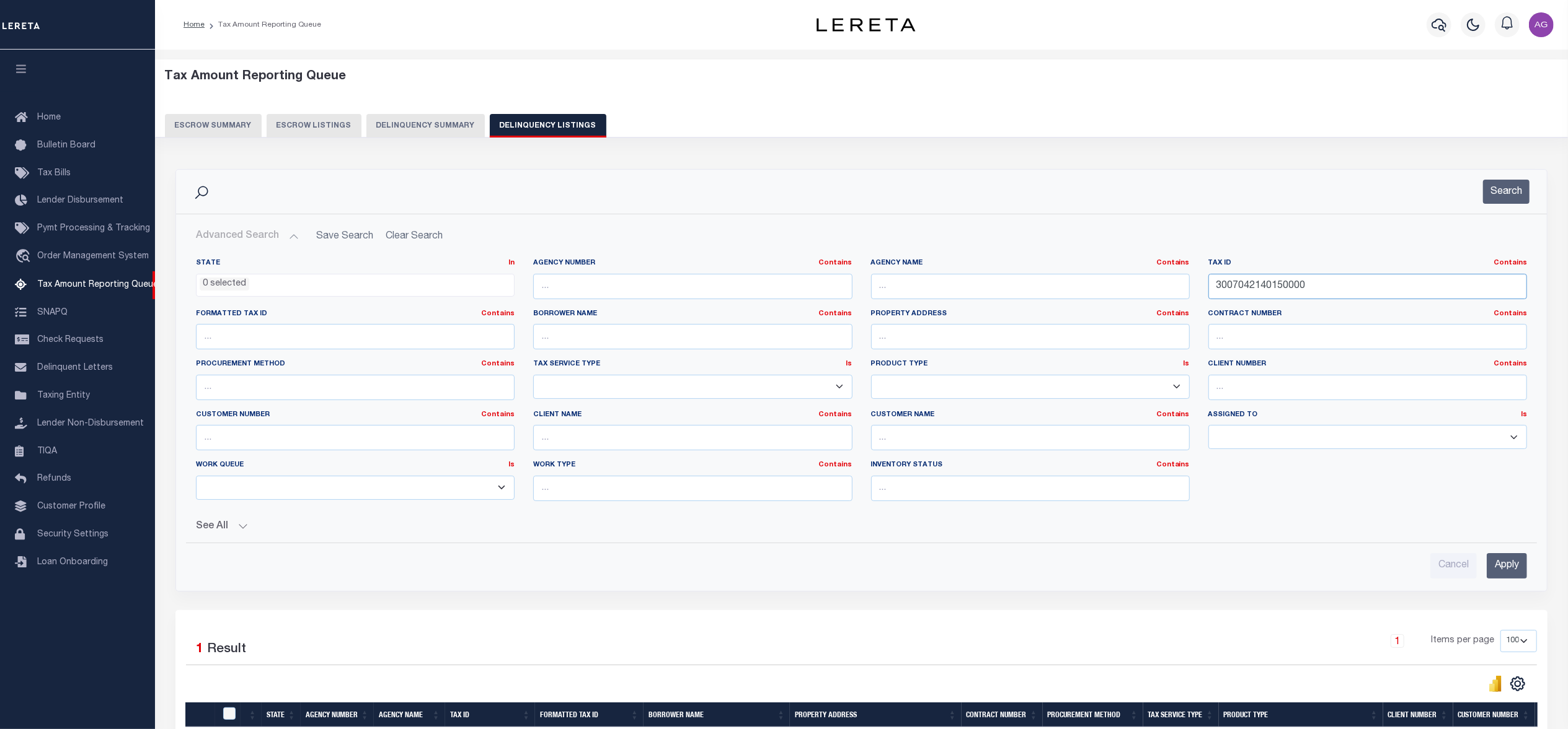
click at [1315, 288] on input "3007042140150000" at bounding box center [1367, 286] width 318 height 25
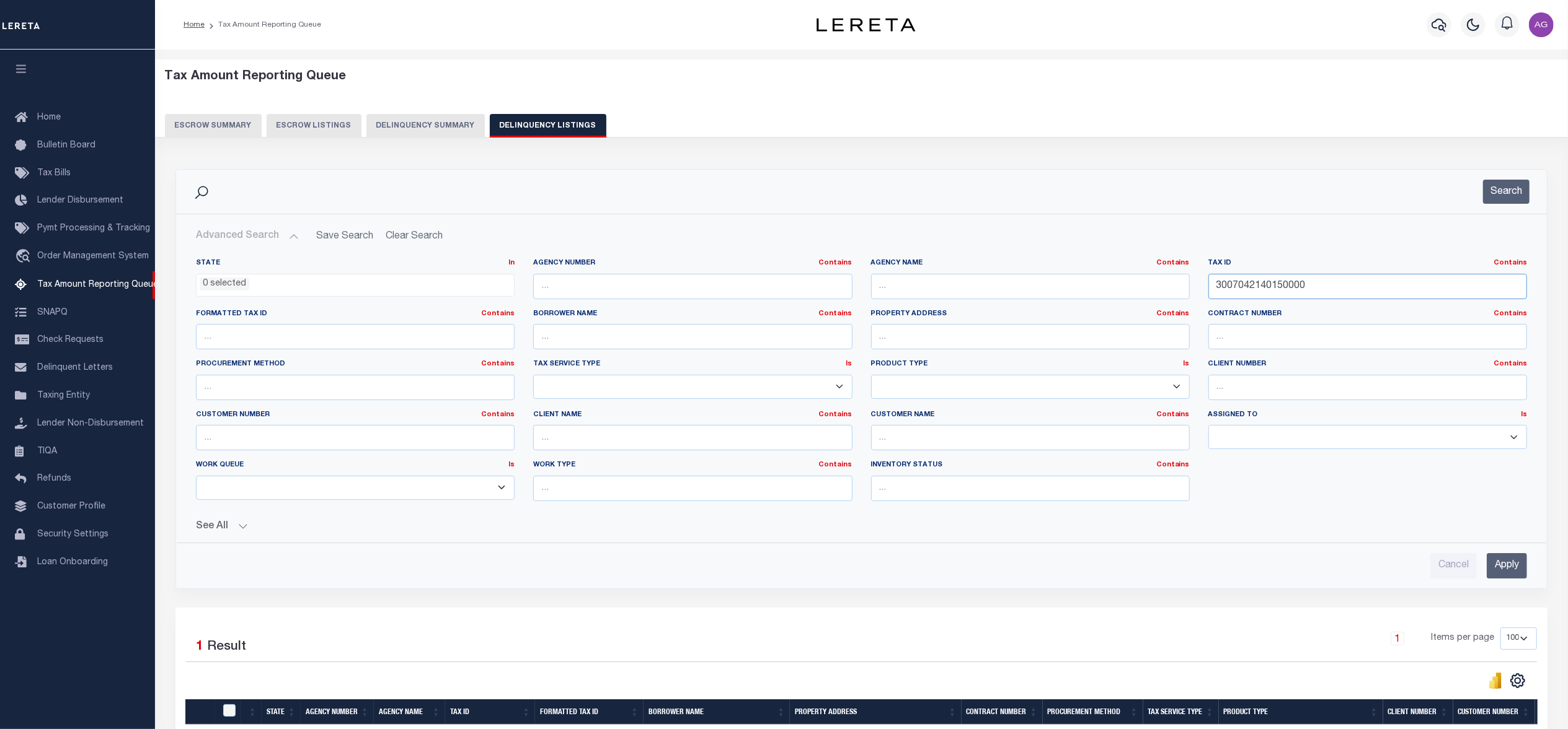
click at [1315, 288] on input "3007042140150000" at bounding box center [1367, 286] width 318 height 25
click at [1508, 556] on input "Apply" at bounding box center [1507, 566] width 40 height 25
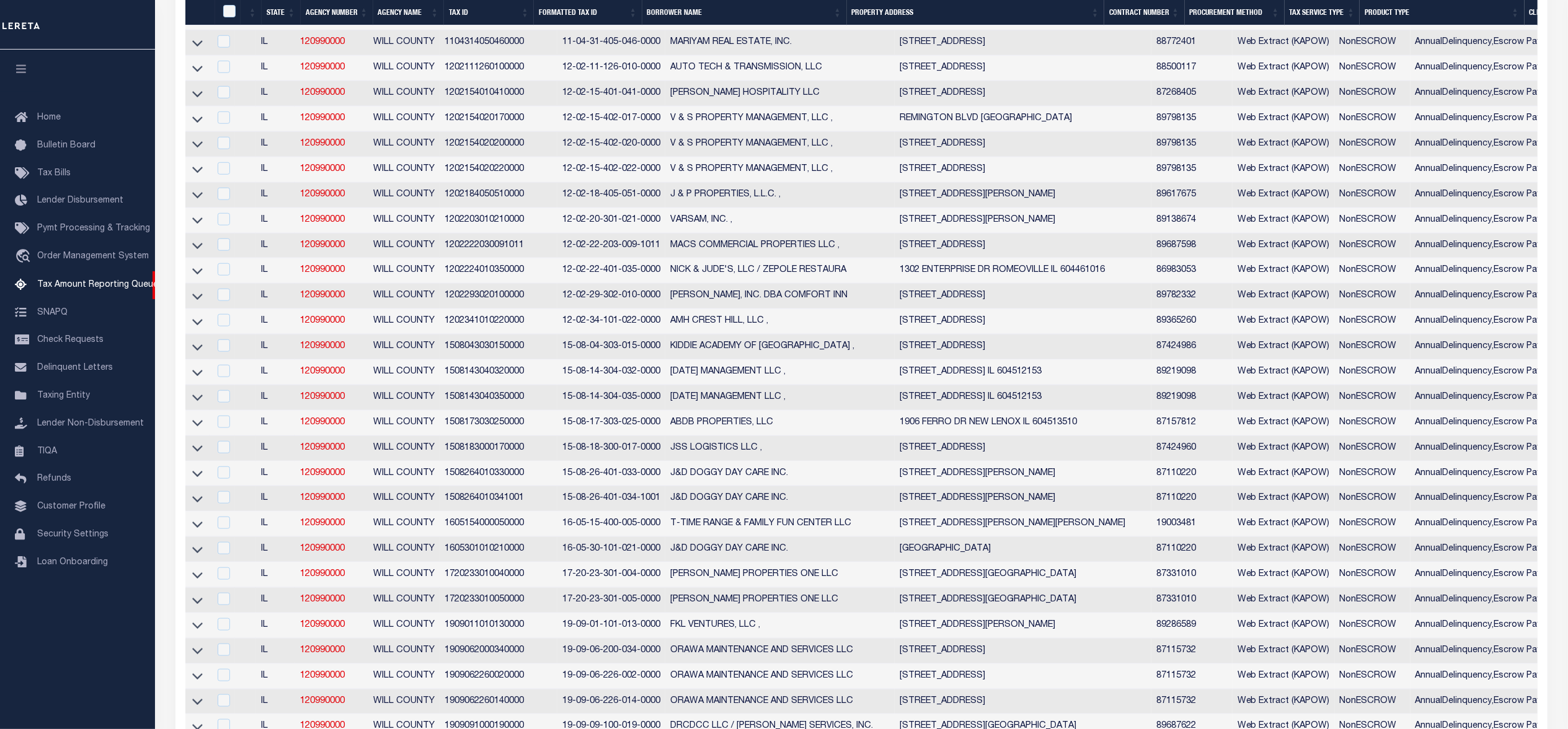
scroll to position [1702, 0]
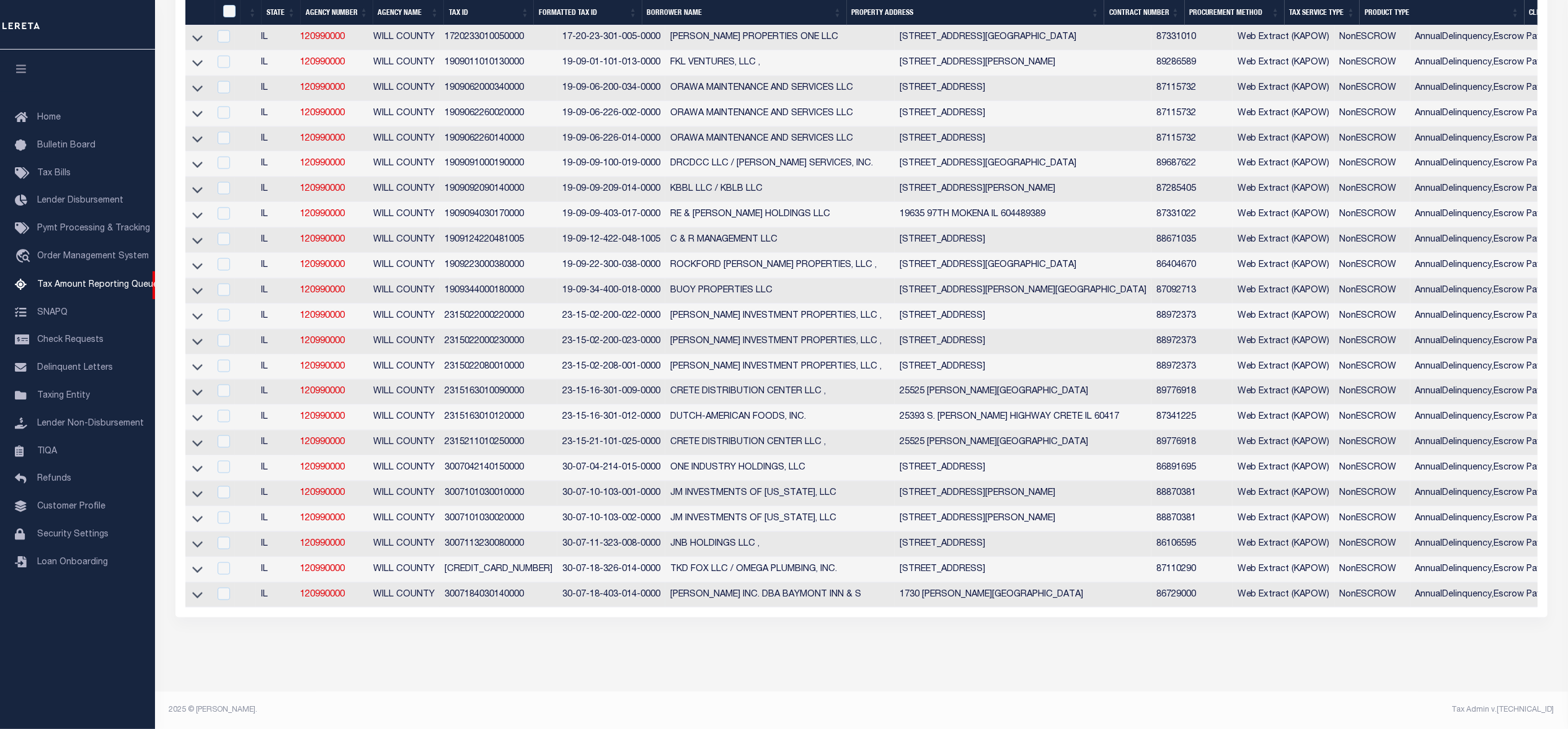
click at [1512, 599] on td "AnnualDelinquency,Escrow Pay Direct" at bounding box center [1492, 596] width 164 height 25
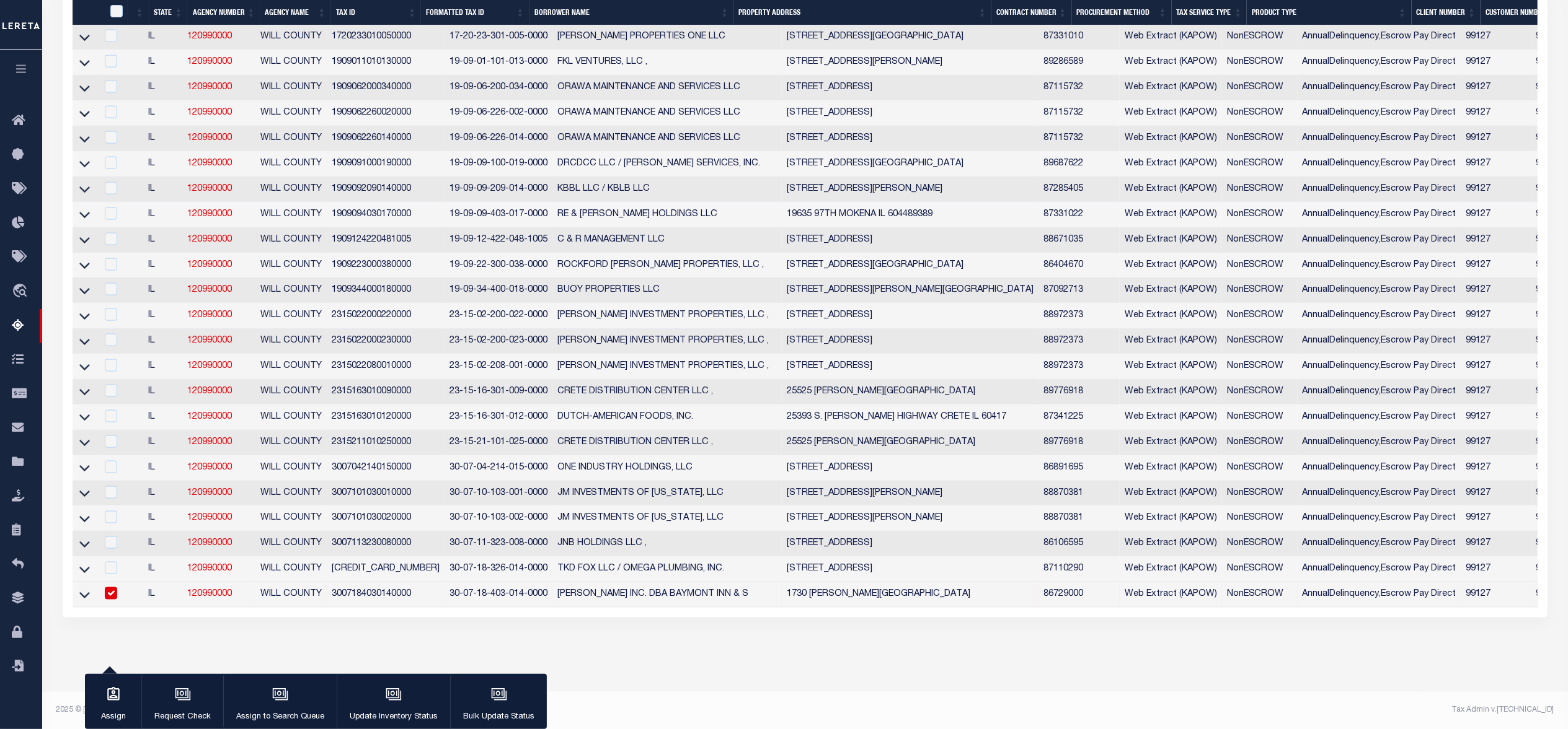
click at [1531, 601] on td "99127" at bounding box center [1572, 595] width 82 height 25
checkbox input "false"
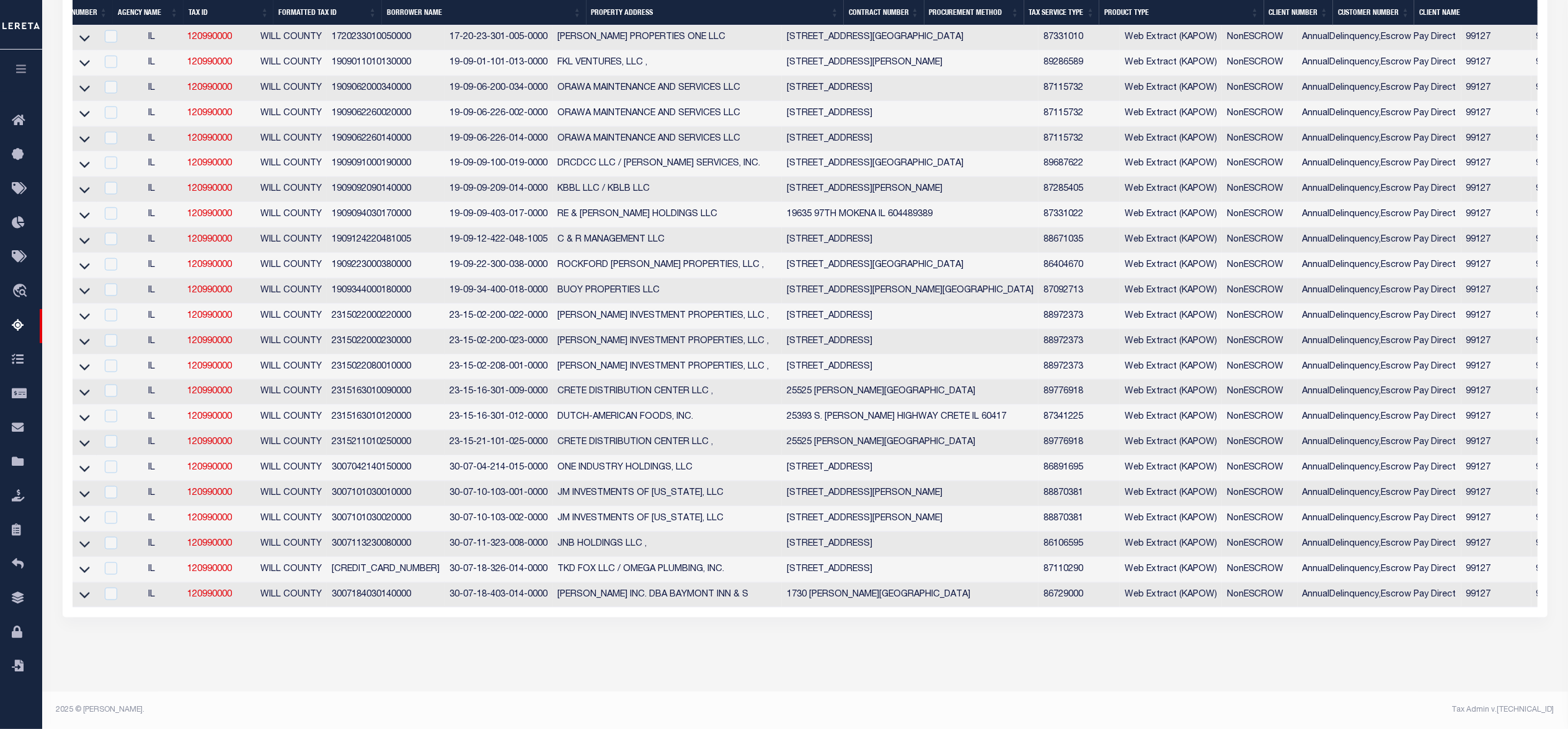
scroll to position [0, 0]
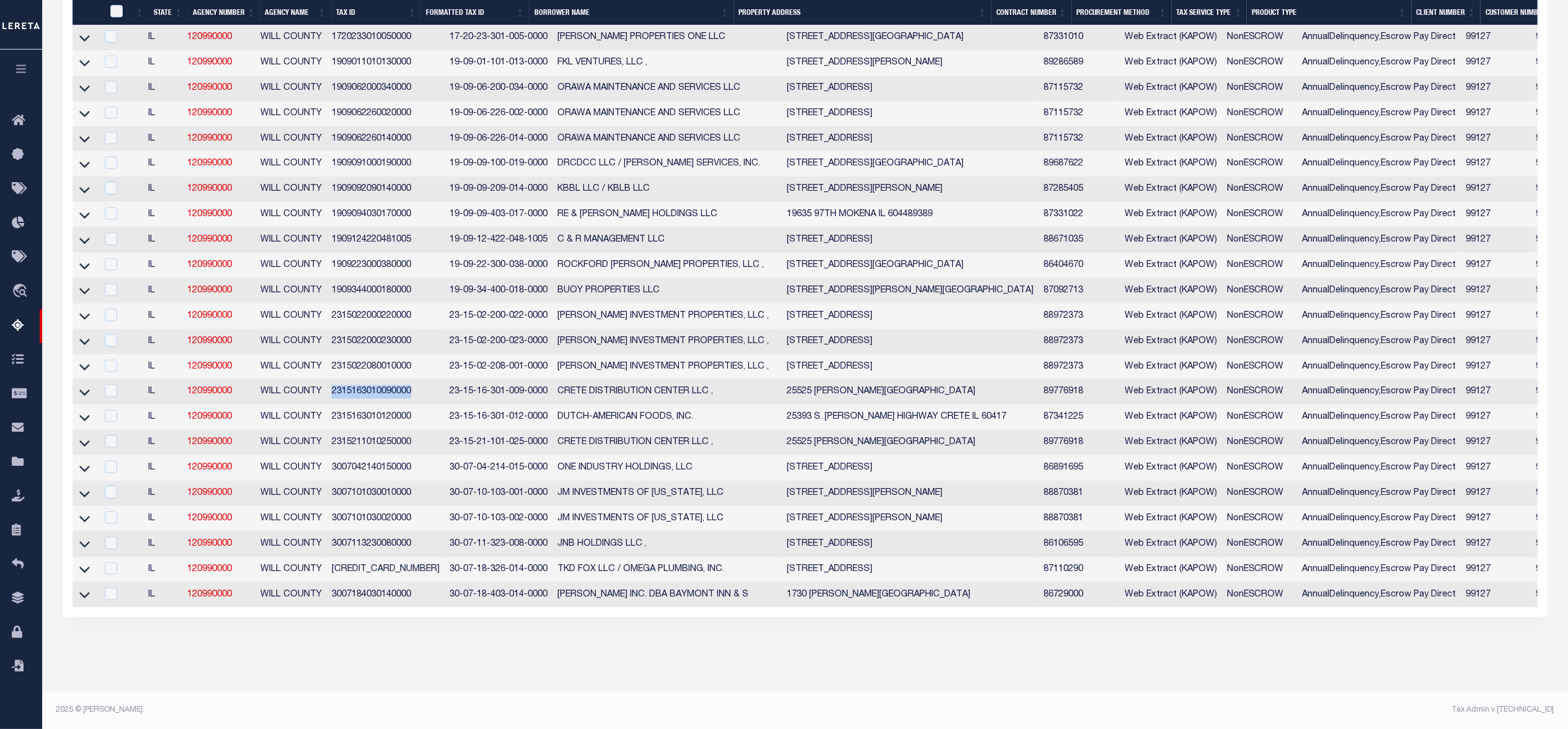
drag, startPoint x: 330, startPoint y: 402, endPoint x: 409, endPoint y: 405, distance: 79.1
click at [409, 405] on td "2315163010090000" at bounding box center [385, 392] width 118 height 25
checkbox input "true"
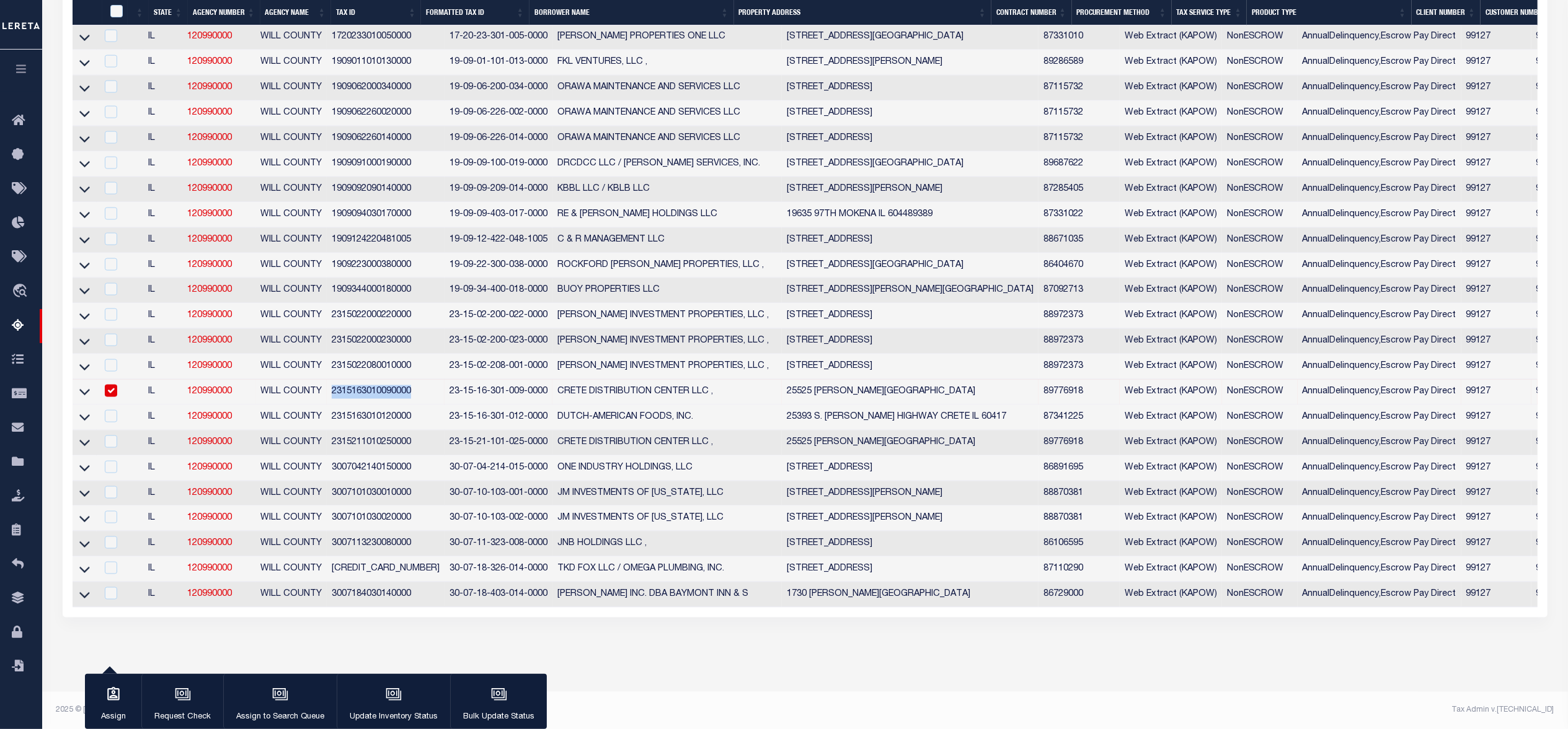
copy td "2315163010090000"
drag, startPoint x: 330, startPoint y: 375, endPoint x: 413, endPoint y: 380, distance: 83.2
click at [413, 380] on td "2315022080010000" at bounding box center [385, 367] width 118 height 25
checkbox input "true"
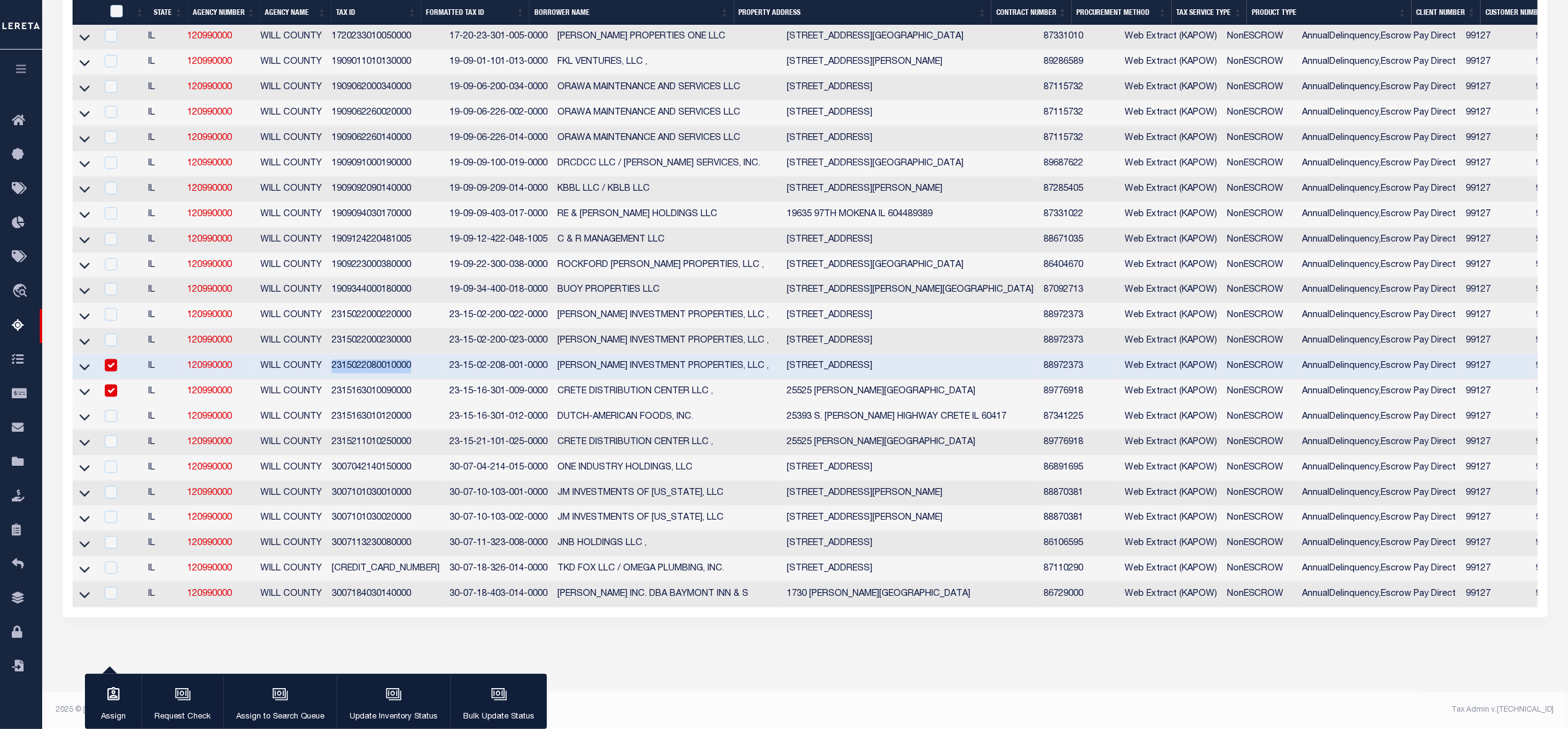
copy td "2315022080010000"
